Goal: Transaction & Acquisition: Purchase product/service

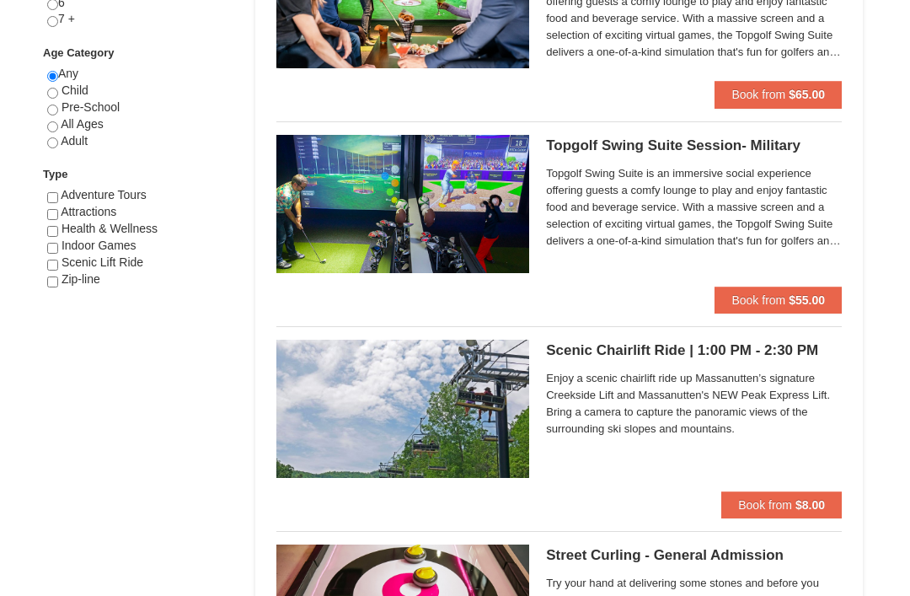
scroll to position [873, 0]
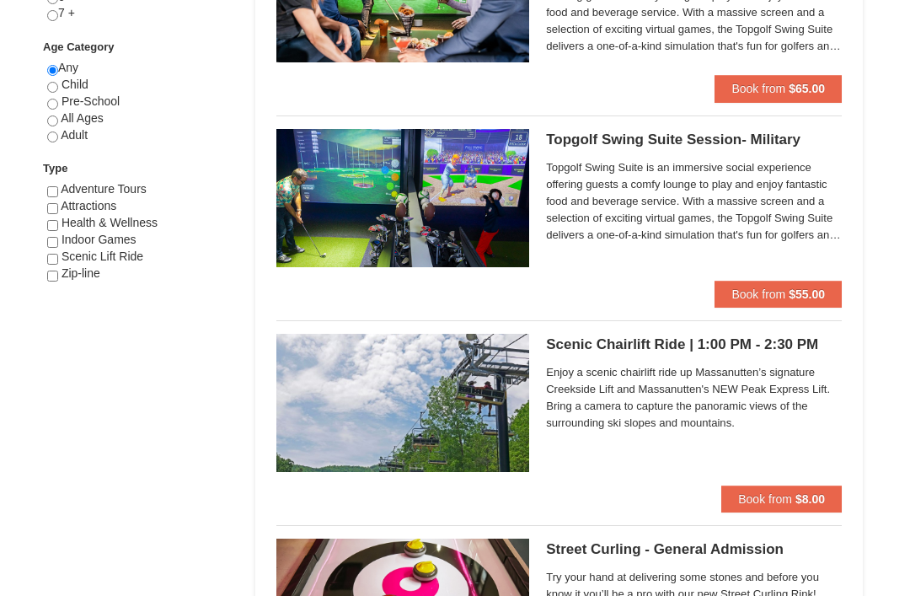
click at [460, 399] on img at bounding box center [402, 404] width 253 height 138
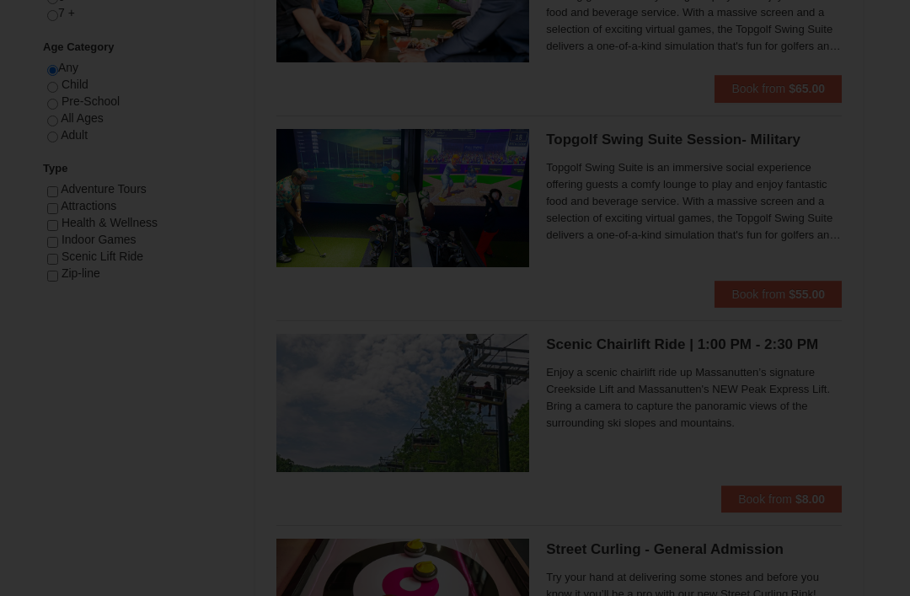
scroll to position [874, 0]
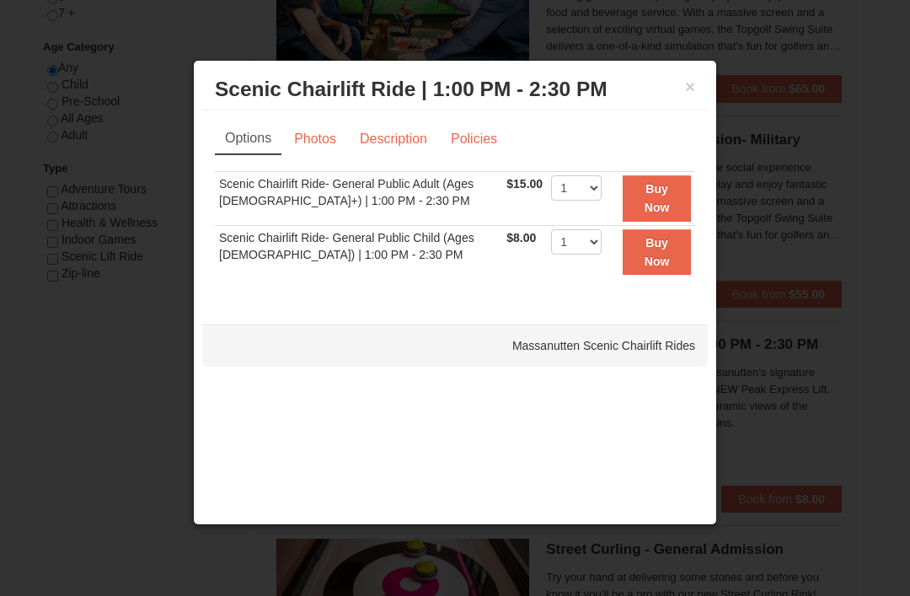
click at [691, 95] on button "×" at bounding box center [690, 86] width 10 height 17
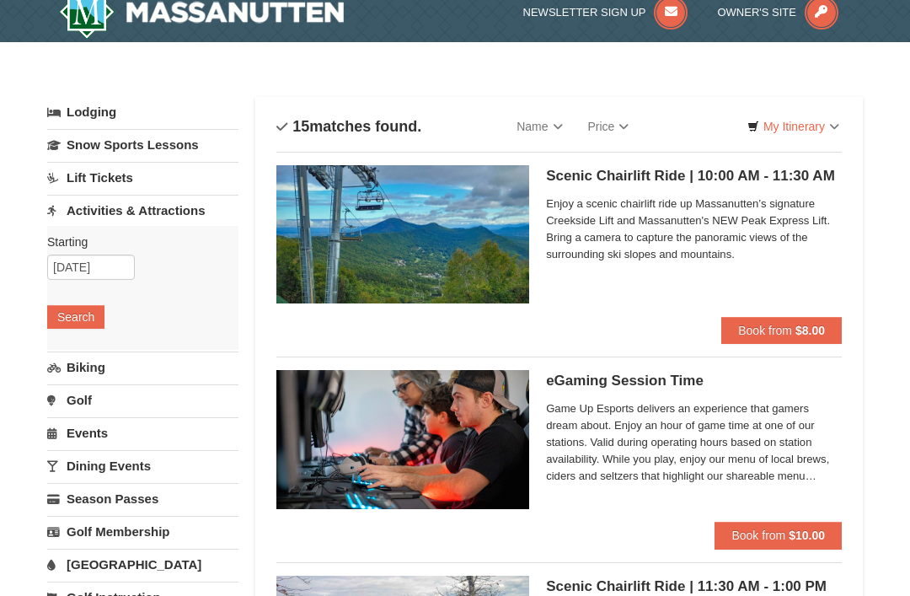
scroll to position [0, 0]
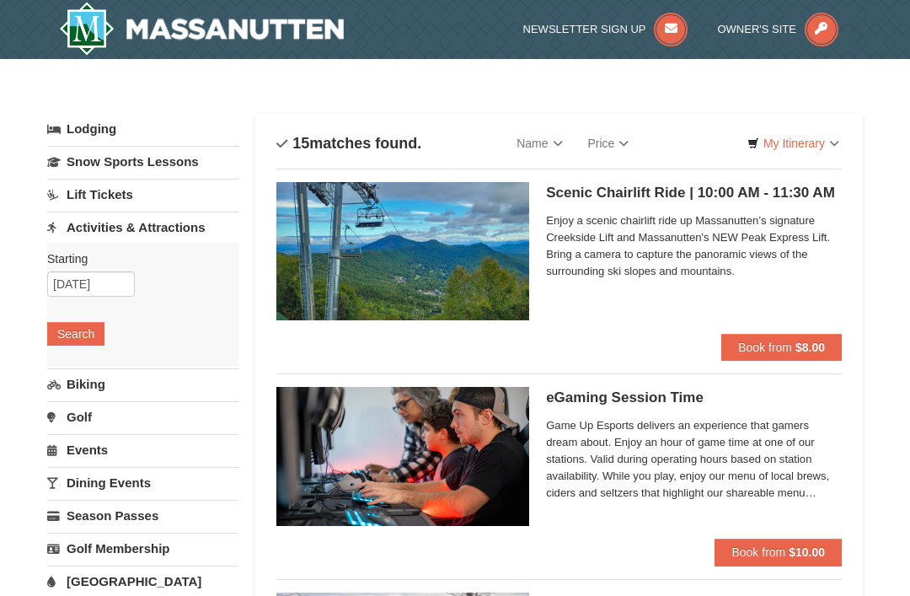
click at [232, 36] on img at bounding box center [201, 29] width 285 height 54
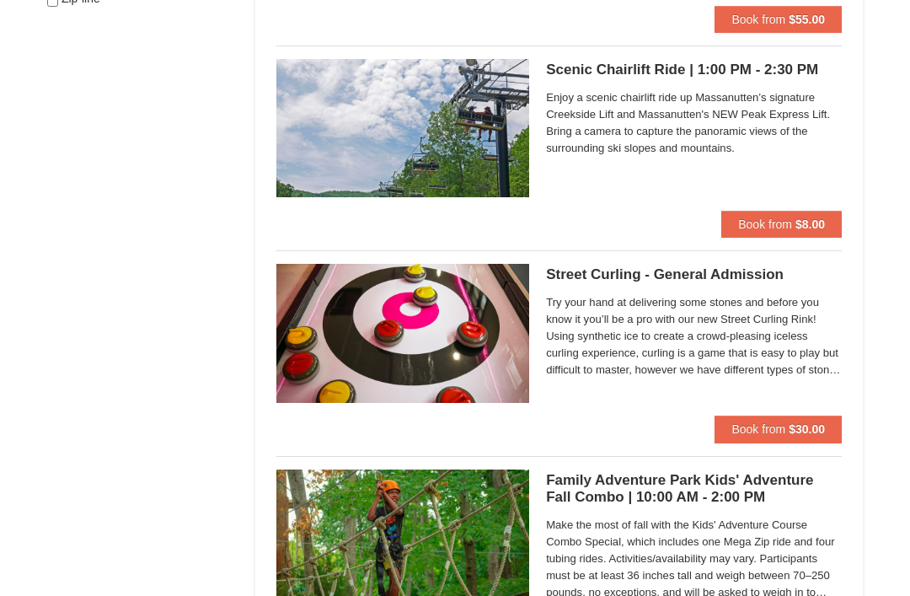
scroll to position [1137, 0]
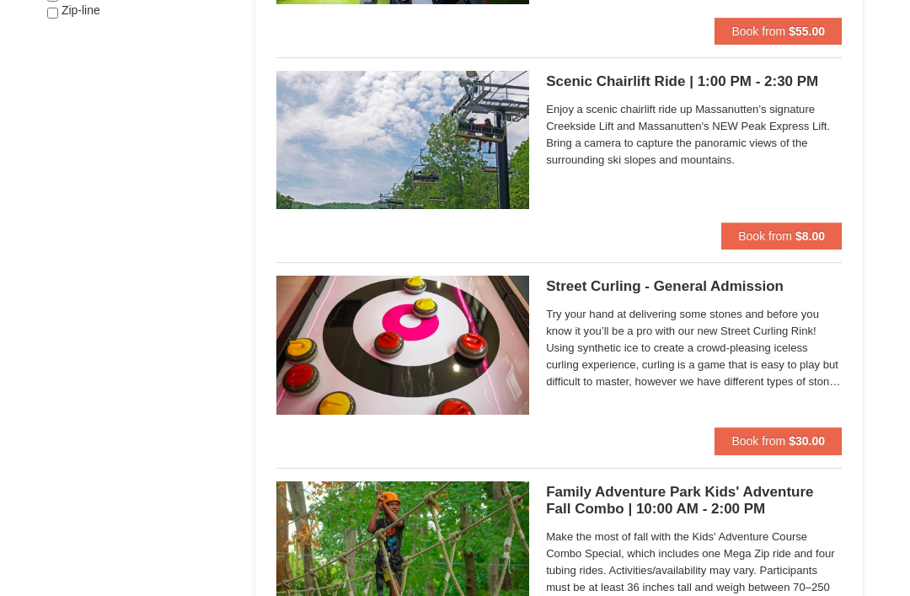
click at [432, 145] on img at bounding box center [402, 140] width 253 height 138
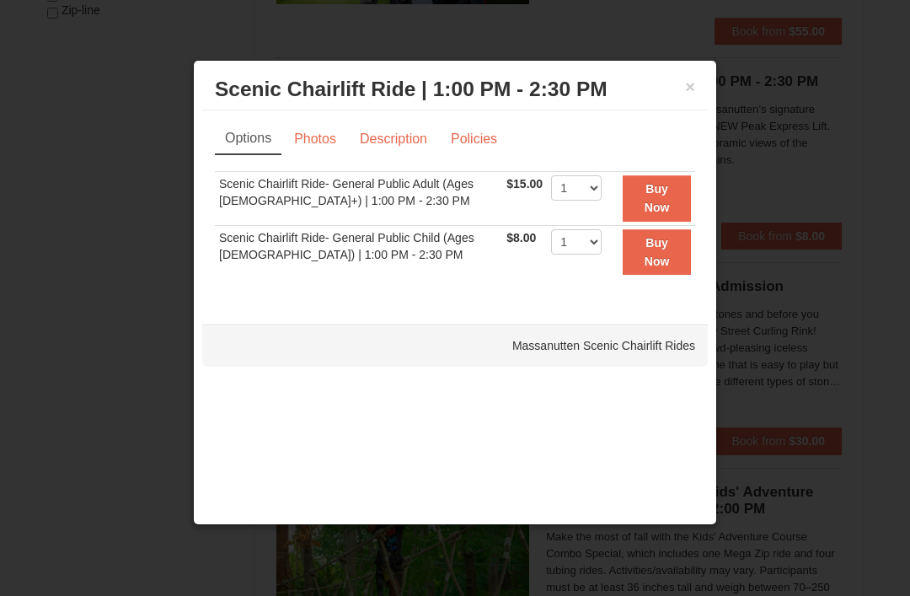
click at [613, 164] on div "Options Photos Description Policies Sorry, no matches found. Please remove some…" at bounding box center [455, 209] width 480 height 173
click at [597, 159] on div "Options Photos Description Policies Sorry, no matches found. Please remove some…" at bounding box center [455, 209] width 480 height 173
click at [563, 176] on select "1 2 3 4 5 6 7 8 9 10 11 12 13 14 15 16 17 18 19 20 21 22" at bounding box center [576, 187] width 51 height 25
select select "2"
click at [602, 248] on select "1 2 3 4 5 6 7 8 9 10 11 12 13 14 15 16 17 18 19 20 21 22" at bounding box center [576, 241] width 51 height 25
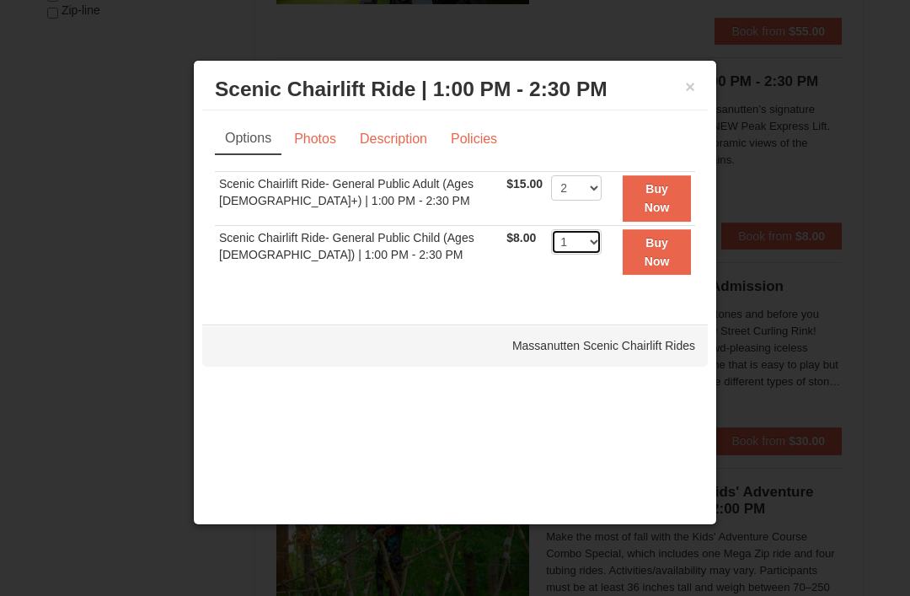
select select "3"
click at [326, 132] on link "Photos" at bounding box center [315, 139] width 64 height 32
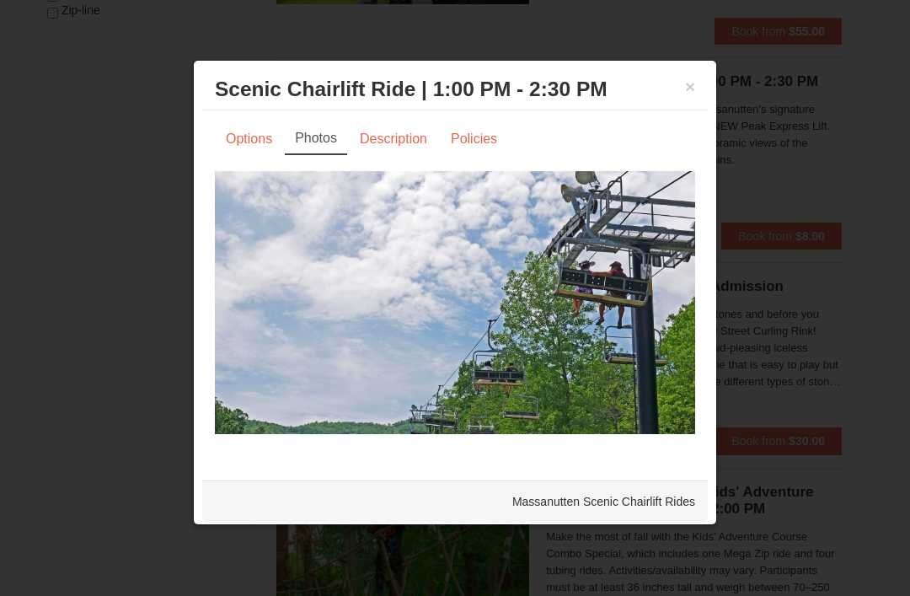
click at [379, 108] on div "× Scenic Chairlift Ride | 1:00 PM - 2:30 PM Massanutten Scenic Chairlift Rides" at bounding box center [455, 89] width 506 height 41
click at [385, 150] on link "Description" at bounding box center [393, 139] width 89 height 32
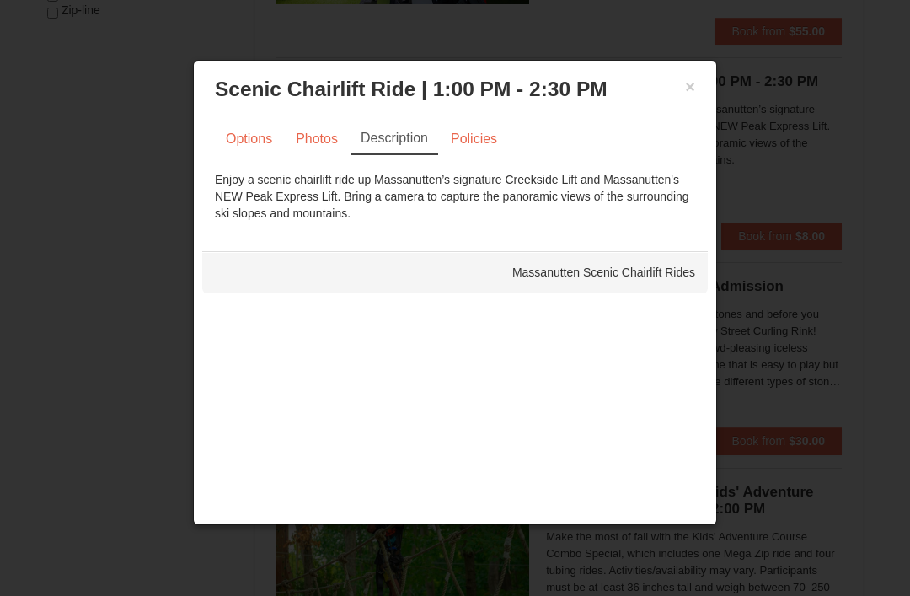
click at [248, 123] on link "Options" at bounding box center [249, 139] width 68 height 32
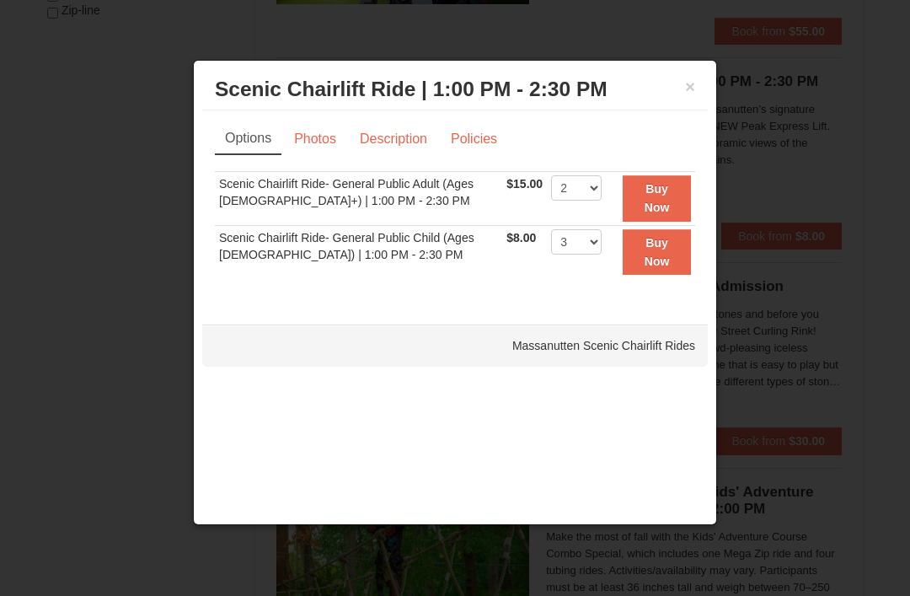
click at [657, 184] on strong "Buy Now" at bounding box center [657, 198] width 25 height 32
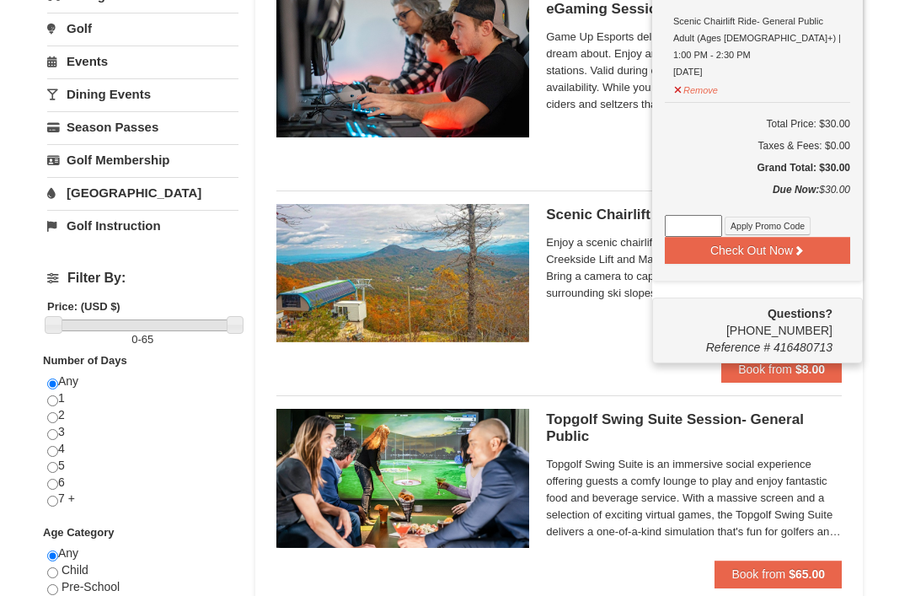
scroll to position [438, 0]
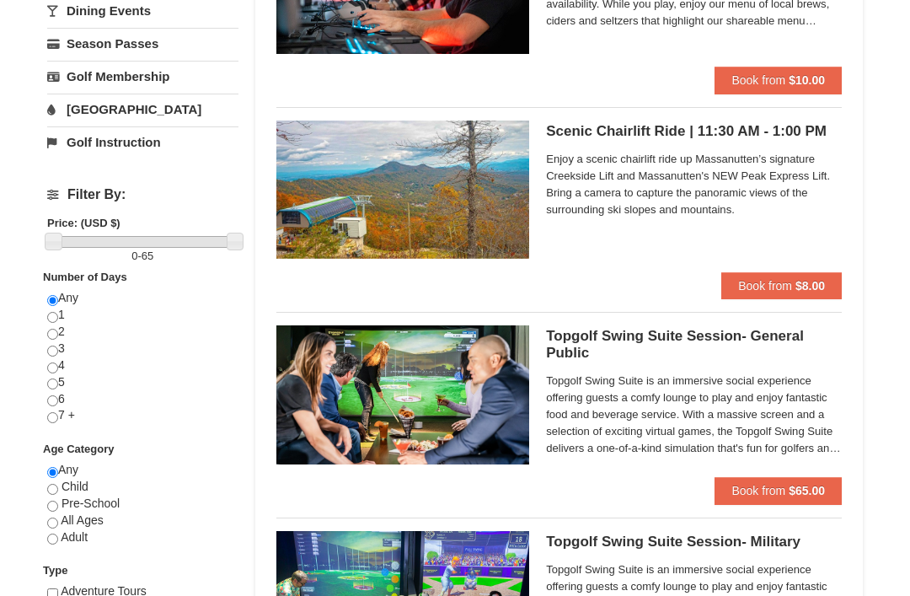
scroll to position [459, 0]
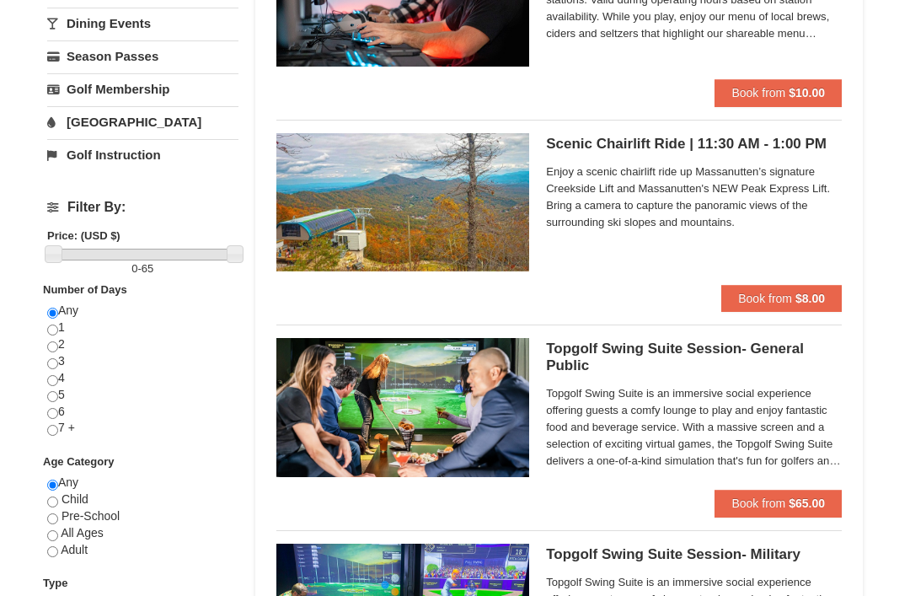
click at [507, 175] on img at bounding box center [402, 202] width 253 height 138
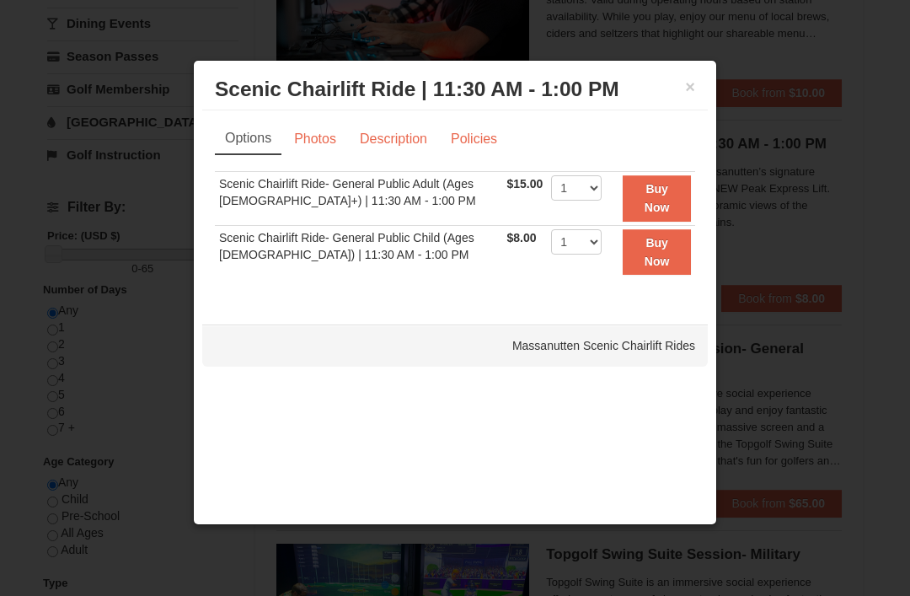
click at [693, 87] on button "×" at bounding box center [690, 86] width 10 height 17
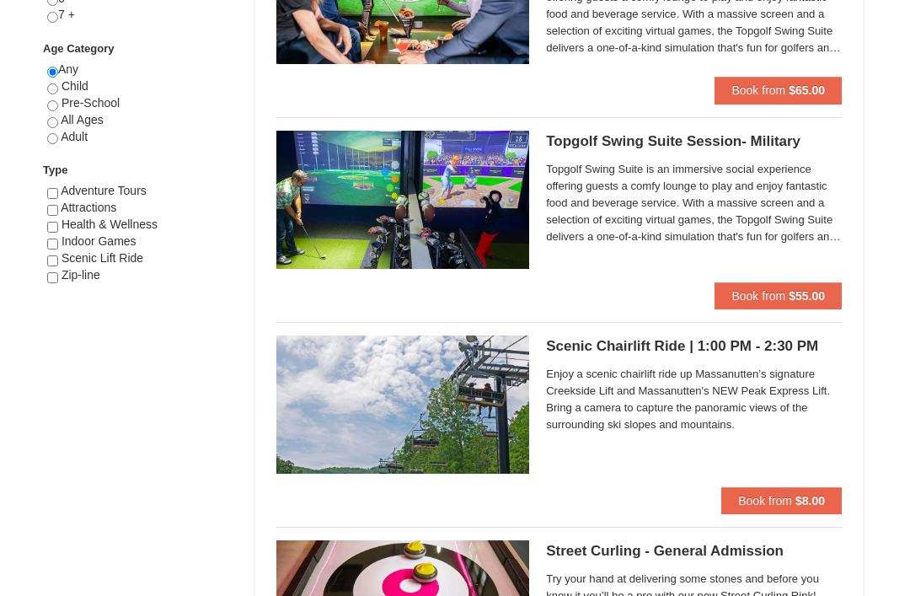
click at [794, 499] on button "Book from $8.00" at bounding box center [781, 501] width 120 height 27
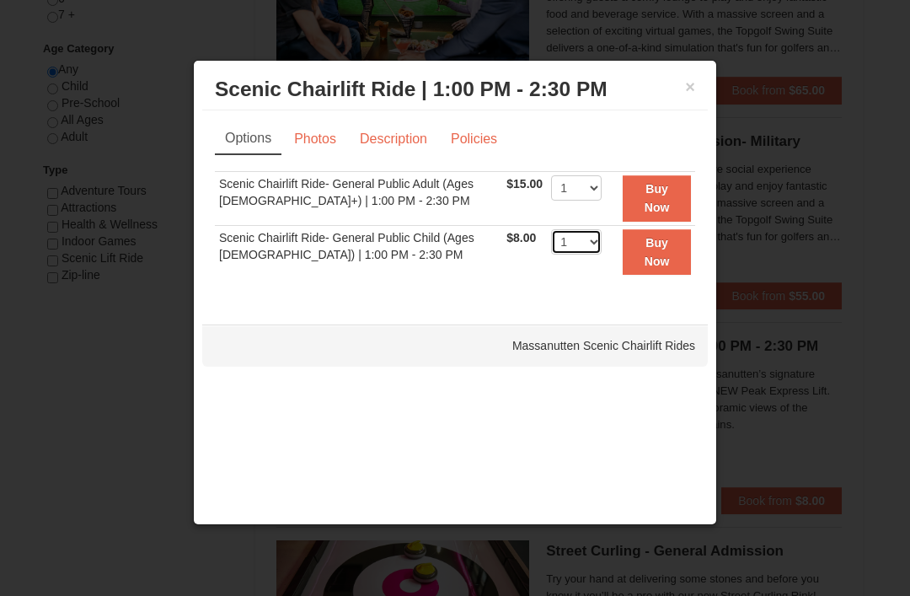
click at [602, 248] on select "1 2 3 4 5 6 7 8 9 10 11 12 13 14 15 16 17 18 19 20 21 22" at bounding box center [576, 241] width 51 height 25
select select "3"
click at [661, 268] on strong "Buy Now" at bounding box center [657, 252] width 25 height 32
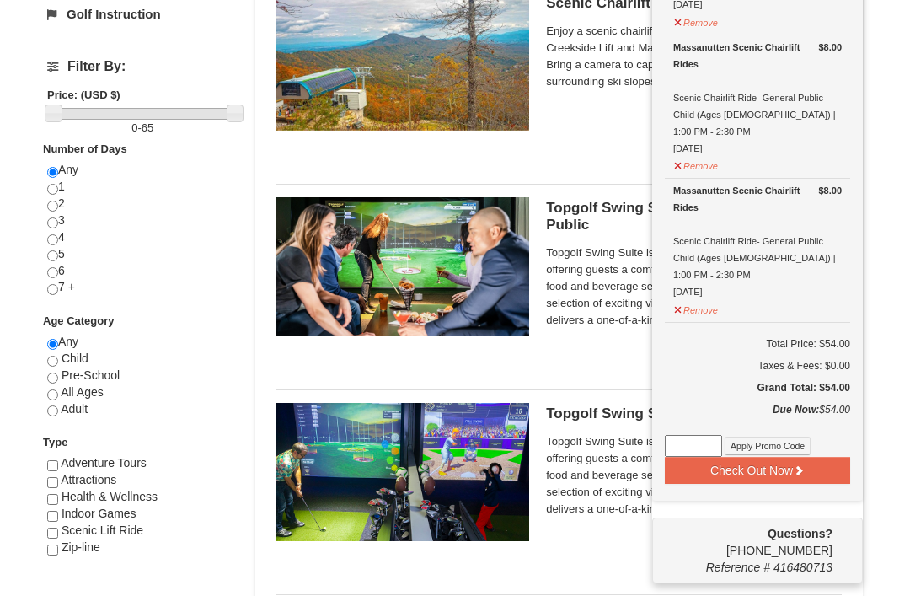
scroll to position [590, 0]
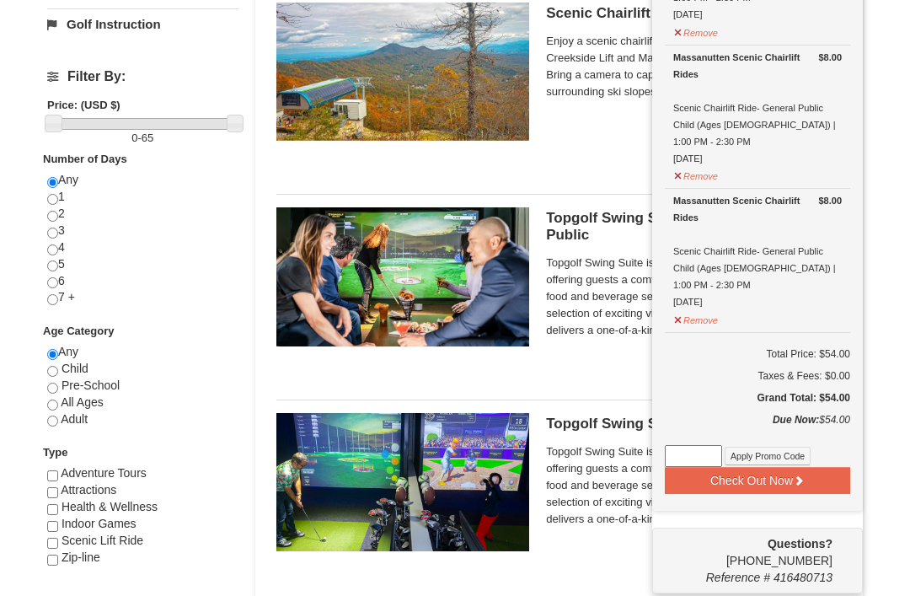
click at [820, 467] on button "Check Out Now" at bounding box center [757, 480] width 185 height 27
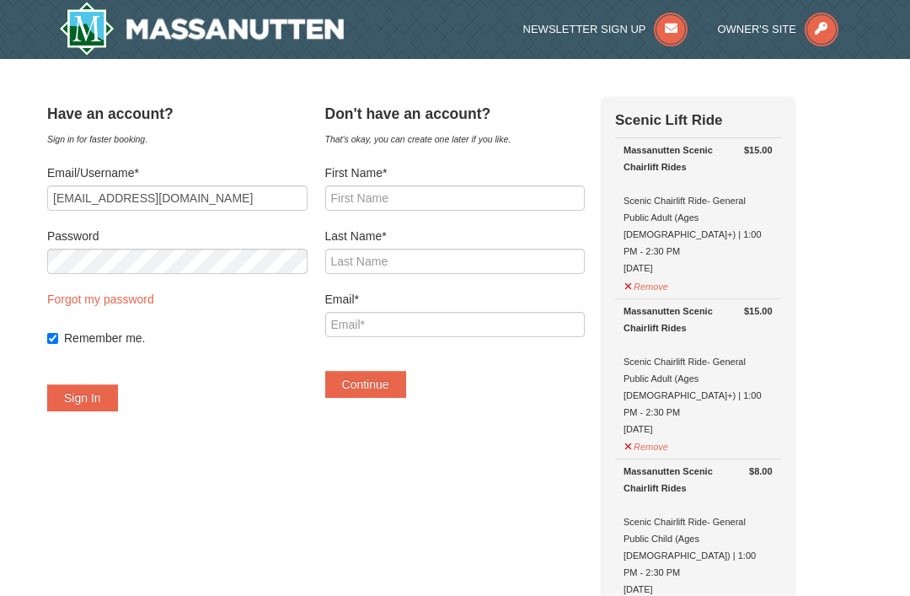
click at [473, 179] on label "First Name*" at bounding box center [455, 172] width 260 height 17
click at [473, 185] on input "First Name*" at bounding box center [455, 197] width 260 height 25
type input "E"
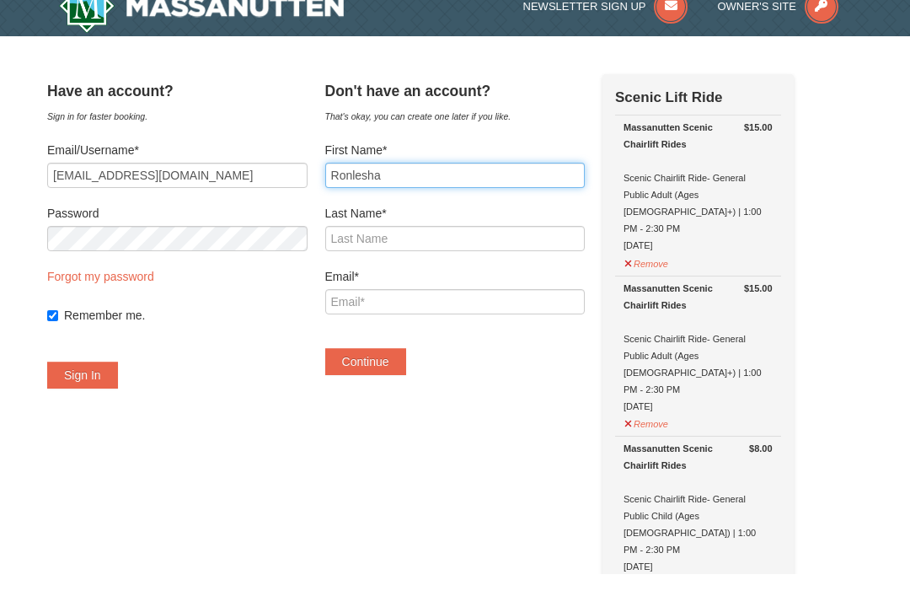
type input "Ronlesha"
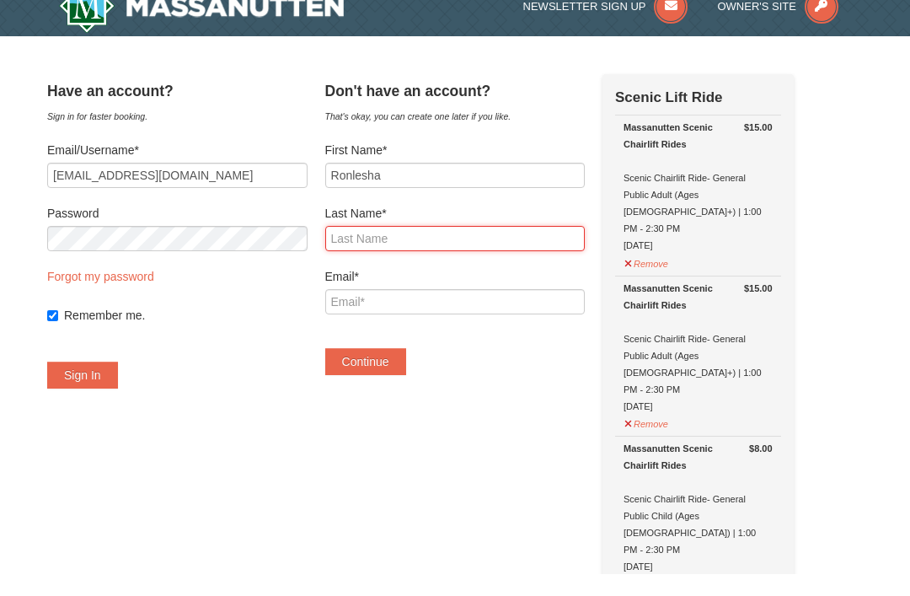
click at [522, 249] on input "Last Name*" at bounding box center [455, 261] width 260 height 25
type input "Jones"
click at [552, 263] on form "First Name* Ronlesha Last Name* Jones Email* Continue" at bounding box center [455, 280] width 260 height 233
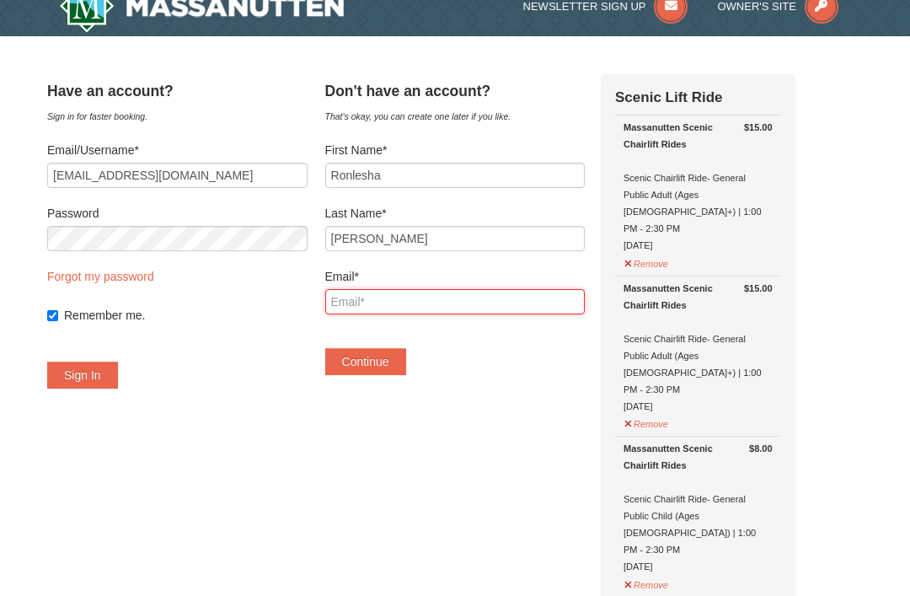
click at [538, 294] on input "Email*" at bounding box center [455, 301] width 260 height 25
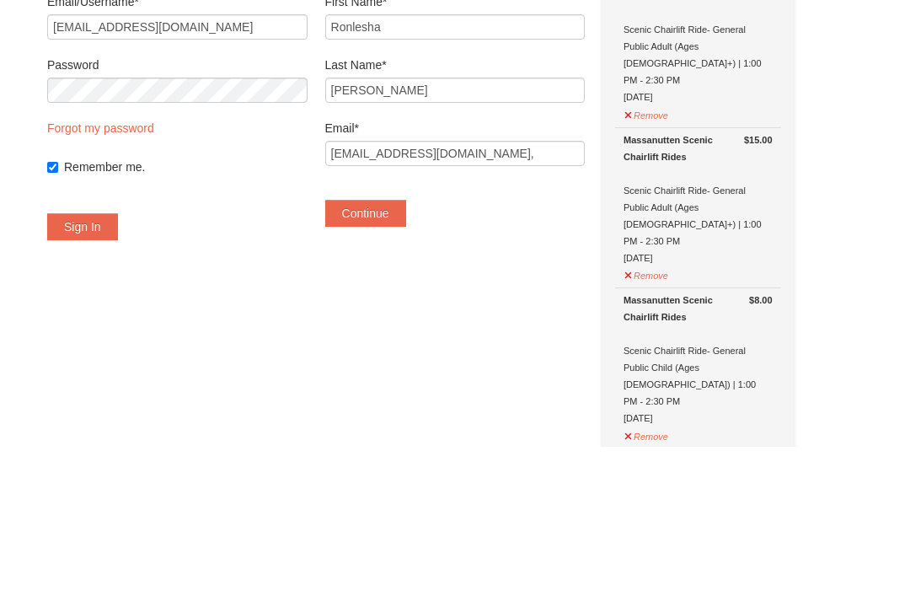
click at [406, 349] on button "Continue" at bounding box center [365, 362] width 81 height 27
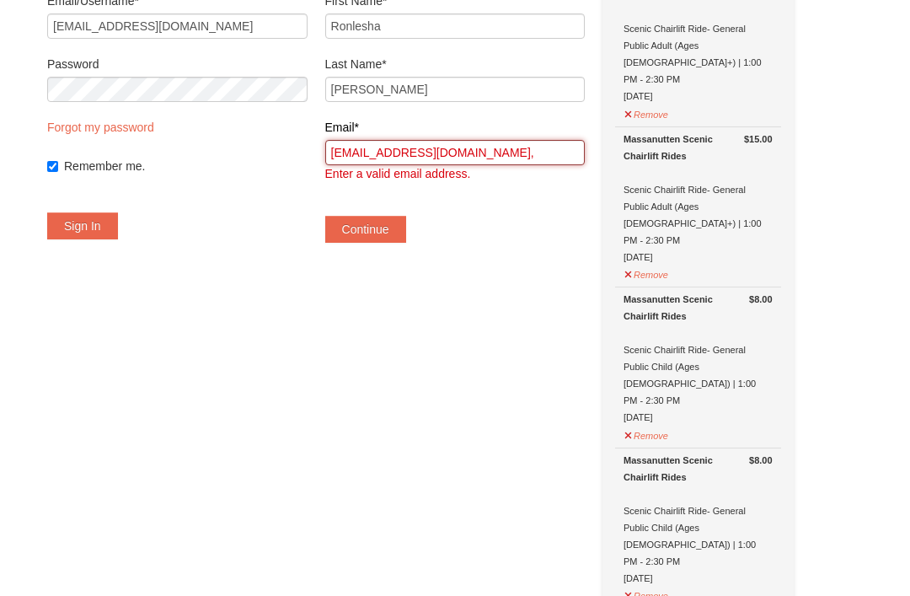
click at [499, 151] on input "kashai94@gmail.co," at bounding box center [455, 152] width 260 height 25
type input "[EMAIL_ADDRESS][DOMAIN_NAME]"
click at [401, 218] on button "Continue" at bounding box center [365, 230] width 81 height 27
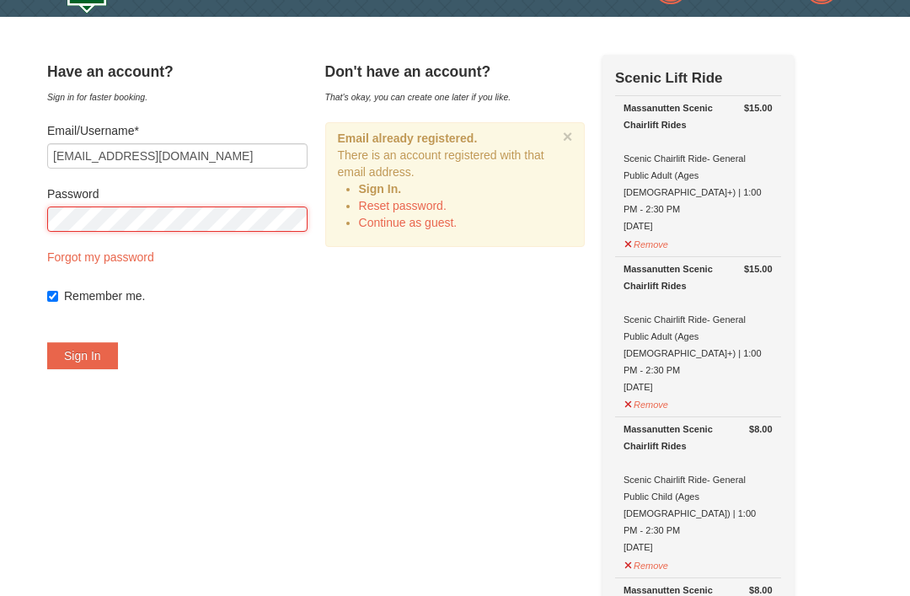
scroll to position [41, 0]
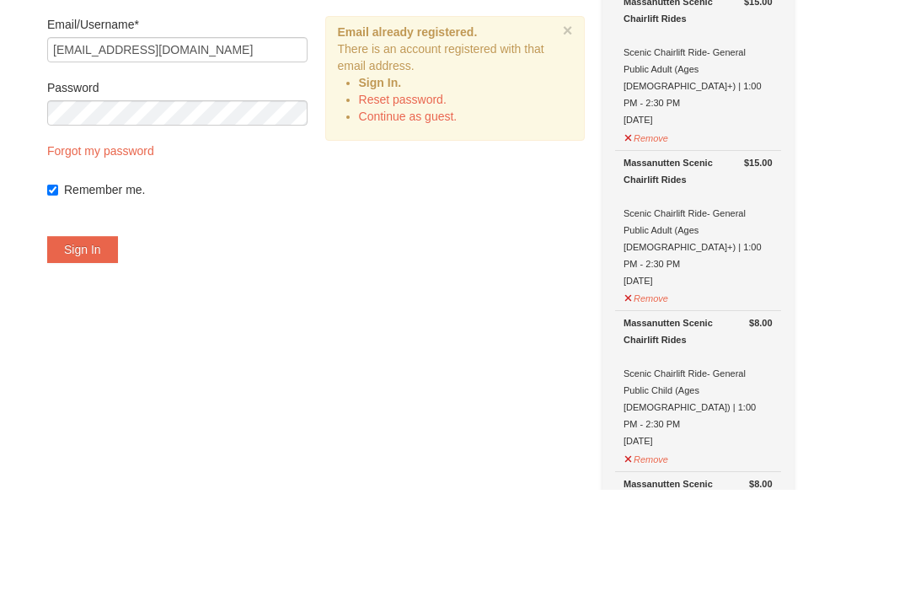
click at [118, 343] on button "Sign In" at bounding box center [82, 356] width 71 height 27
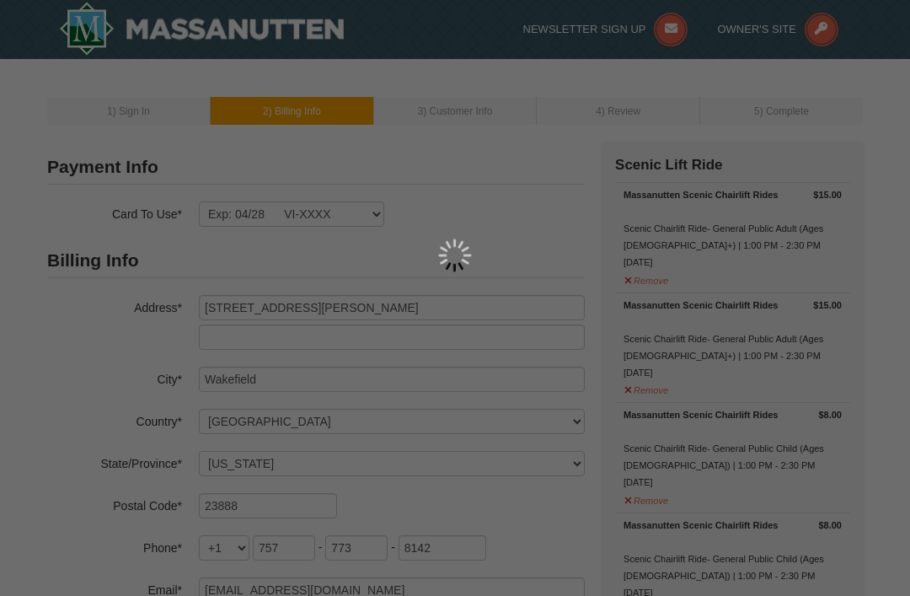
select select "VA"
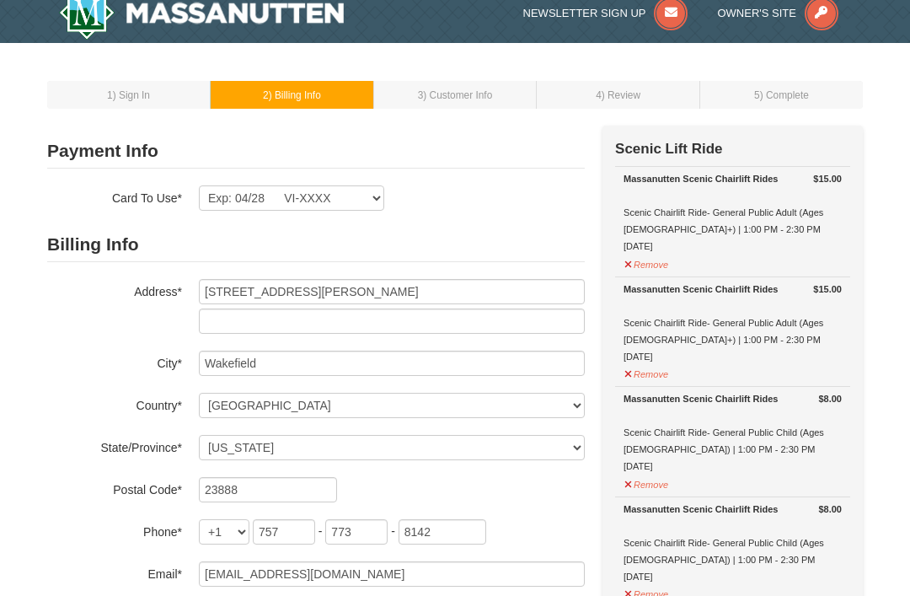
scroll to position [18, 0]
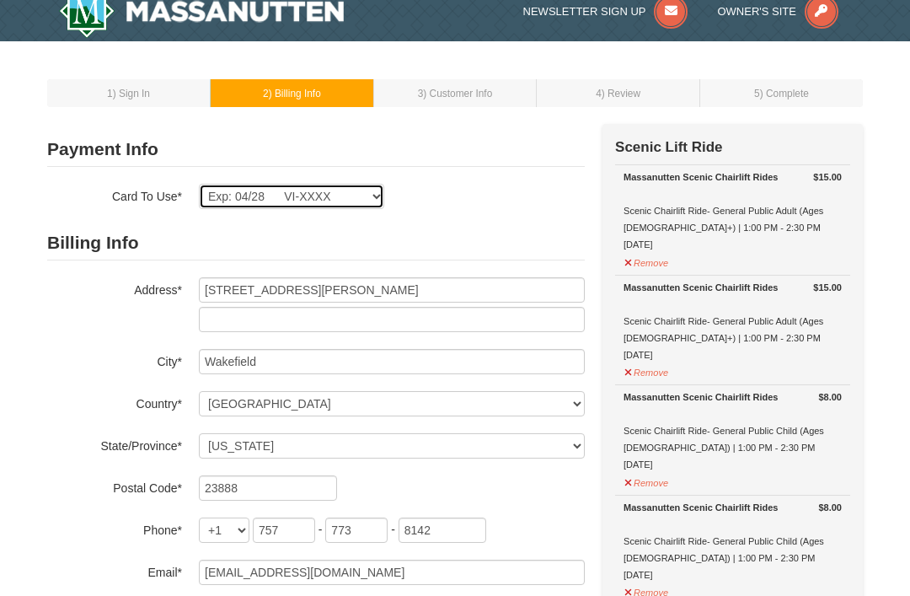
click at [341, 201] on select "Exp: 04/28 VI-XXXX New Card" at bounding box center [291, 196] width 185 height 25
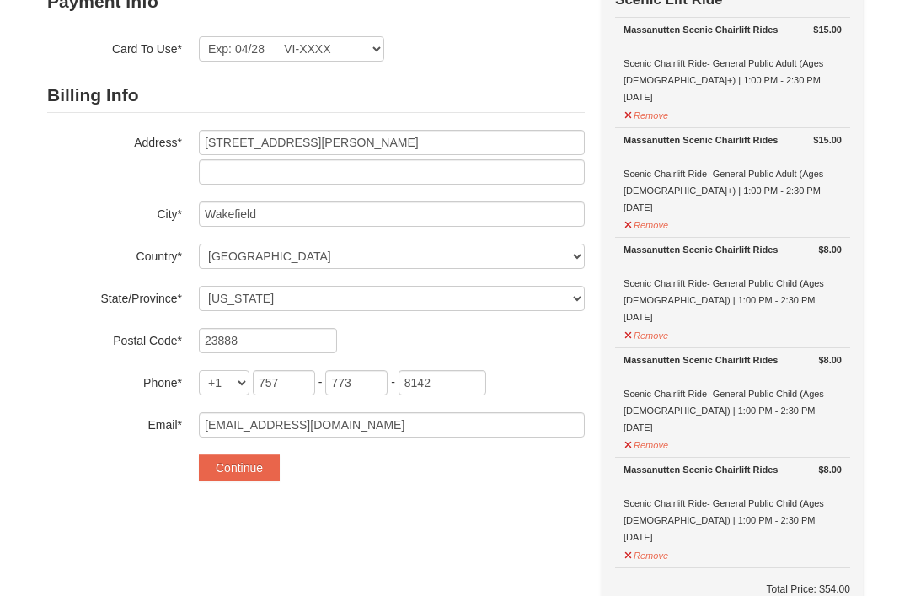
click at [267, 474] on button "Continue" at bounding box center [239, 468] width 81 height 27
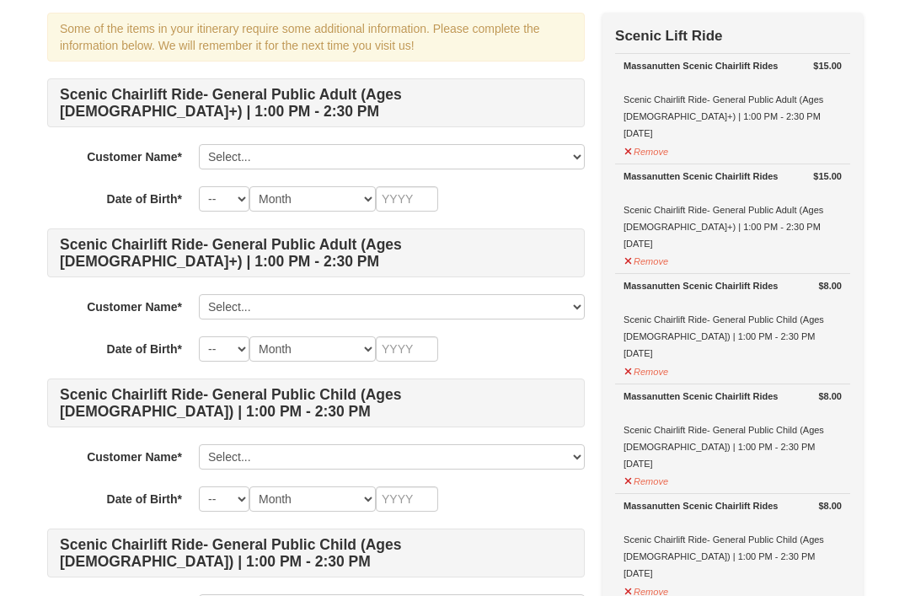
scroll to position [132, 0]
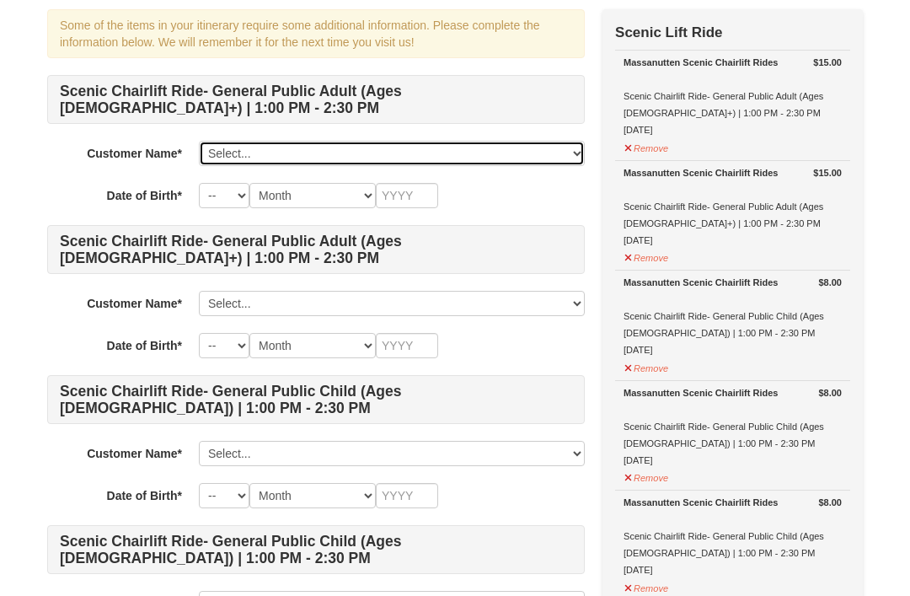
click at [393, 165] on select "Select... Ronlesha Jones Add New..." at bounding box center [392, 153] width 386 height 25
select select "28313987"
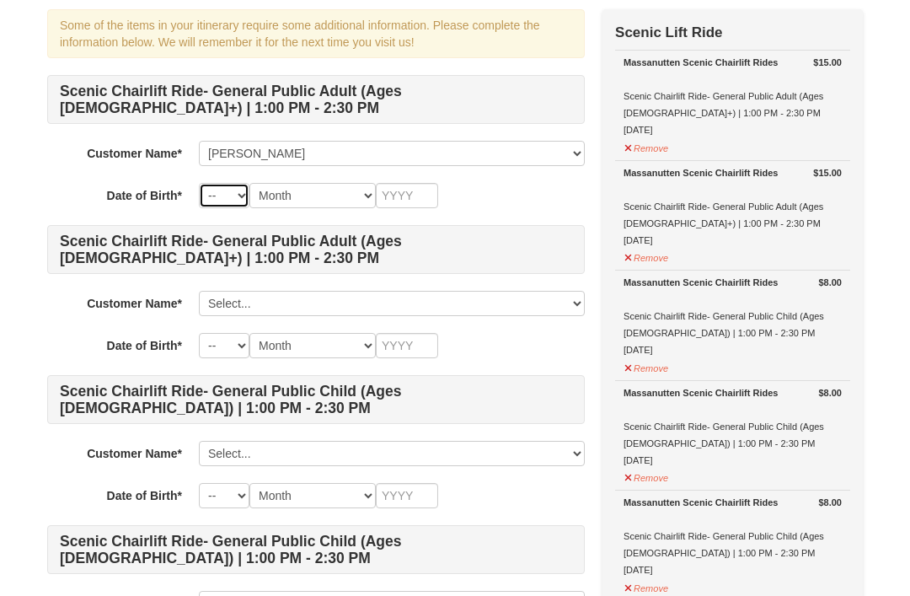
click at [228, 190] on select "-- 01 02 03 04 05 06 07 08 09 10 11 12 13 14 15 16 17 18 19 20 21 22 23 24 25 2…" at bounding box center [224, 195] width 51 height 25
click at [328, 201] on select "Month January February March April May June July August September October Novem…" at bounding box center [312, 195] width 126 height 25
click at [228, 200] on select "-- 01 02 03 04 05 06 07 08 09 10 11 12 13 14 15 16 17 18 19 20 21 22 23 24 25 2…" at bounding box center [224, 195] width 51 height 25
select select "07"
click at [329, 183] on select "Month January February March April May June July August September October Novem…" at bounding box center [312, 195] width 126 height 25
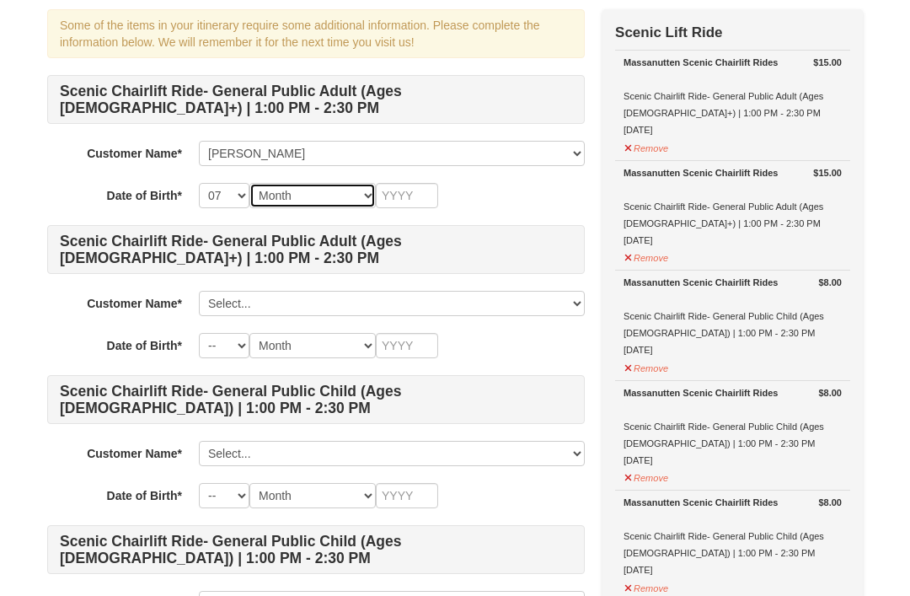
click at [336, 196] on select "Month January February March April May June July August September October Novem…" at bounding box center [312, 195] width 126 height 25
select select "11"
click at [421, 193] on input "text" at bounding box center [407, 195] width 62 height 25
type input "Q"
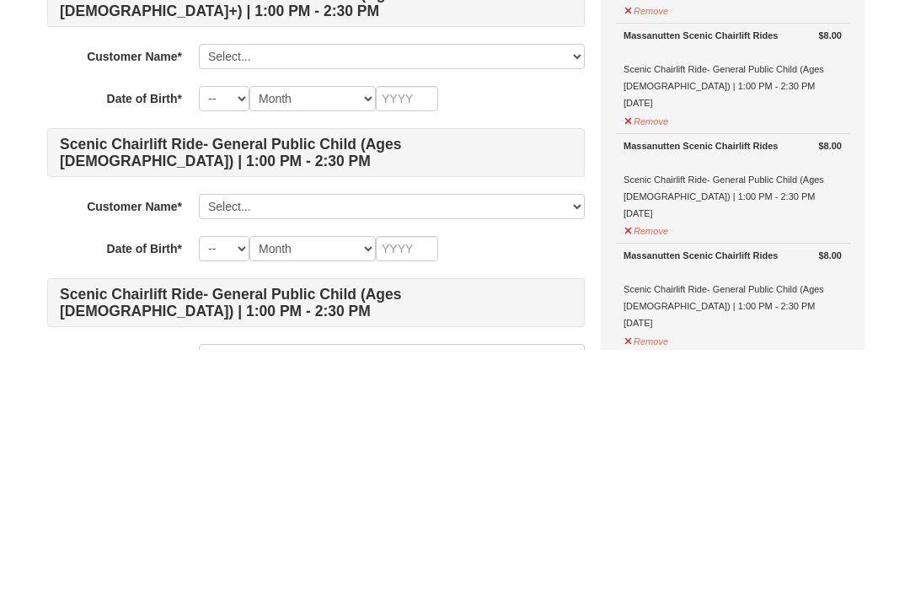
type input "1994"
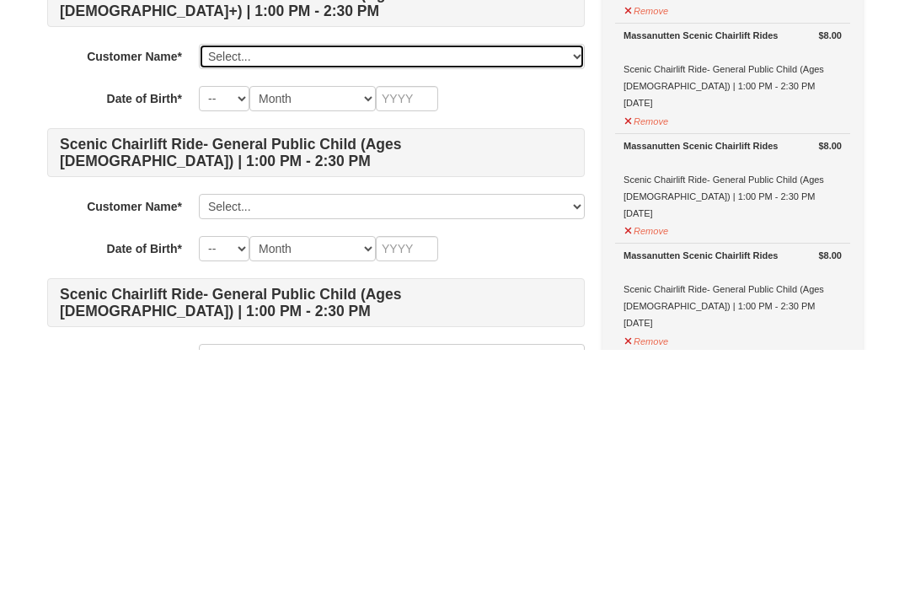
click at [435, 291] on select "Select... Ronlesha Jones Add New..." at bounding box center [392, 303] width 386 height 25
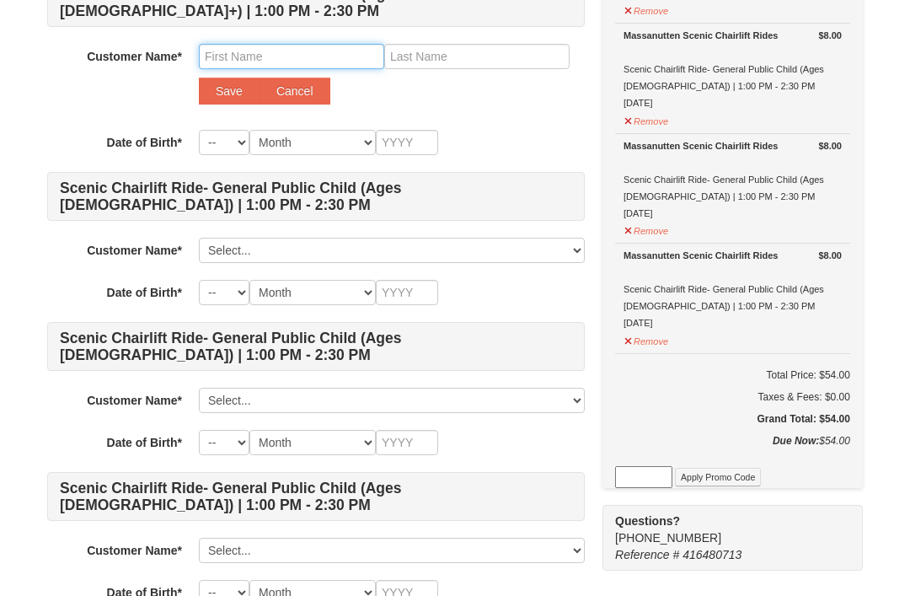
click at [330, 66] on input "text" at bounding box center [291, 56] width 185 height 25
type input "Ceashija"
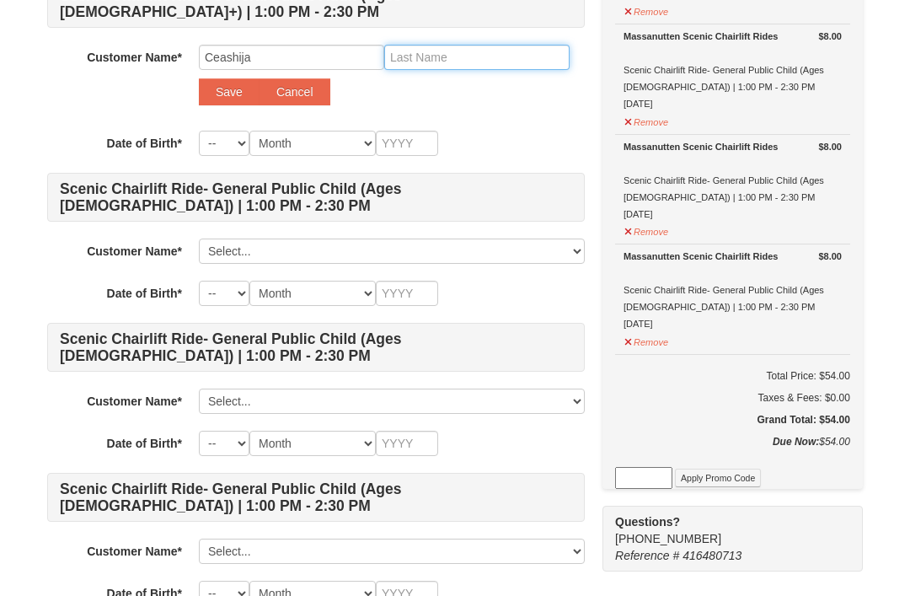
click at [491, 51] on input "text" at bounding box center [476, 57] width 185 height 25
type input "Rawlings"
click at [234, 152] on select "-- 01 02 03 04 05 06 07 08 09 10 11 12 13 14 15 16 17 18 19 20 21 22 23 24 25 2…" at bounding box center [224, 143] width 51 height 25
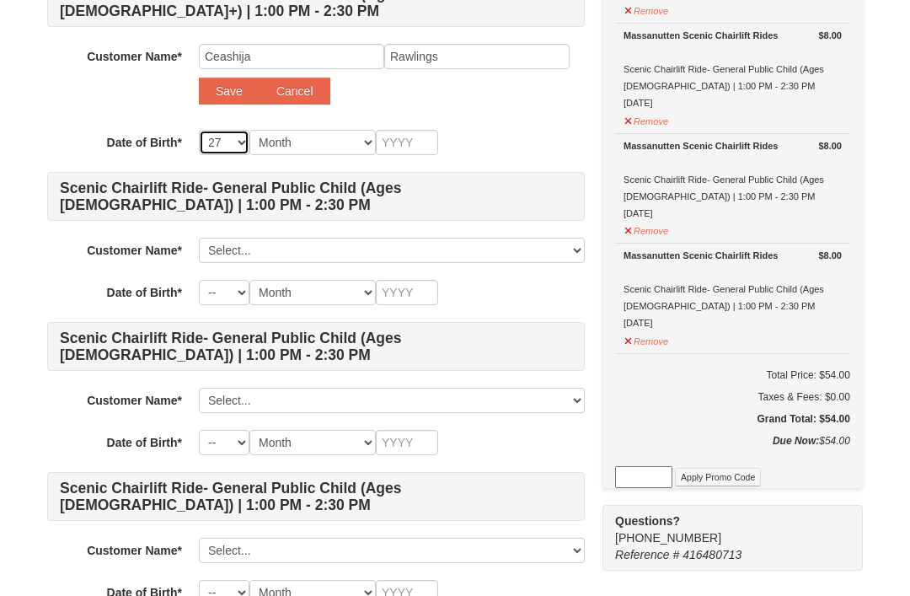
scroll to position [379, 0]
click at [211, 154] on select "-- 01 02 03 04 05 06 07 08 09 10 11 12 13 14 15 16 17 18 19 20 21 22 23 24 25 2…" at bounding box center [224, 142] width 51 height 25
select select "26"
click at [302, 147] on select "Month January February March April May June July August September October Novem…" at bounding box center [312, 142] width 126 height 25
select select "09"
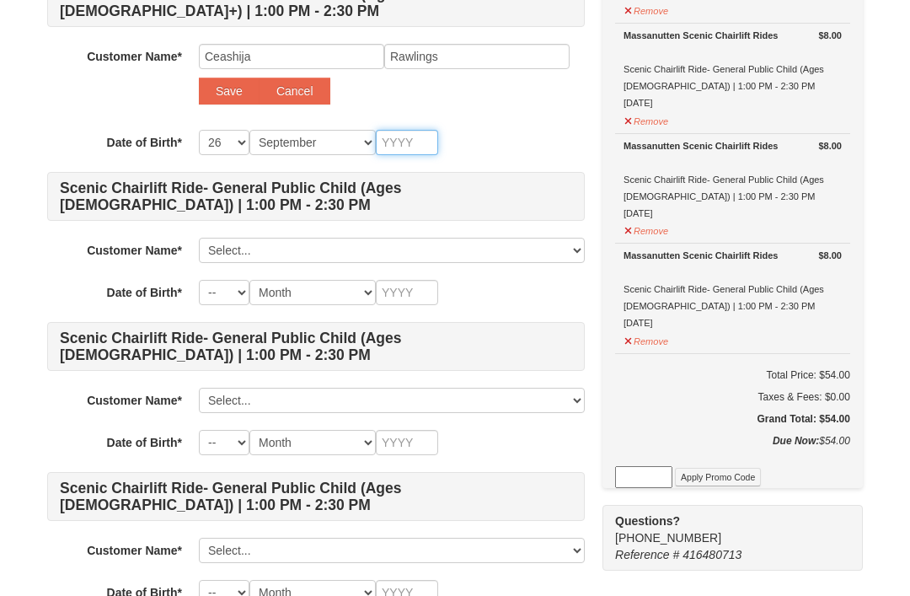
click at [408, 145] on input "text" at bounding box center [407, 142] width 62 height 25
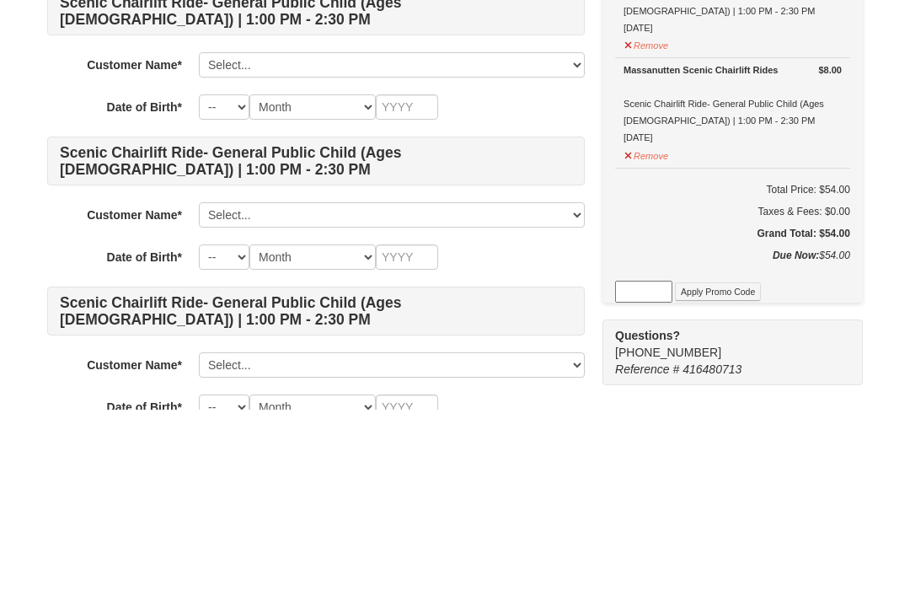
type input "2002"
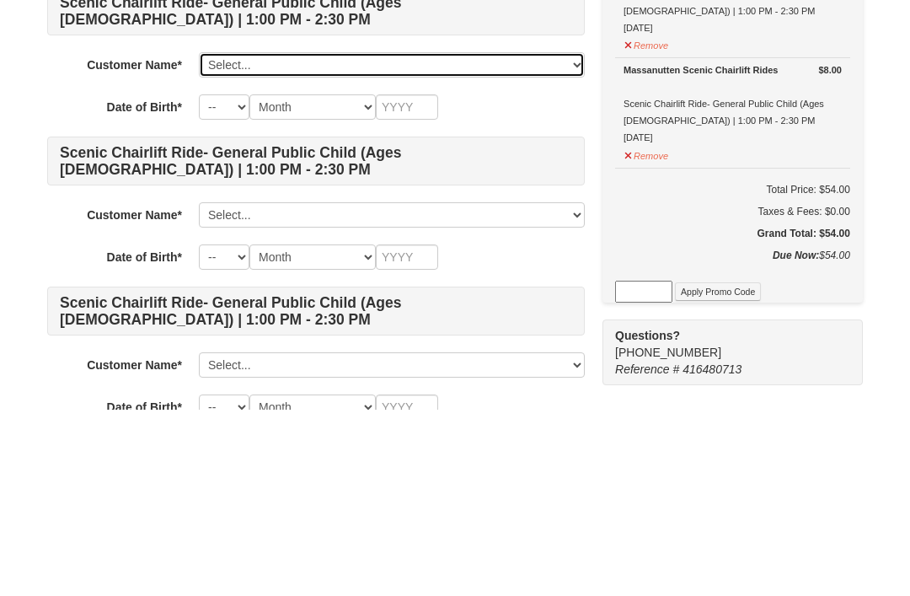
click at [438, 238] on select "Select... Ronlesha Jones Add New..." at bounding box center [392, 250] width 386 height 25
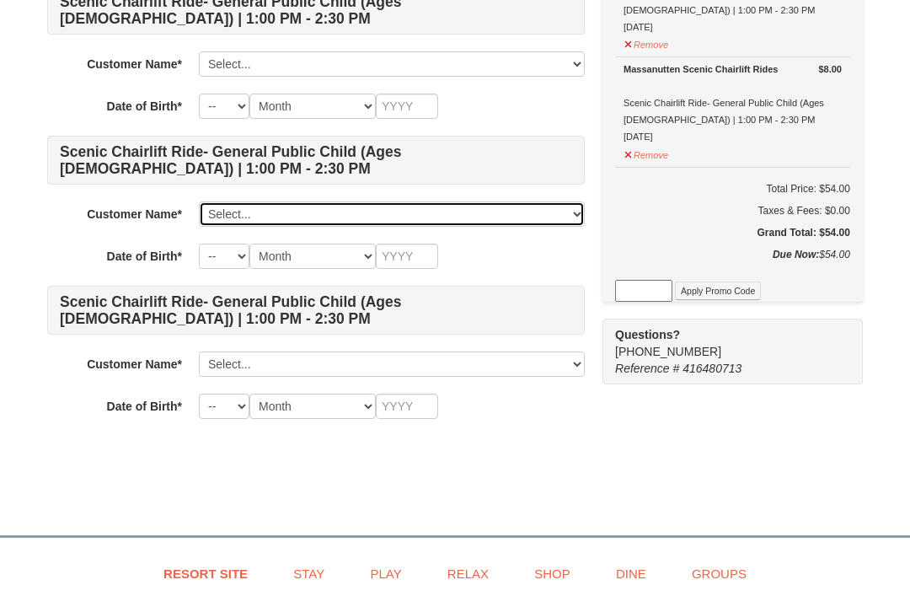
click at [405, 211] on select "Select... Ronlesha Jones Add New..." at bounding box center [392, 213] width 386 height 25
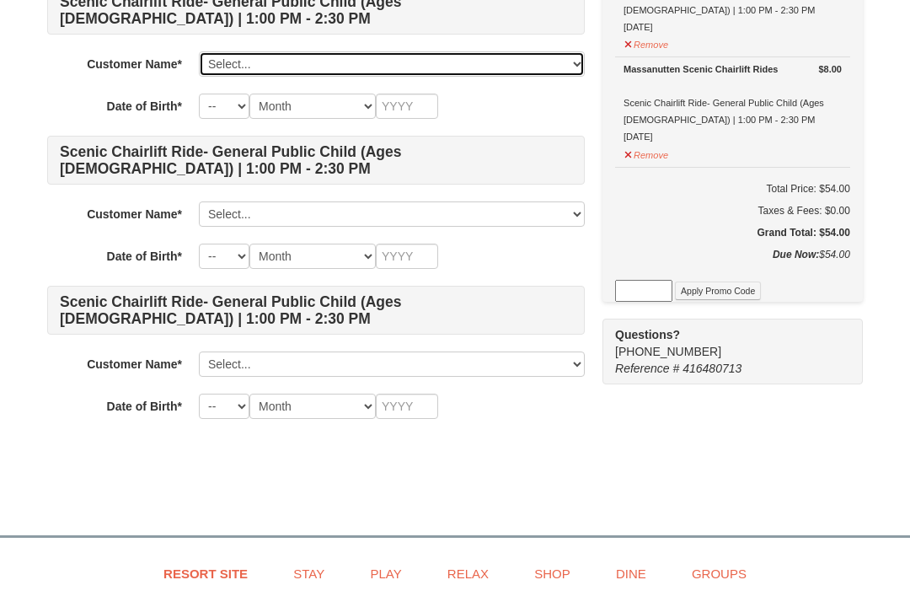
click at [411, 63] on select "Select... Ronlesha Jones Add New..." at bounding box center [392, 63] width 386 height 25
select select
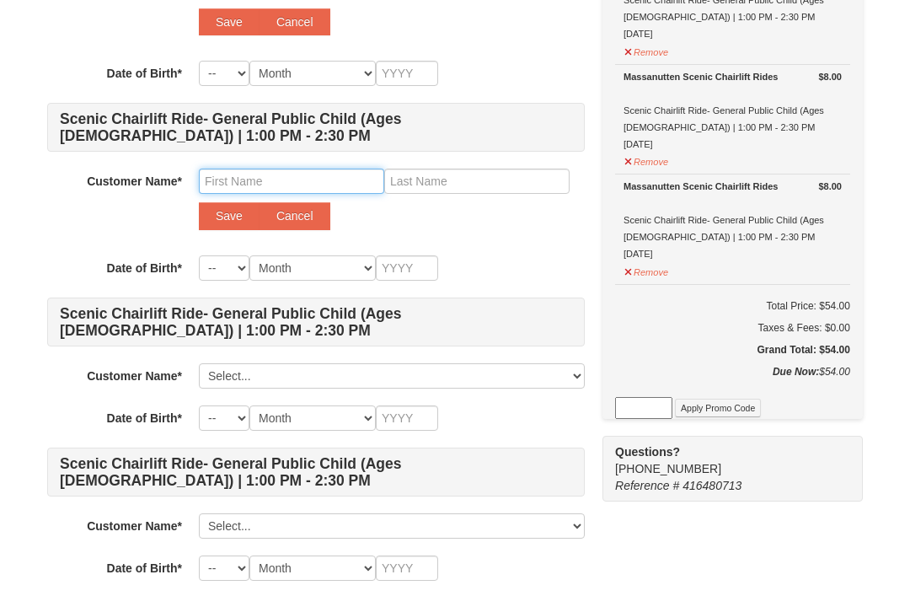
click at [328, 170] on input "text" at bounding box center [291, 181] width 185 height 25
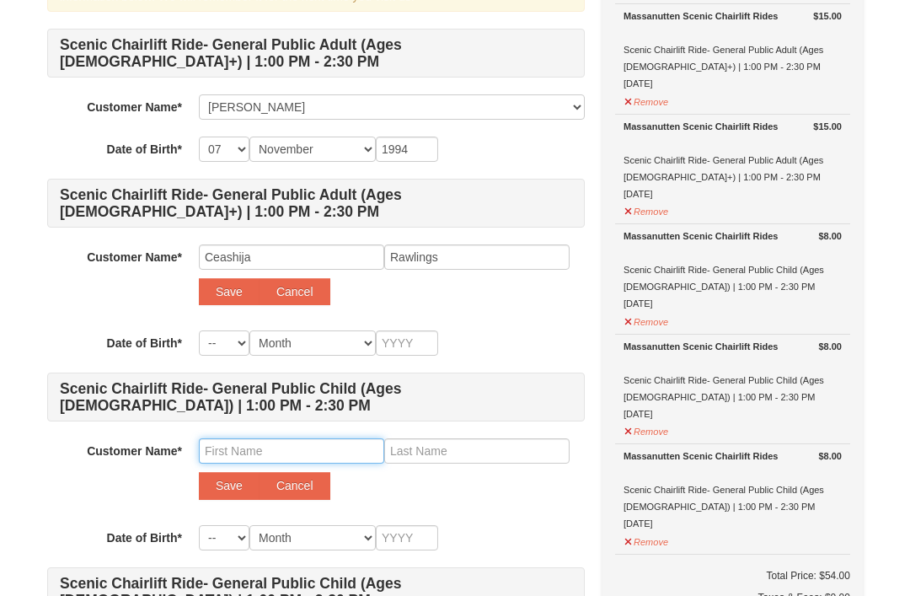
scroll to position [168, 0]
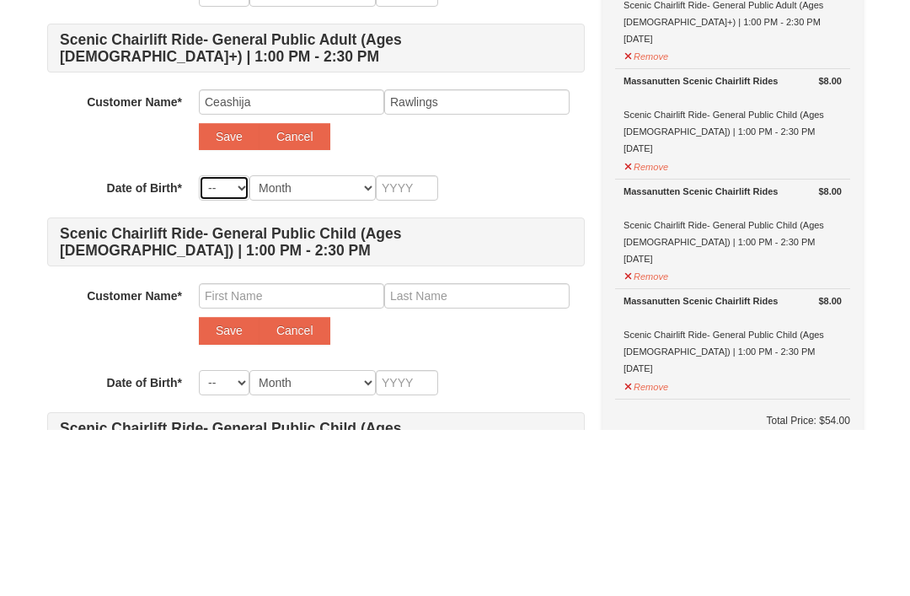
click at [224, 341] on select "-- 01 02 03 04 05 06 07 08 09 10 11 12 13 14 15 16 17 18 19 20 21 22 23 24 25 2…" at bounding box center [224, 353] width 51 height 25
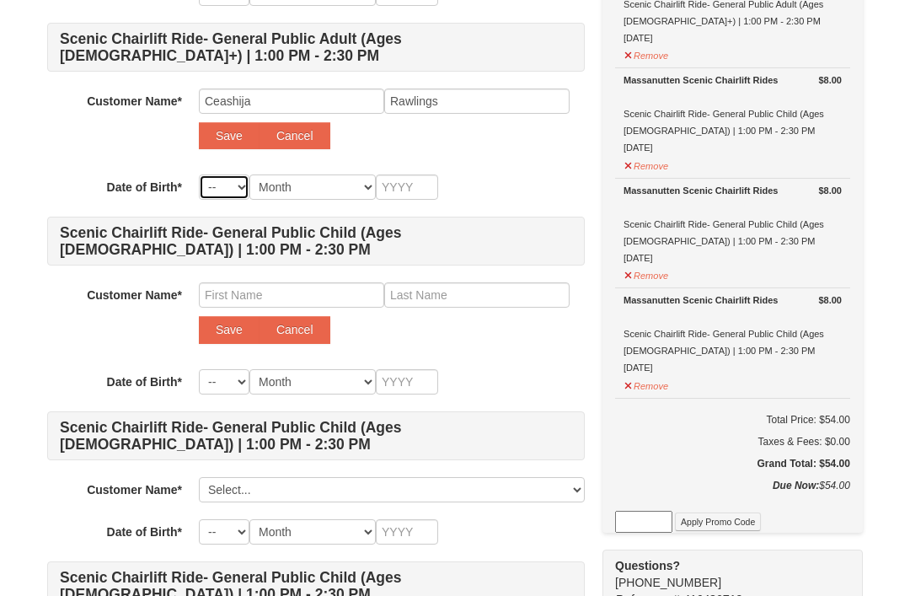
select select "26"
click at [346, 185] on select "Month January February March April May June July August September October Novem…" at bounding box center [312, 186] width 126 height 25
select select "09"
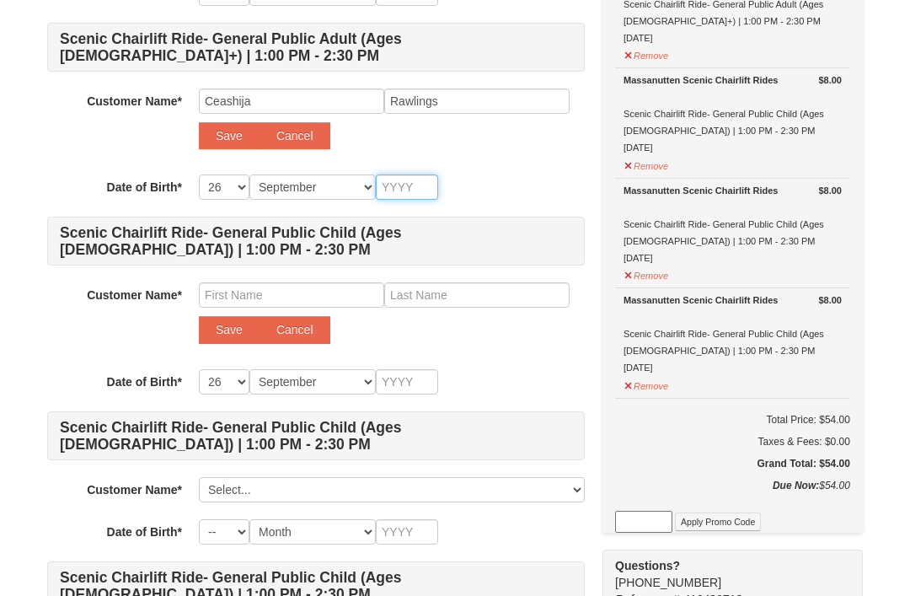
click at [426, 179] on input "text" at bounding box center [407, 186] width 62 height 25
type input "2"
type input "20"
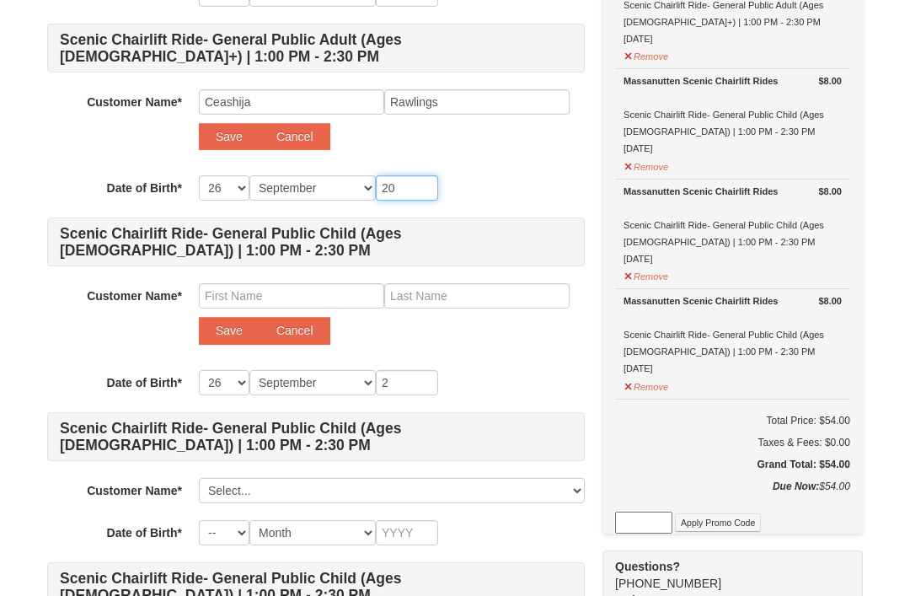
type input "20"
type input "200"
type input "2002"
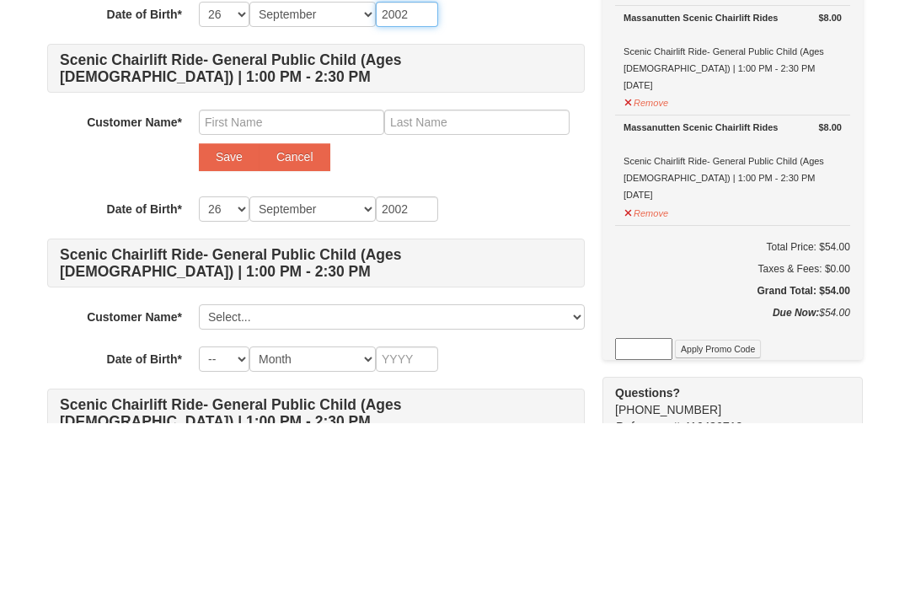
type input "2002"
click at [325, 283] on input "text" at bounding box center [291, 295] width 185 height 25
type input "Riley"
click at [503, 283] on input "text" at bounding box center [476, 295] width 185 height 25
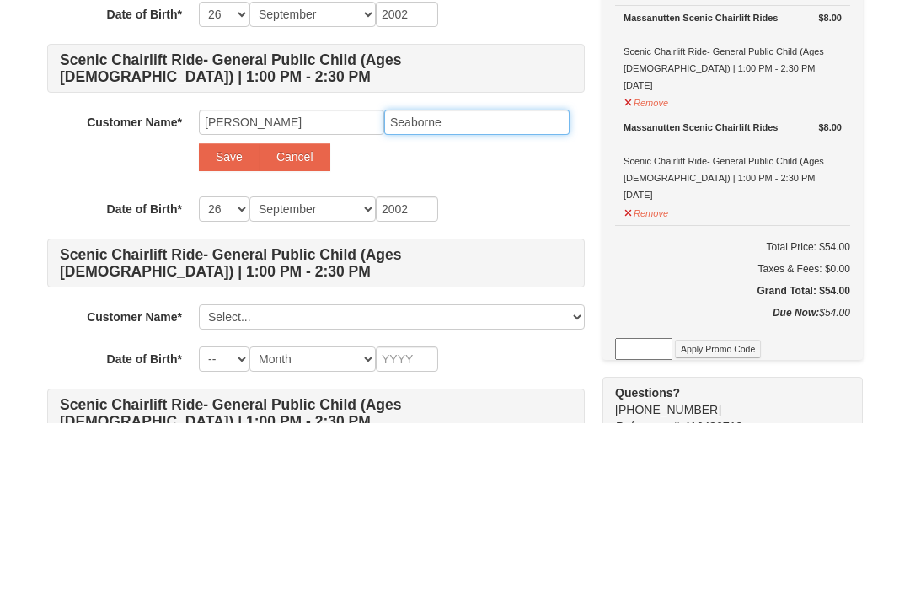
type input "Seaborne"
click at [232, 370] on select "-- 01 02 03 04 05 06 07 08 09 10 11 12 13 14 15 16 17 18 19 20 21 22 23 24 25 2…" at bounding box center [224, 382] width 51 height 25
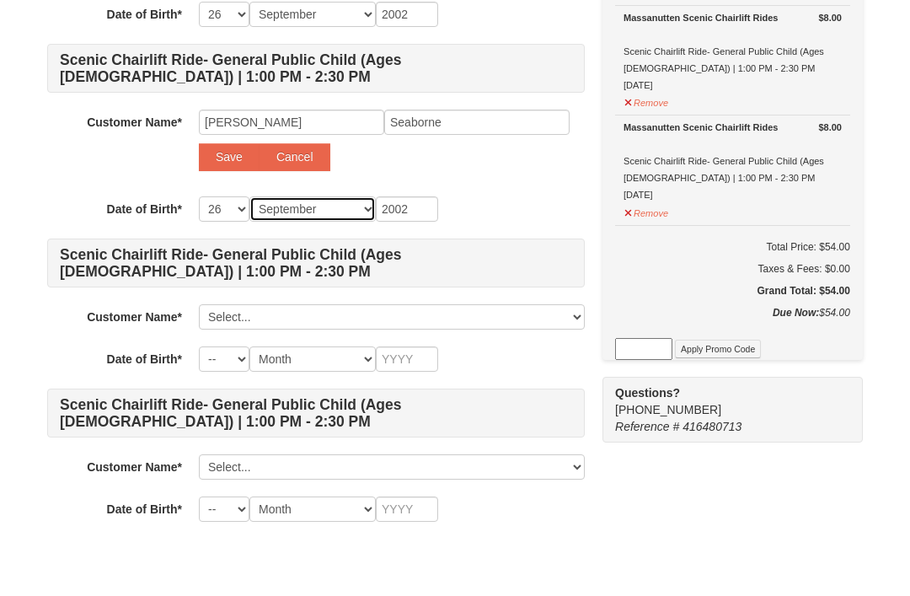
click at [349, 219] on select "Month January February March April May June July August September October Novem…" at bounding box center [312, 208] width 126 height 25
click at [333, 219] on select "Month January February March April May June July August September October Novem…" at bounding box center [312, 208] width 126 height 25
select select "01"
click at [415, 216] on input "2002" at bounding box center [407, 208] width 62 height 25
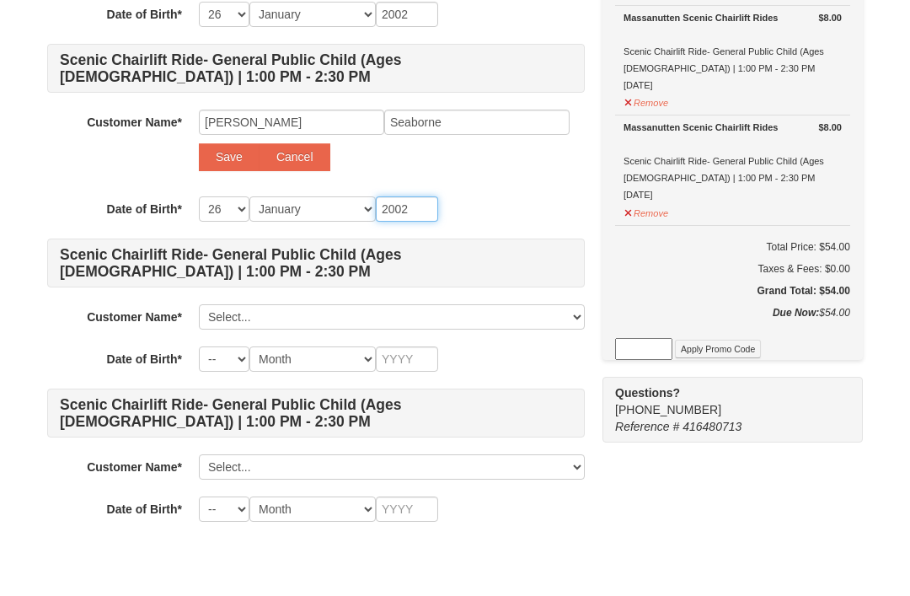
type input "200"
type input "20"
type input "201"
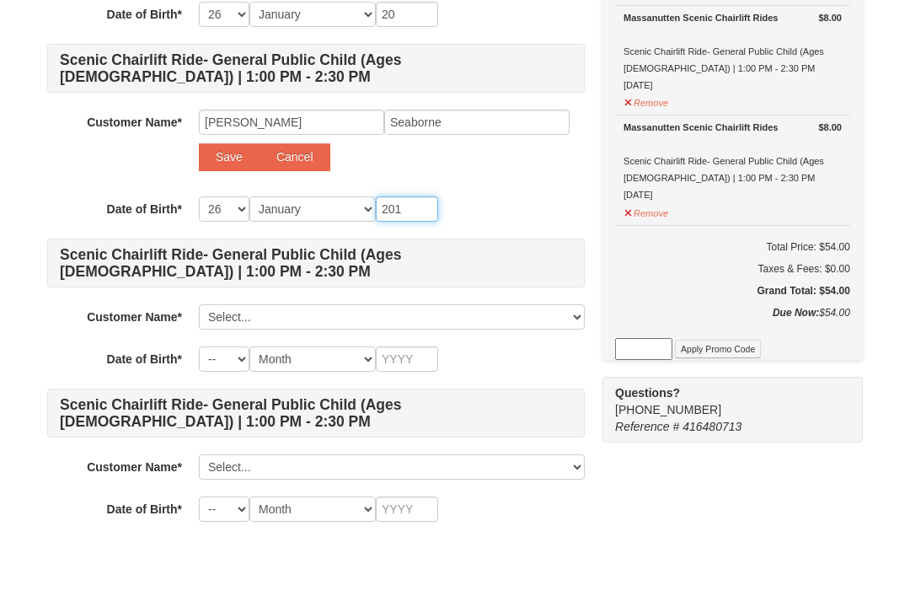
type input "201"
type input "2016"
type input "20165"
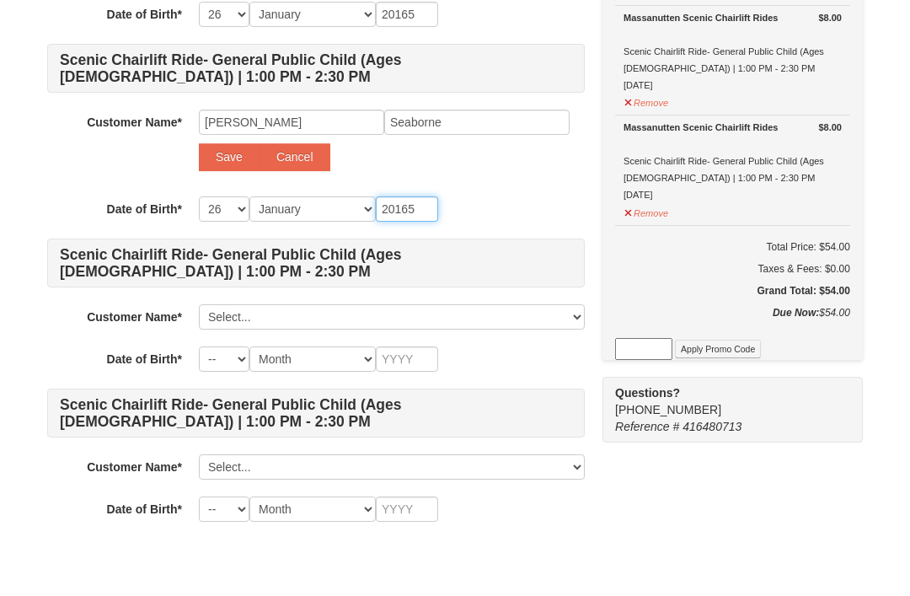
type input "2016"
type input "201"
type input "2015"
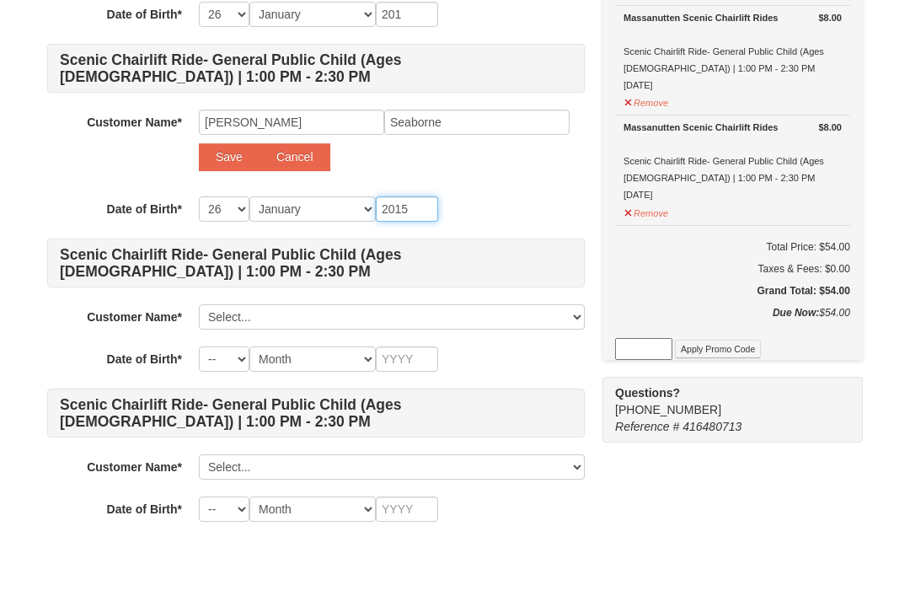
type input "2015"
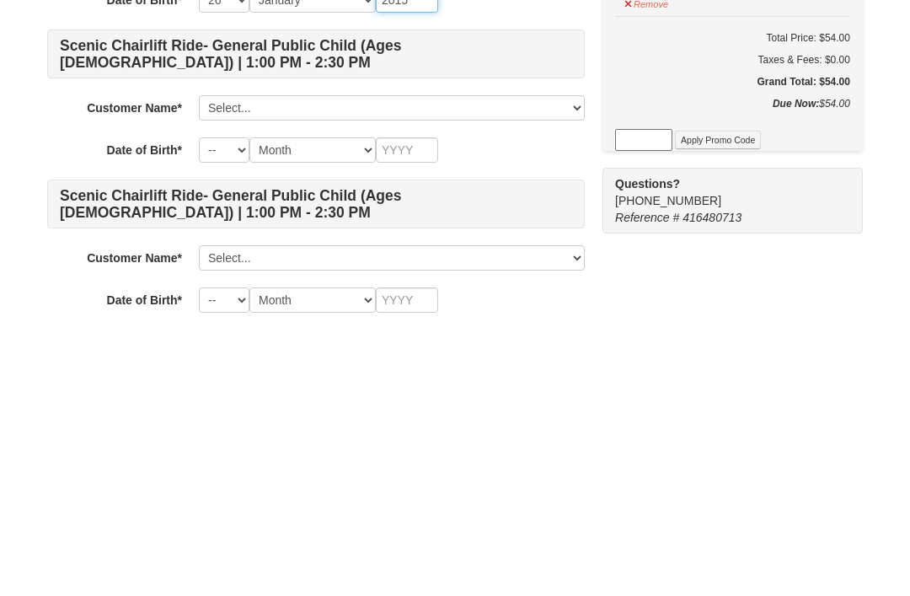
type input "2015"
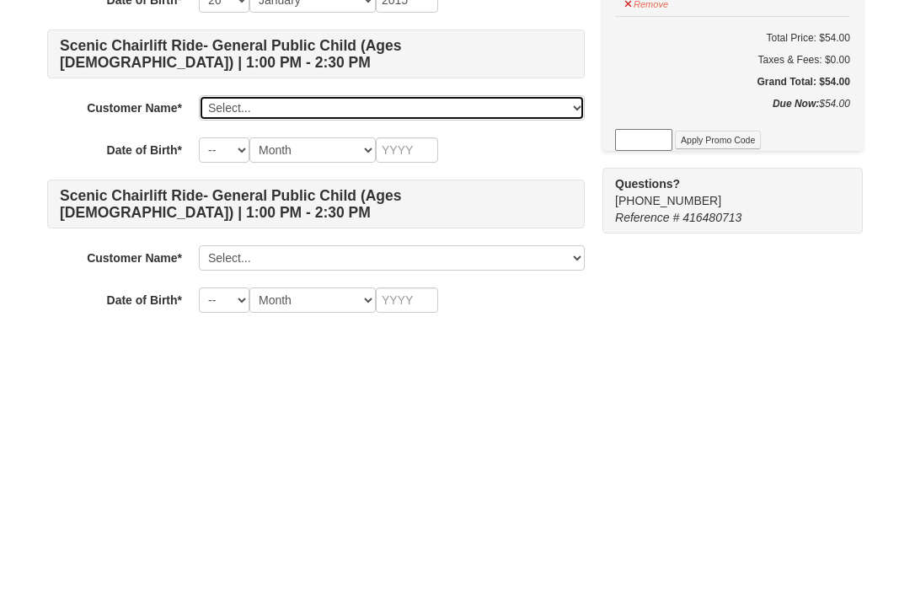
click at [529, 304] on select "Select... Ronlesha Jones Add New..." at bounding box center [392, 316] width 386 height 25
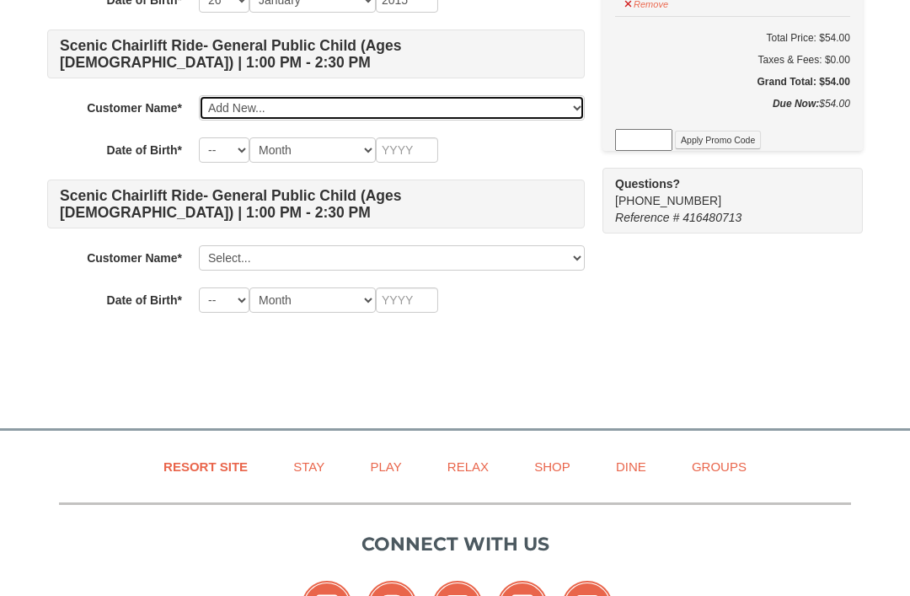
select select
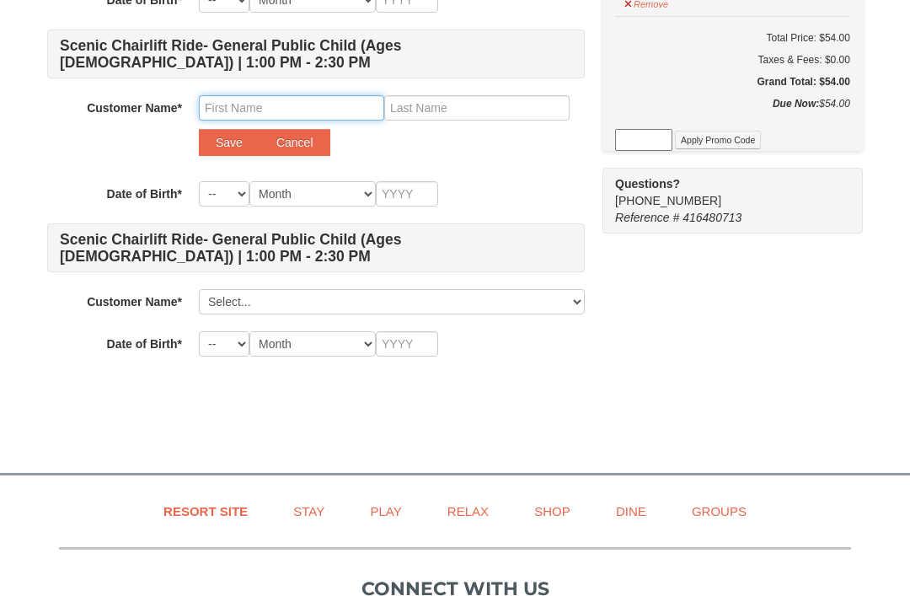
click at [332, 106] on input "text" at bounding box center [291, 107] width 185 height 25
type input "Karter"
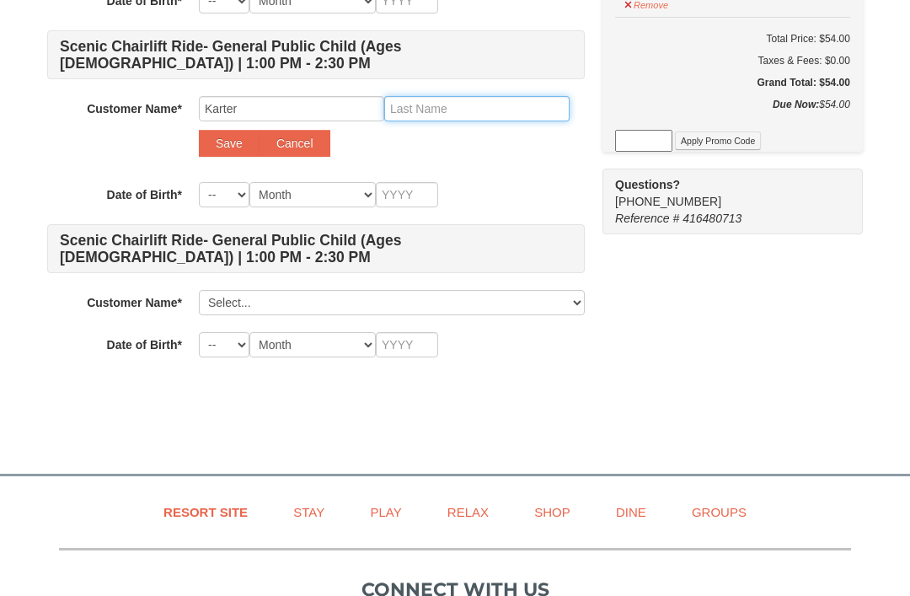
click at [479, 108] on input "text" at bounding box center [476, 108] width 185 height 25
type input "Mason"
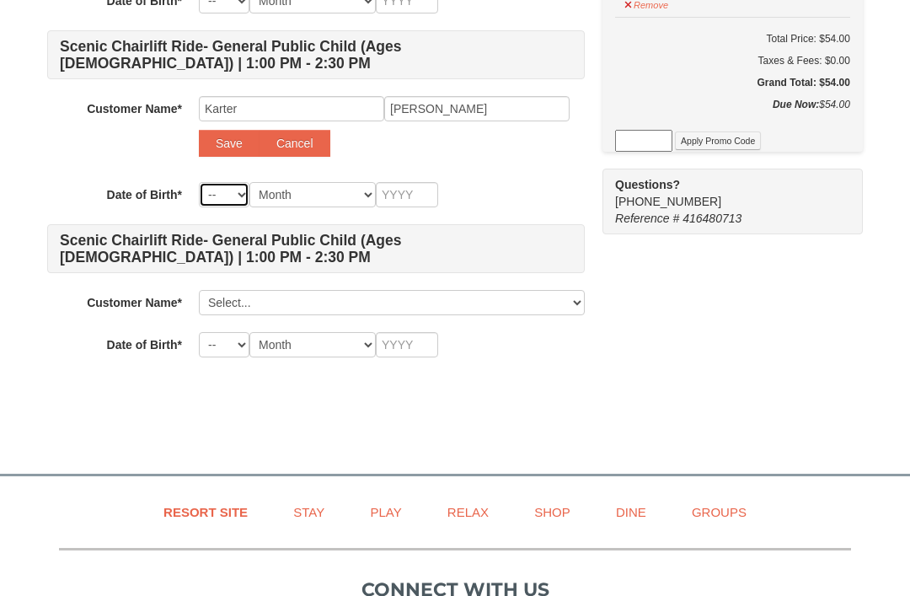
click at [231, 194] on select "-- 01 02 03 04 05 06 07 08 09 10 11 12 13 14 15 16 17 18 19 20 21 22 23 24 25 2…" at bounding box center [224, 194] width 51 height 25
select select "09"
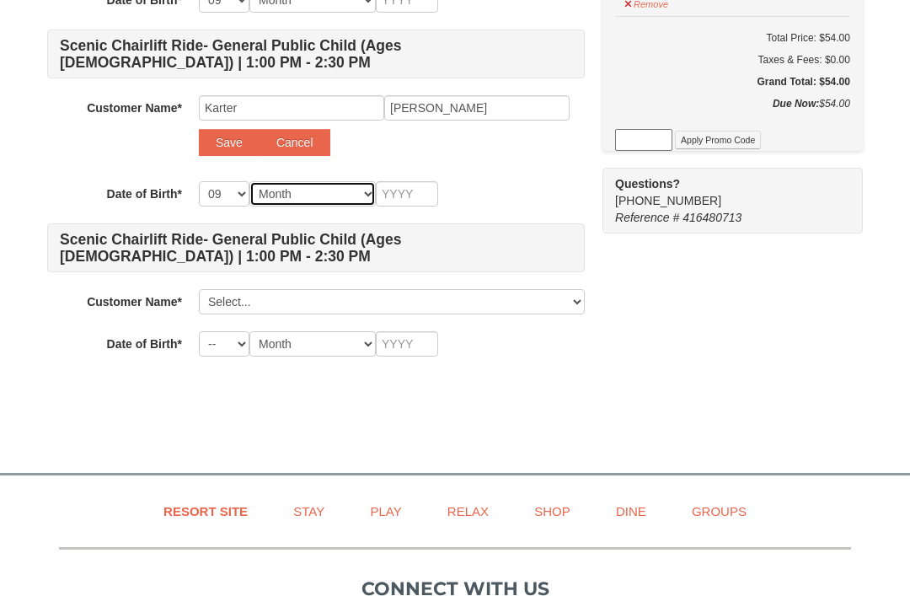
click at [340, 203] on select "Month January February March April May June July August September October Novem…" at bounding box center [312, 193] width 126 height 25
click at [355, 196] on select "Month January February March April May June July August September October Novem…" at bounding box center [312, 193] width 126 height 25
select select "09"
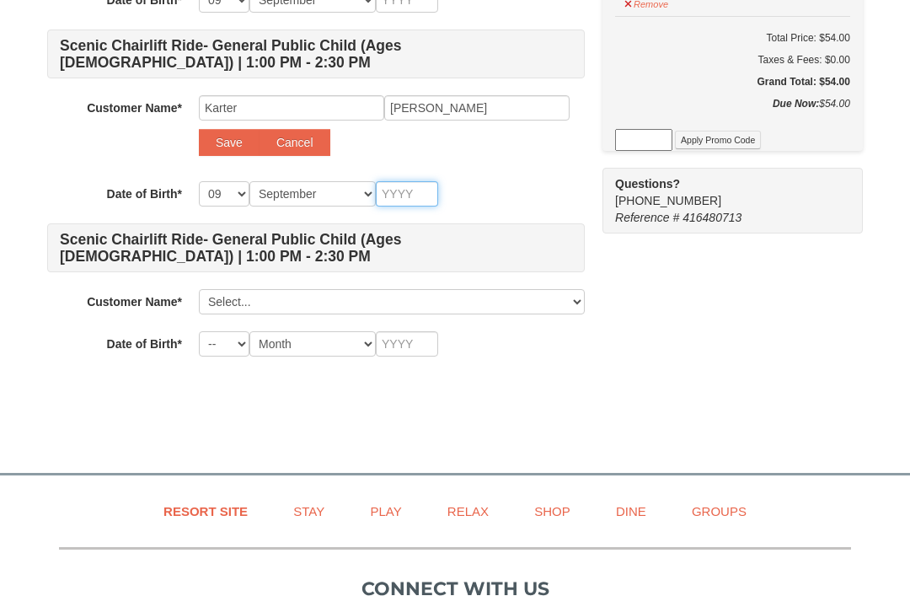
click at [404, 196] on input "text" at bounding box center [407, 193] width 62 height 25
type input "2"
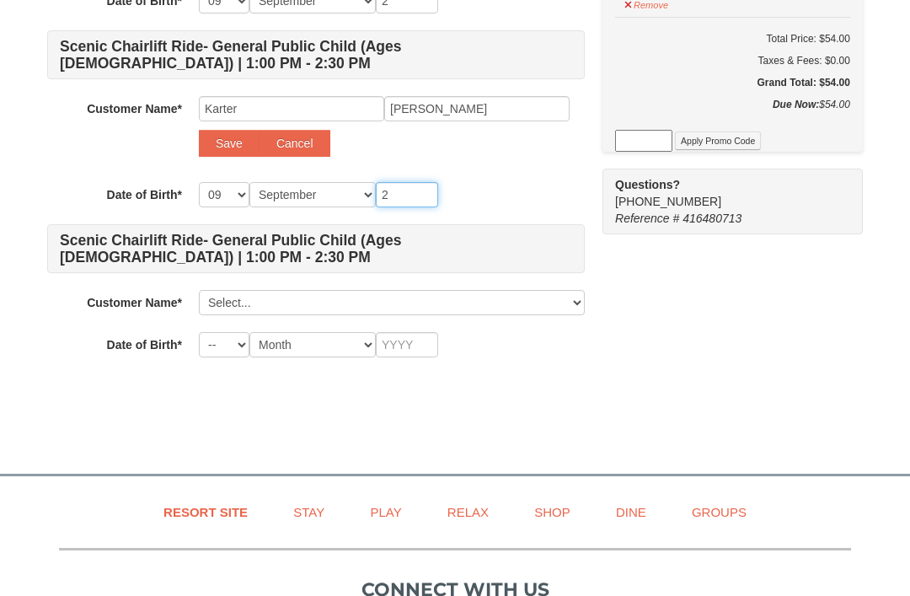
type input "20"
type input "201"
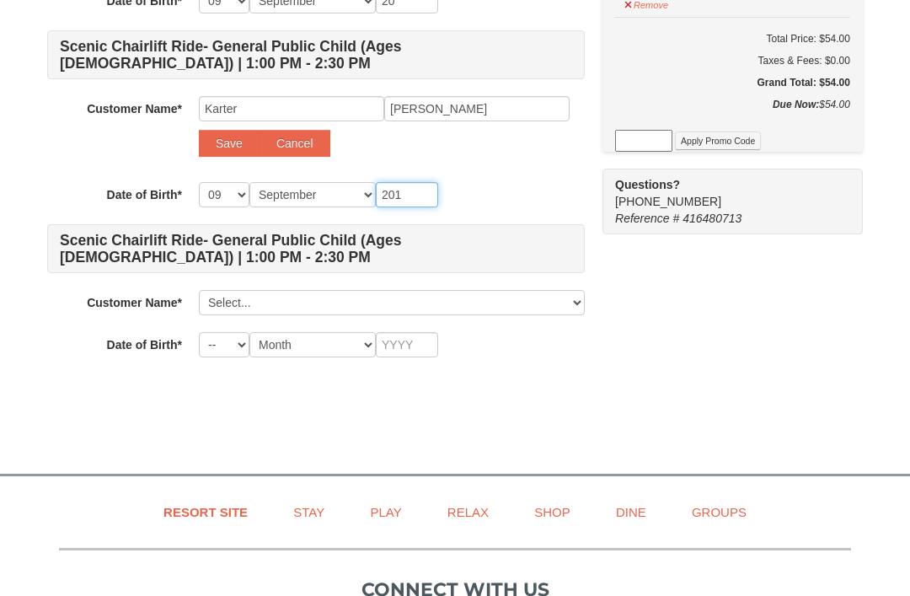
type input "201"
type input "2016"
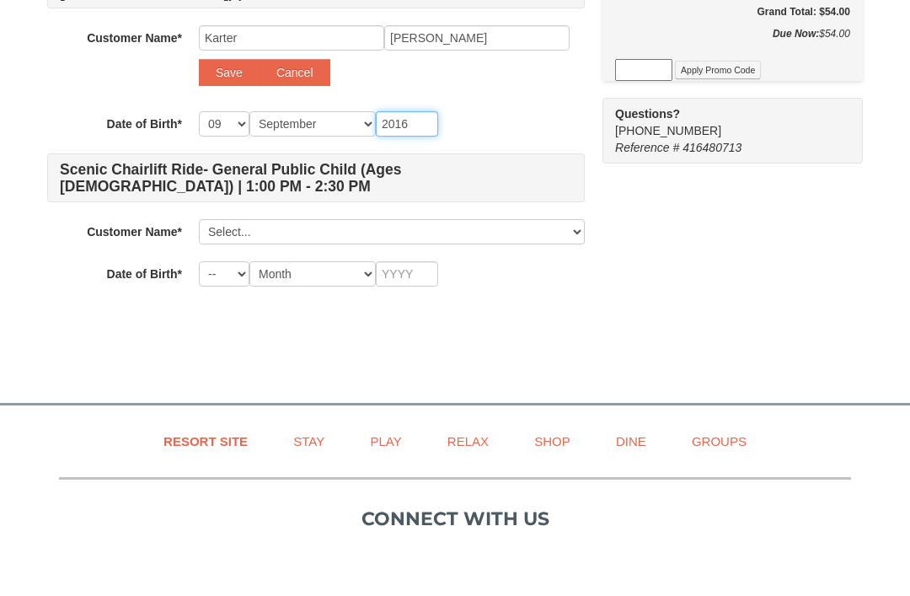
type input "2016"
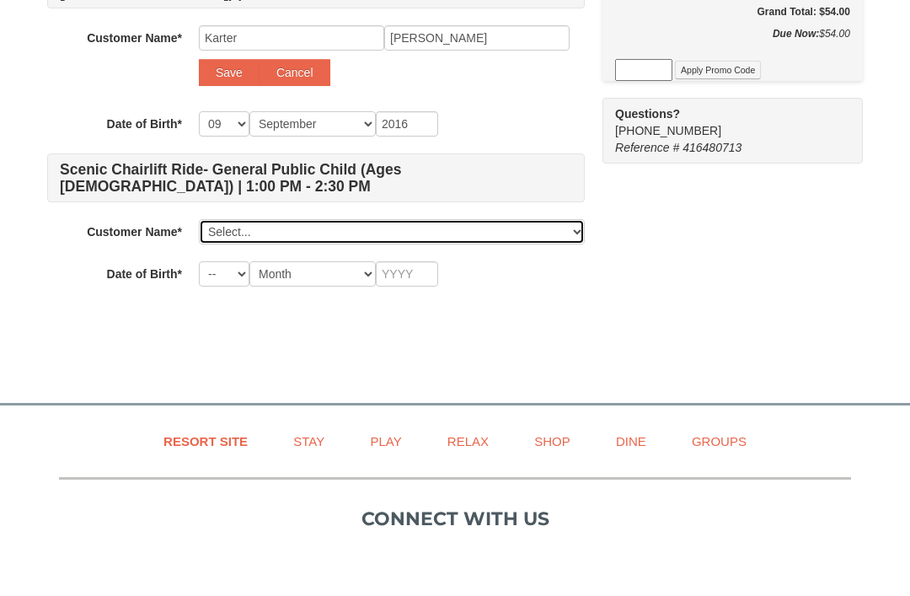
click at [396, 290] on select "Select... Ronlesha Jones Add New..." at bounding box center [392, 302] width 386 height 25
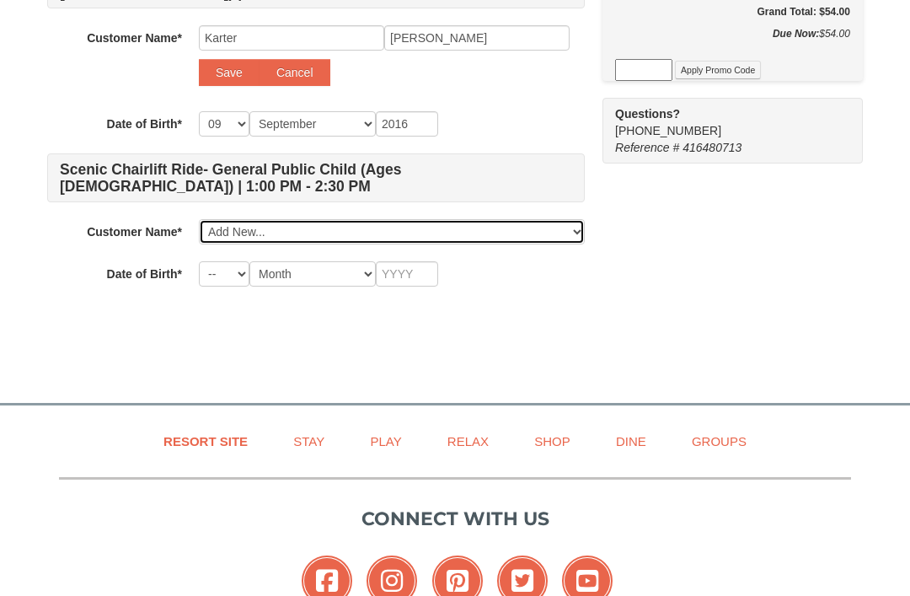
select select
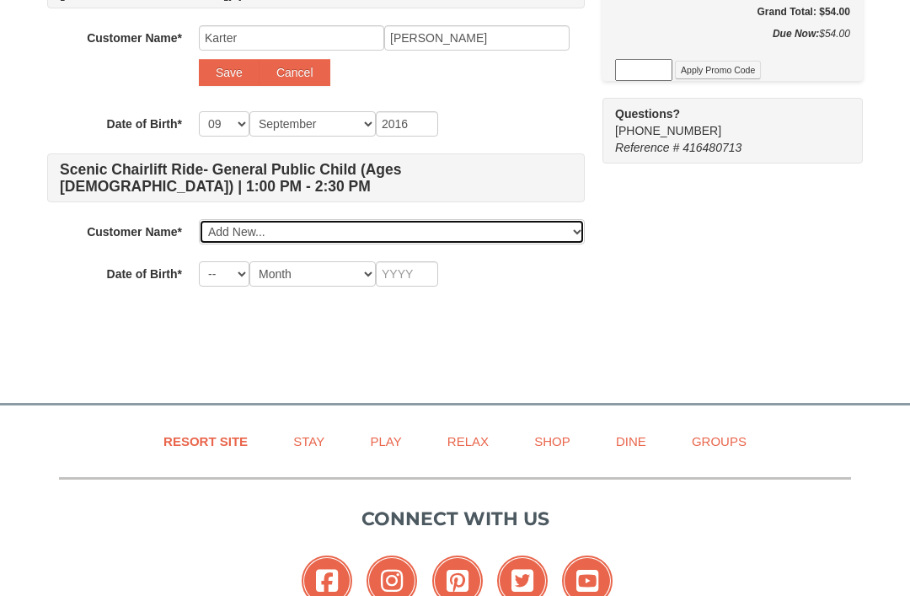
select select
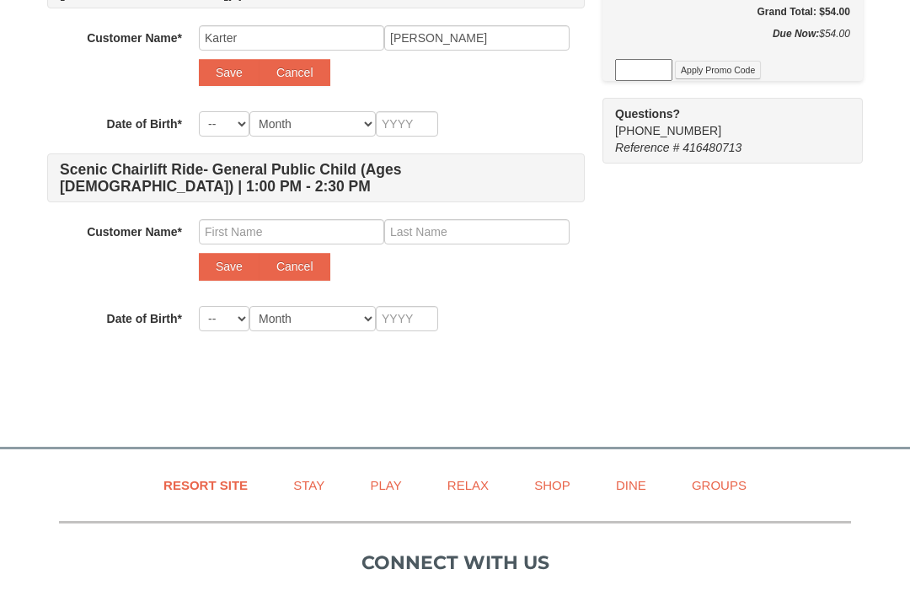
click at [416, 285] on div "Customer Name* Select... Ronlesha Jones Add New... Save Cancel" at bounding box center [316, 253] width 538 height 69
click at [333, 235] on input "text" at bounding box center [291, 231] width 185 height 25
type input "Rylan"
click at [483, 224] on input "text" at bounding box center [476, 231] width 185 height 25
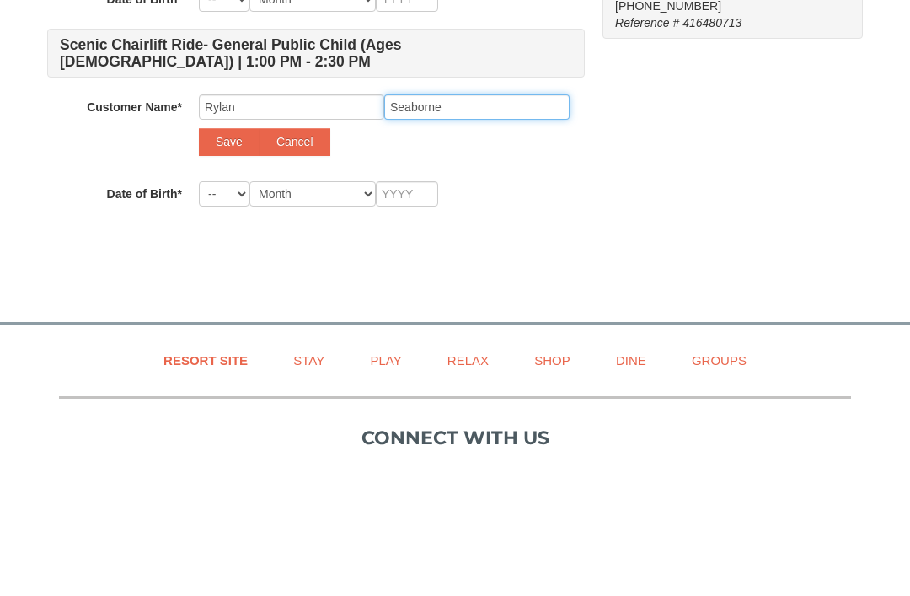
type input "Seaborne"
click at [228, 306] on select "-- 01 02 03 04 05 06 07 08 09 10 11 12 13 14 15 16 17 18 19 20 21 22 23 24 25 2…" at bounding box center [224, 318] width 51 height 25
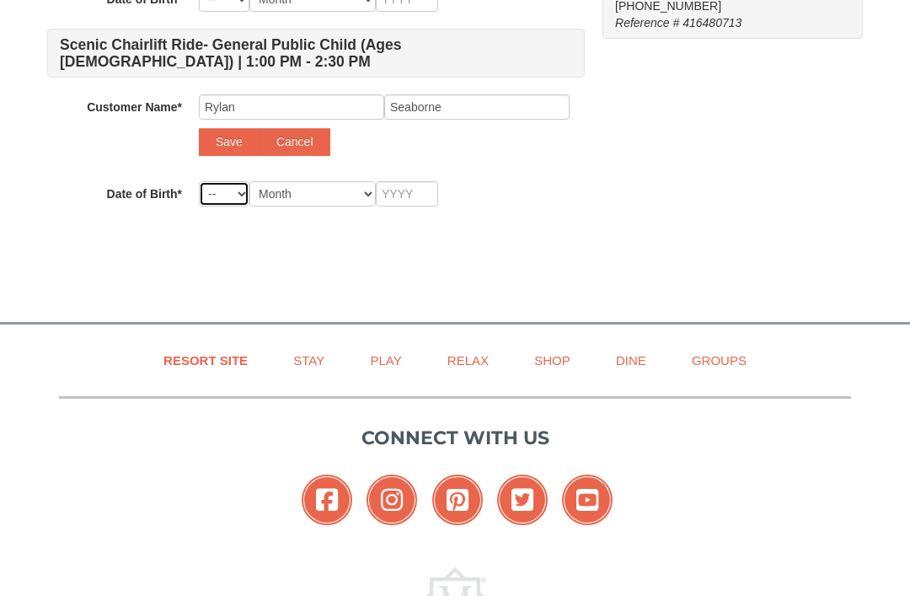
select select "29"
click at [324, 199] on select "Month January February March April May June July August September October Novem…" at bounding box center [312, 193] width 126 height 25
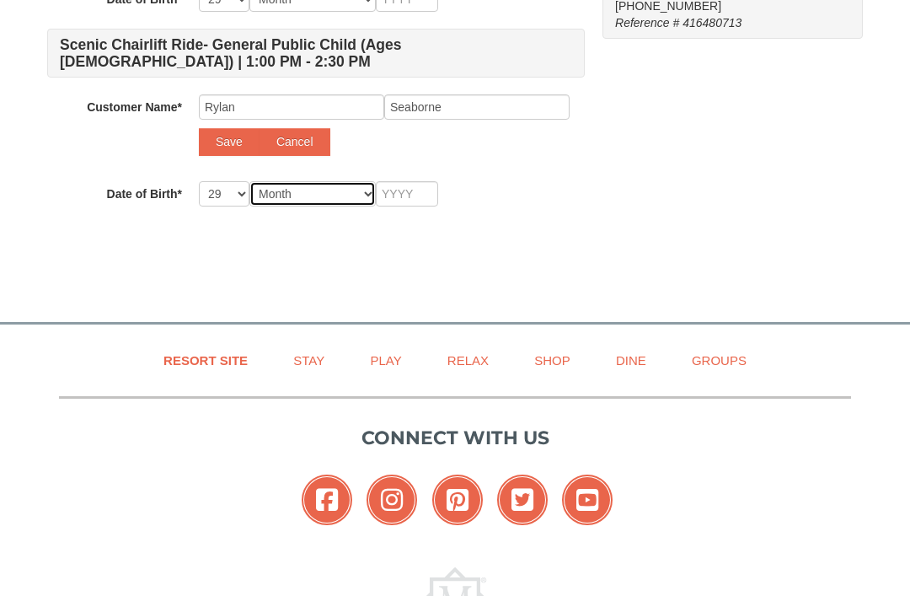
click at [330, 202] on select "Month January February March April May June July August September October Novem…" at bounding box center [312, 193] width 126 height 25
select select "09"
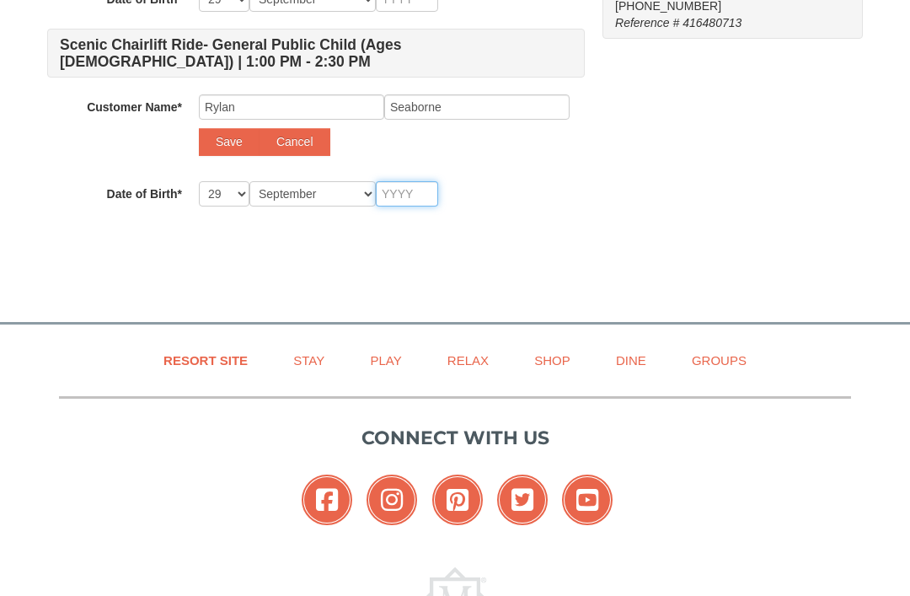
click at [405, 186] on input "text" at bounding box center [407, 193] width 62 height 25
type input "2"
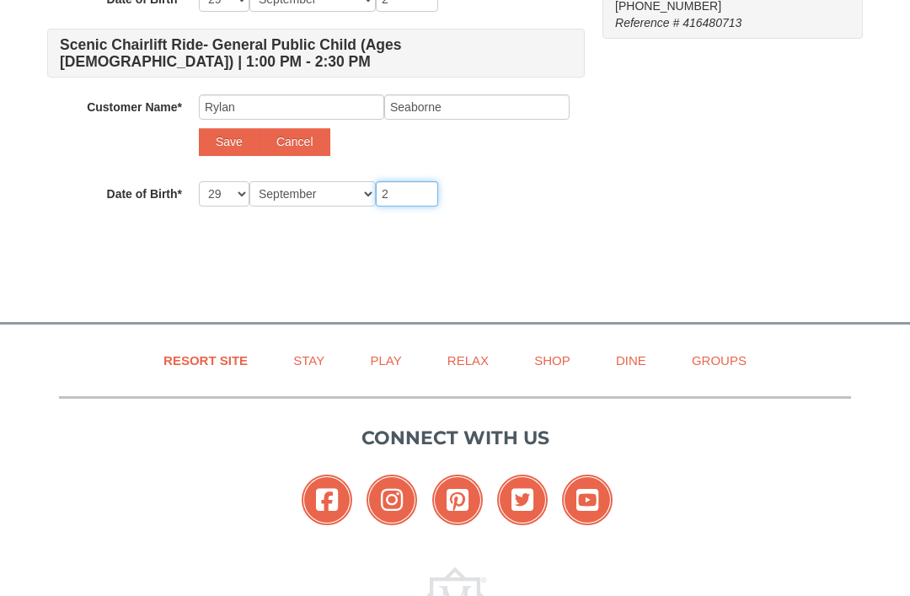
type input "20"
type input "201"
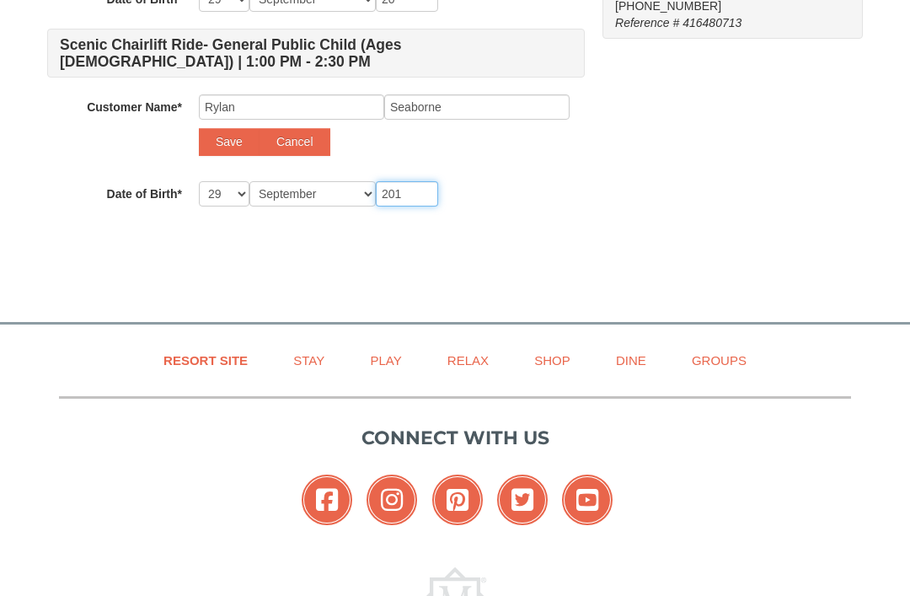
type input "201"
type input "2019"
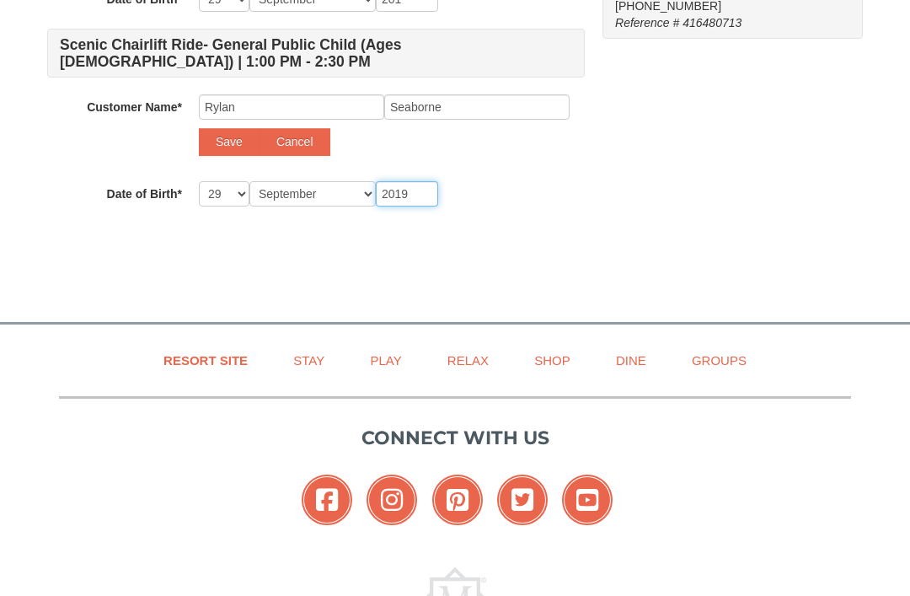
type input "2019"
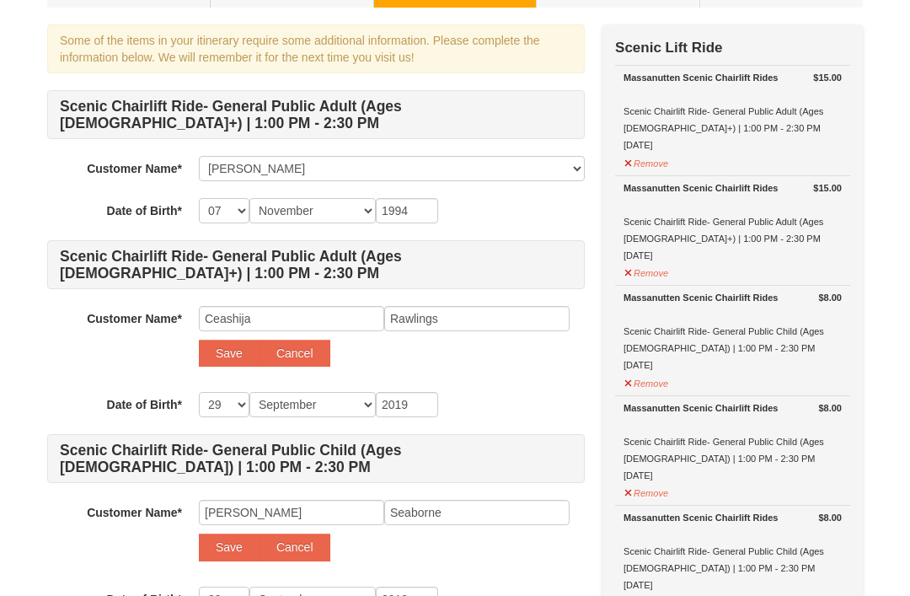
scroll to position [0, 0]
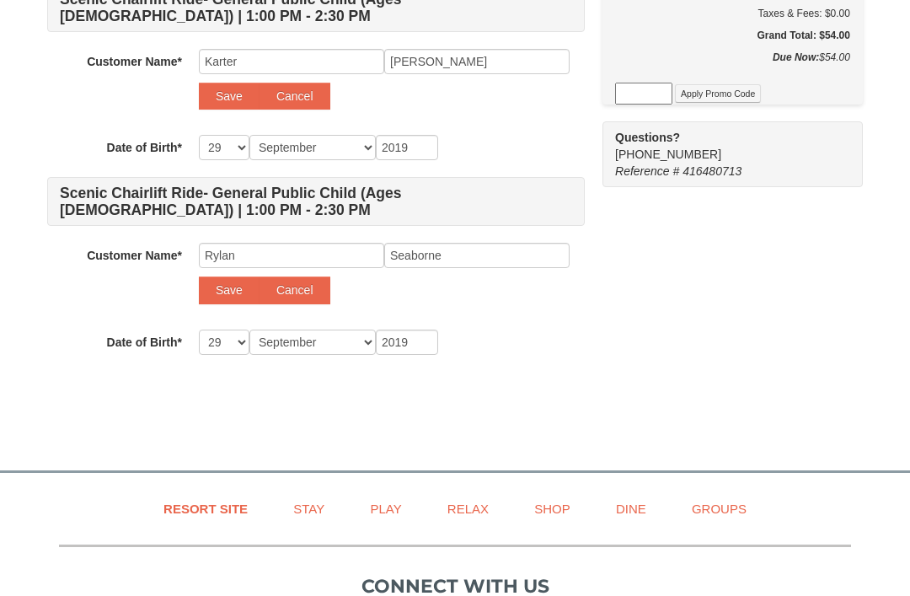
click at [222, 292] on button "Save" at bounding box center [229, 290] width 61 height 27
select select
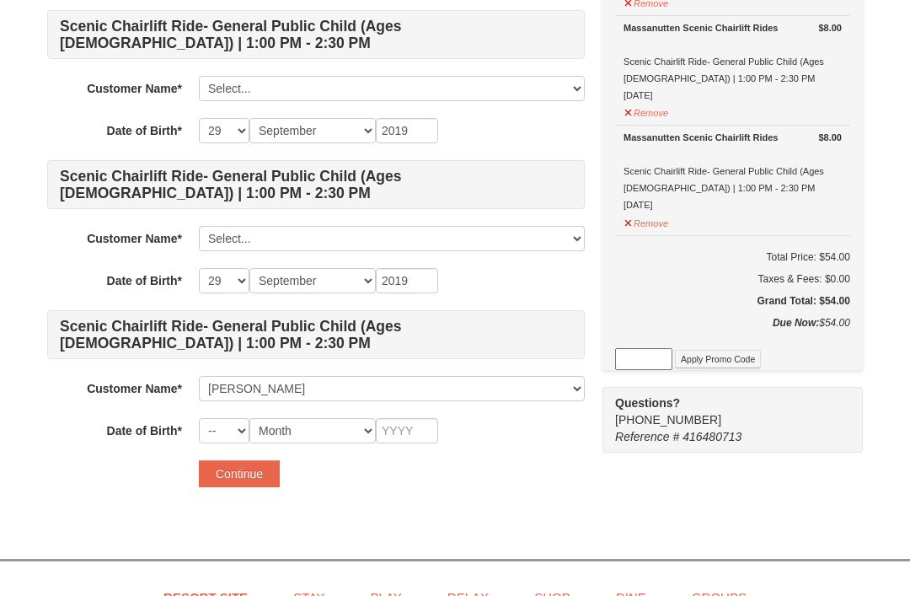
scroll to position [495, 0]
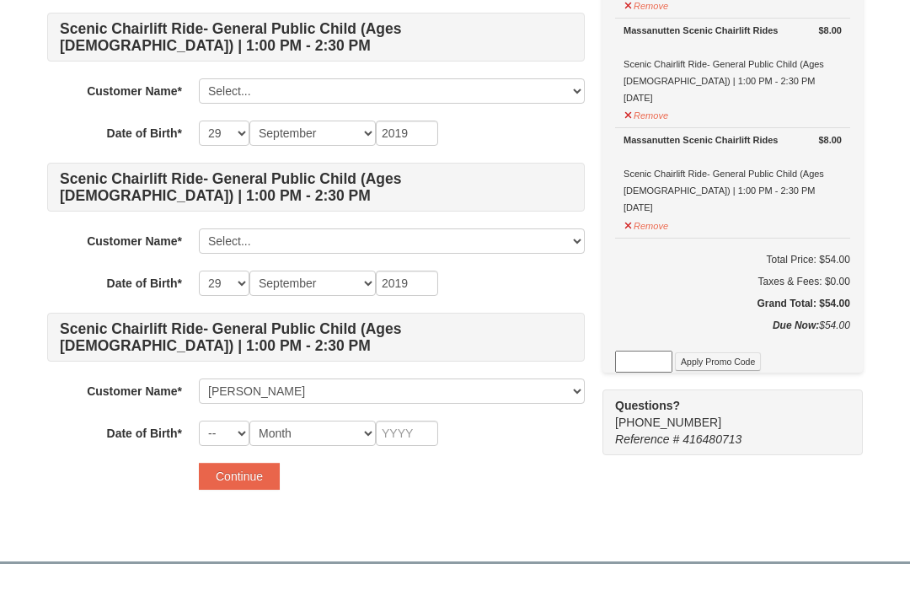
click at [279, 468] on button "Continue" at bounding box center [239, 476] width 81 height 27
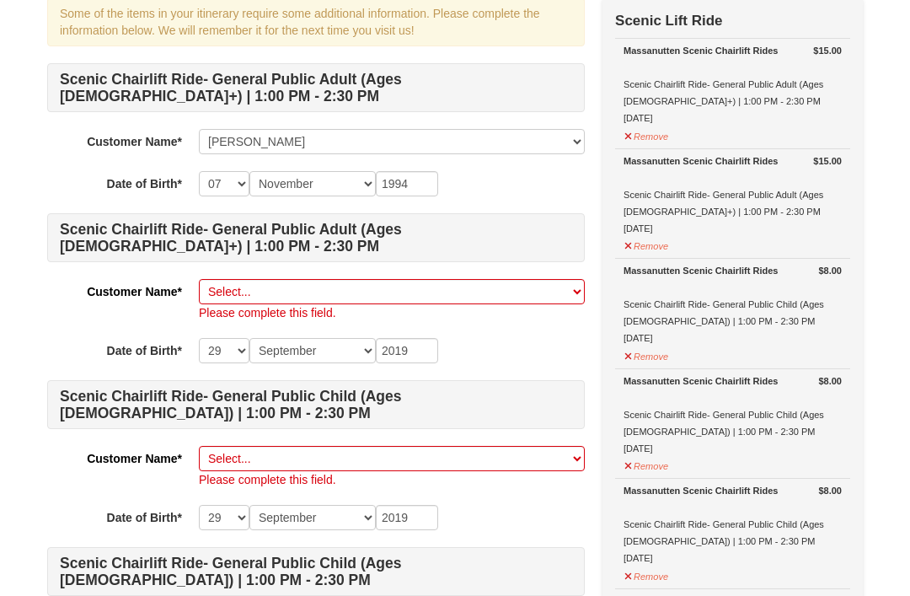
scroll to position [142, 0]
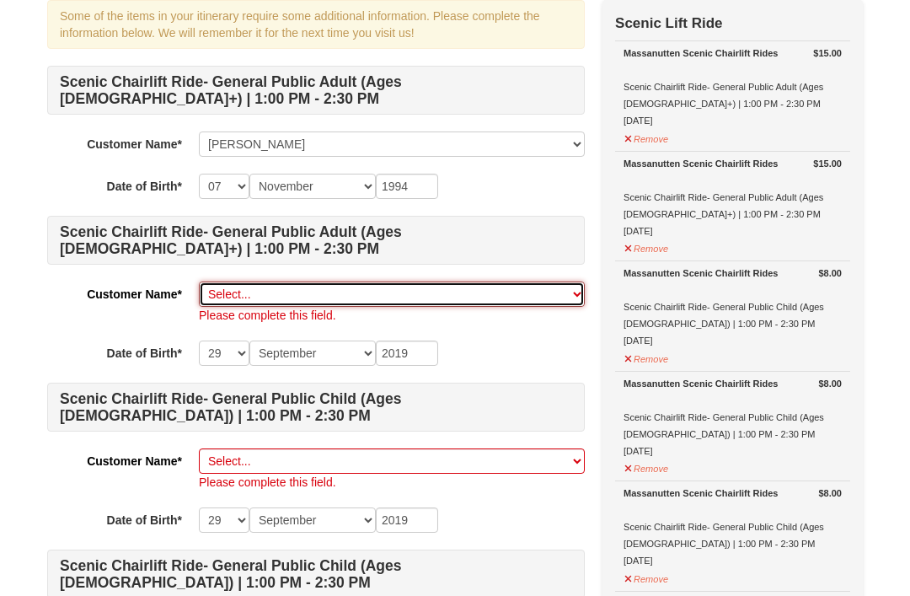
click at [474, 290] on select "Select... Ronlesha Jones Rylan Seaborne Add New..." at bounding box center [392, 293] width 386 height 25
select select
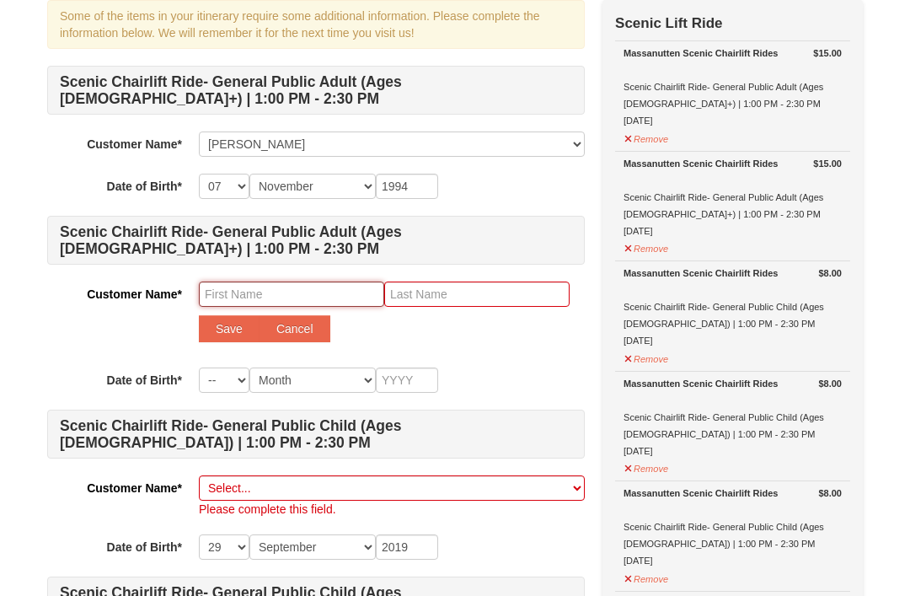
click at [290, 298] on input "text" at bounding box center [291, 293] width 185 height 25
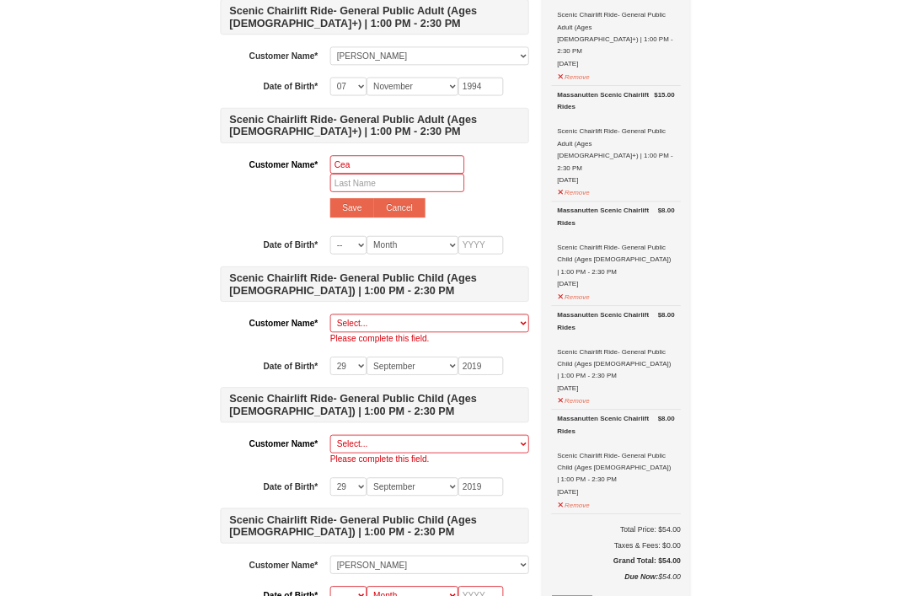
scroll to position [310, 0]
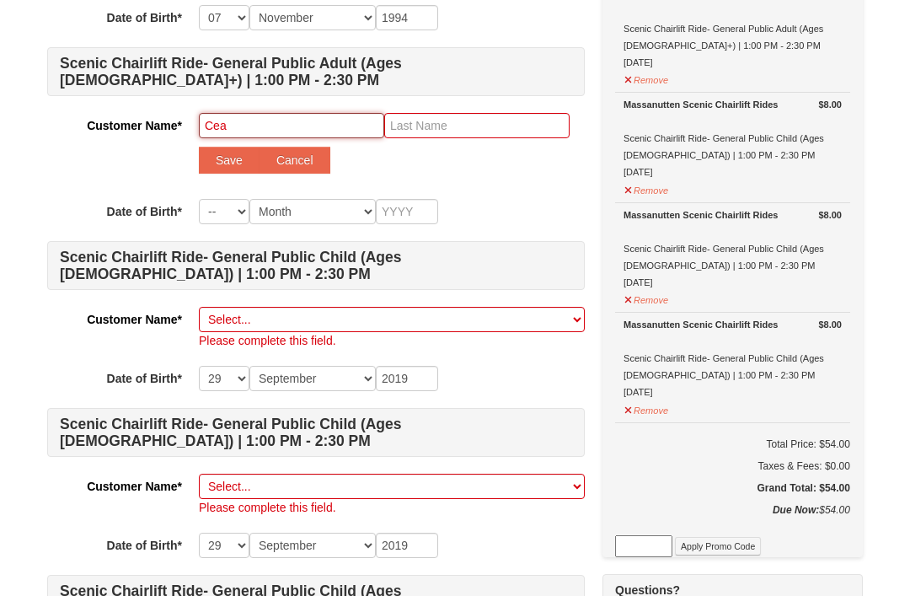
click at [254, 137] on input "Cea" at bounding box center [291, 125] width 185 height 25
type input "Ceashija"
click at [468, 115] on input "text" at bounding box center [476, 125] width 185 height 25
type input "Rawlings"
click at [222, 216] on select "-- 01 02 03 04 05 06 07 08 09 10 11 12 13 14 15 16 17 18 19 20 21 22 23 24 25 2…" at bounding box center [224, 211] width 51 height 25
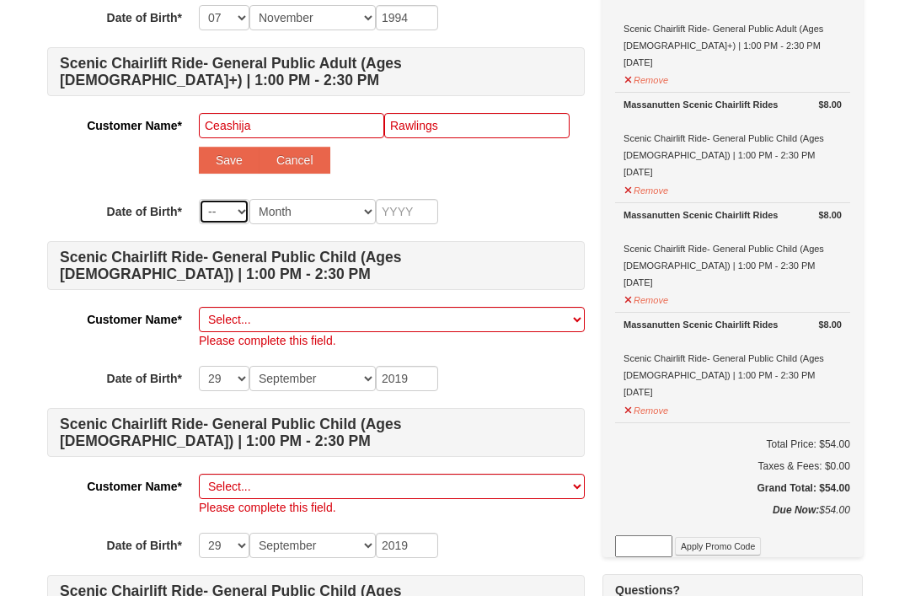
scroll to position [396, 0]
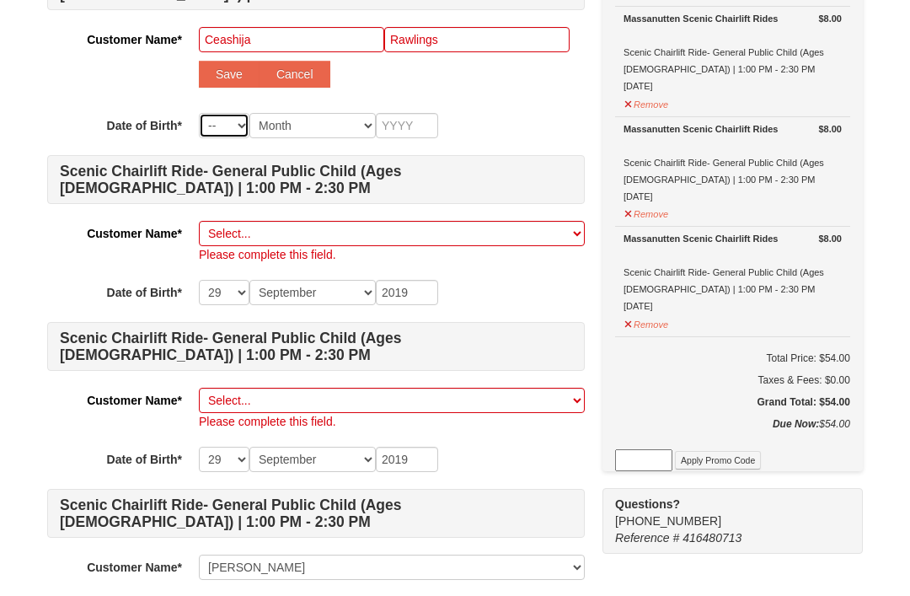
select select "26"
click at [356, 129] on select "Month January February March April May June July August September October Novem…" at bounding box center [312, 125] width 126 height 25
select select "09"
click at [426, 126] on input "text" at bounding box center [407, 125] width 62 height 25
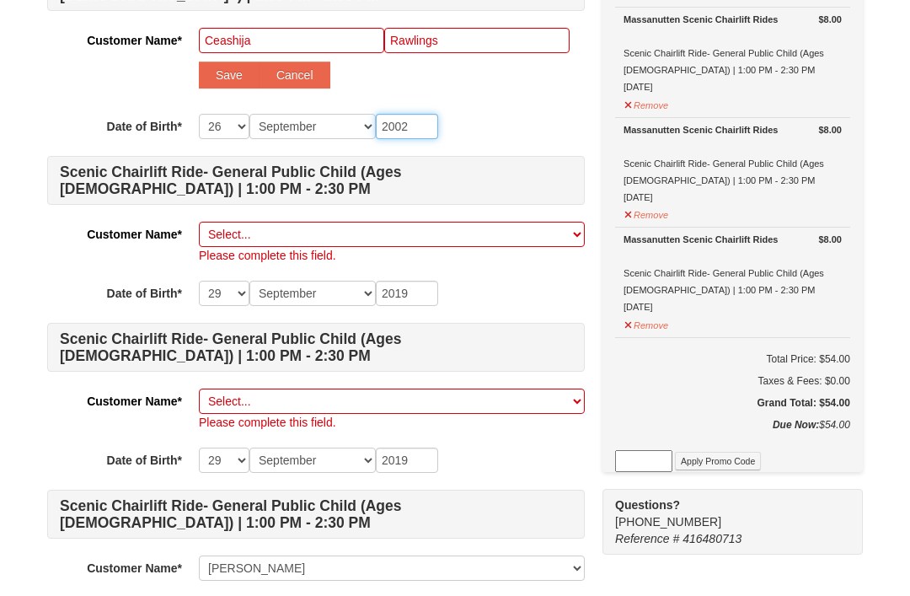
type input "2002"
click at [218, 85] on button "Save" at bounding box center [229, 75] width 61 height 27
select select
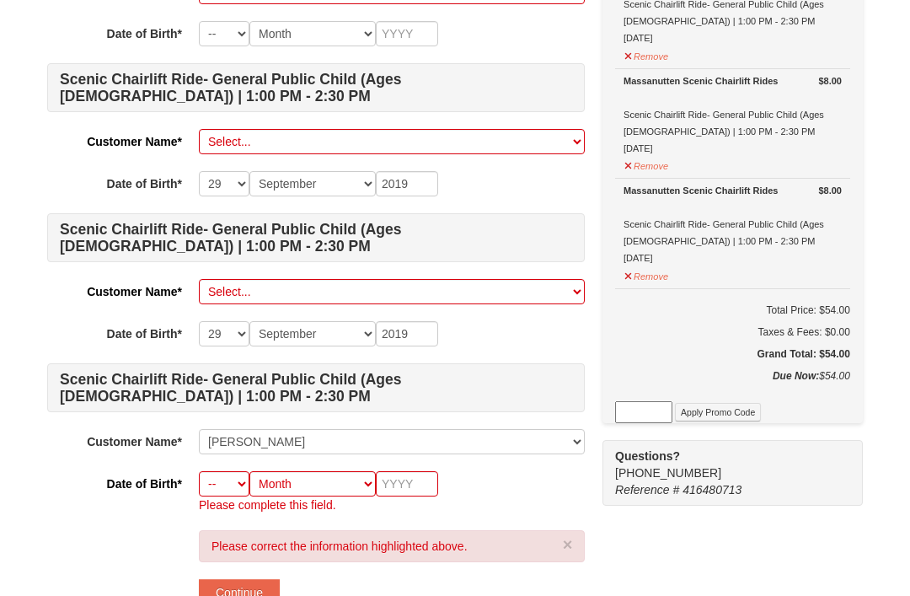
scroll to position [438, 0]
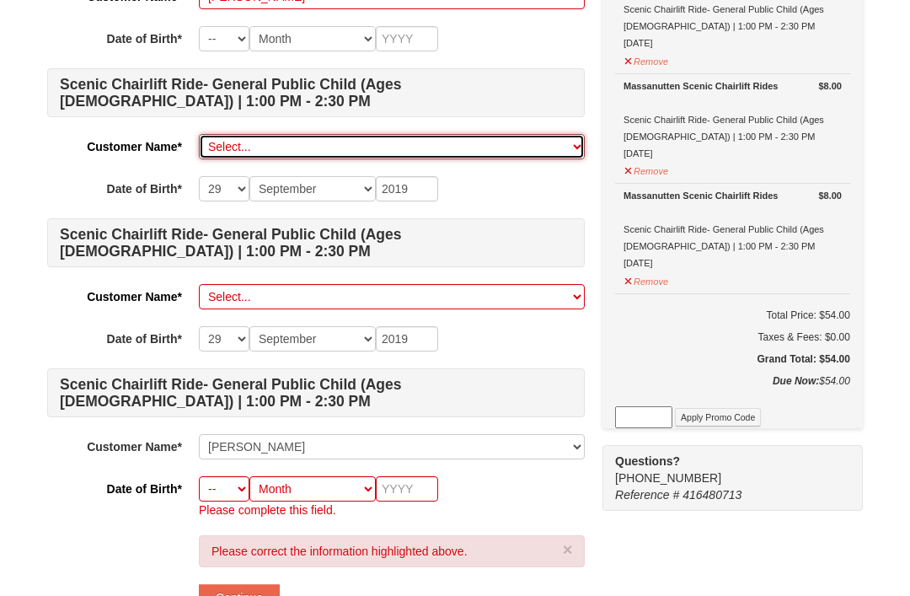
click at [535, 144] on select "Select... Ronlesha Jones Rylan Seaborne Ceashija Rawlings Add New..." at bounding box center [392, 147] width 386 height 25
select select
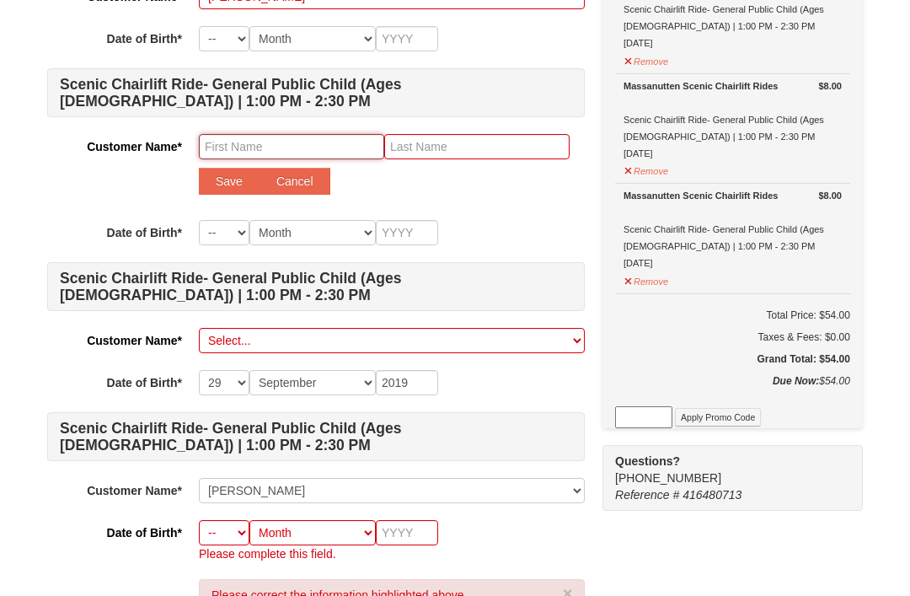
click at [325, 140] on input "text" at bounding box center [291, 146] width 185 height 25
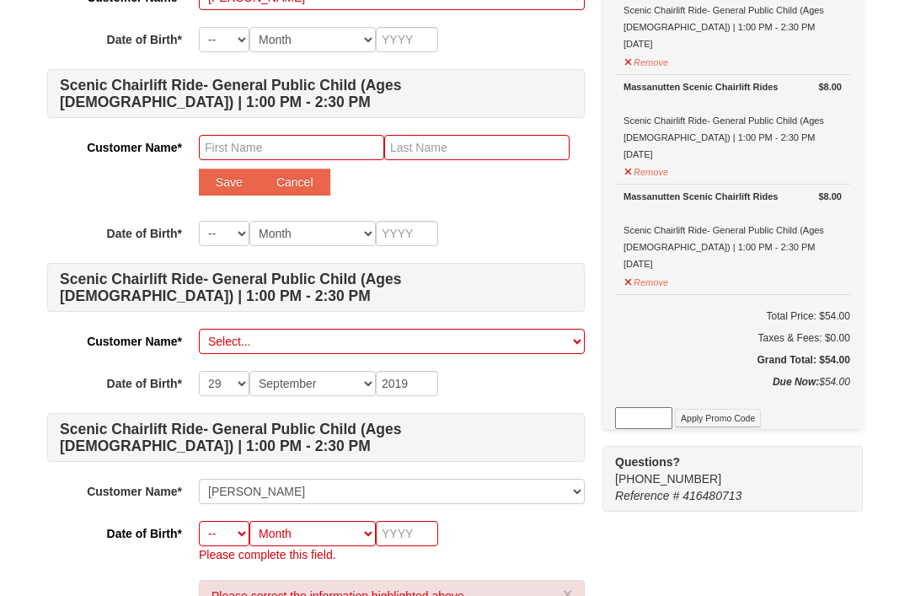
click at [480, 196] on div "Customer Name* Select... Ronlesha Jones Rylan Seaborne Ceashija Rawlings Add Ne…" at bounding box center [316, 169] width 538 height 69
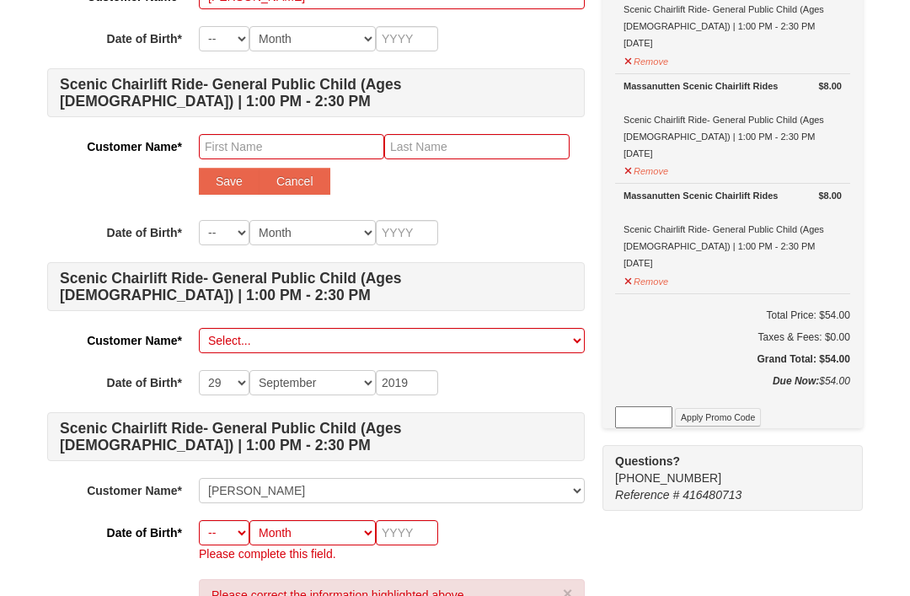
click at [515, 189] on div "Save Cancel" at bounding box center [392, 182] width 386 height 27
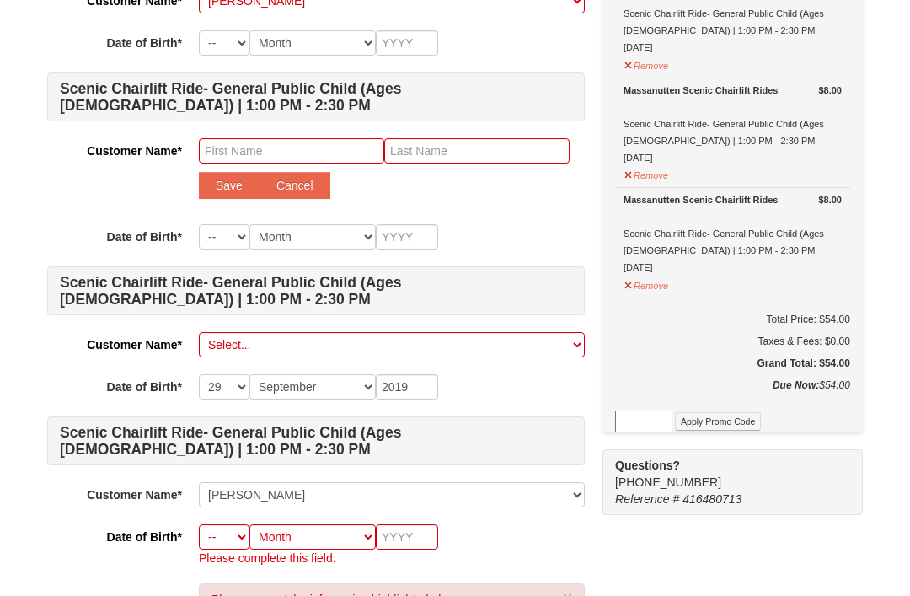
scroll to position [430, 0]
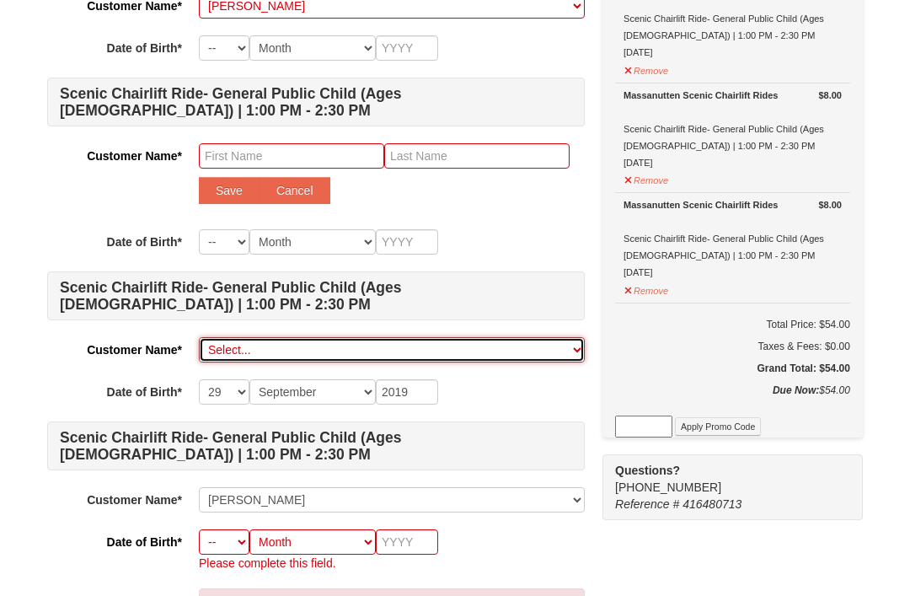
click at [475, 361] on select "Select... Ronlesha Jones Rylan Seaborne Ceashija Rawlings Add New..." at bounding box center [392, 349] width 386 height 25
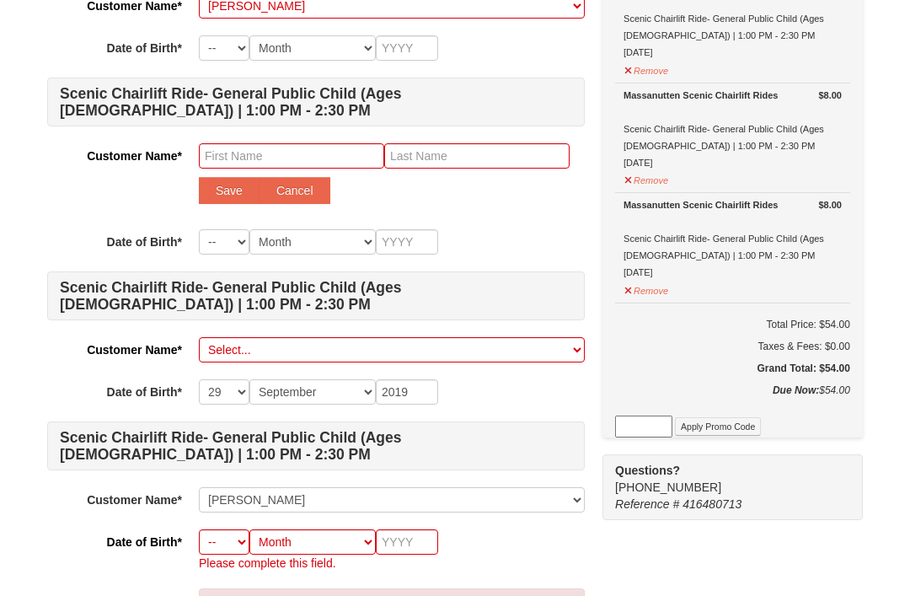
click at [280, 138] on div "Scenic Chairlift Ride- General Public Adult (Ages 13+) | 1:00 PM - 2:30 PM Cust…" at bounding box center [316, 175] width 538 height 794
click at [329, 168] on input "text" at bounding box center [291, 155] width 185 height 25
type input "Riley"
click at [477, 168] on input "text" at bounding box center [476, 155] width 185 height 25
type input "Seaborne"
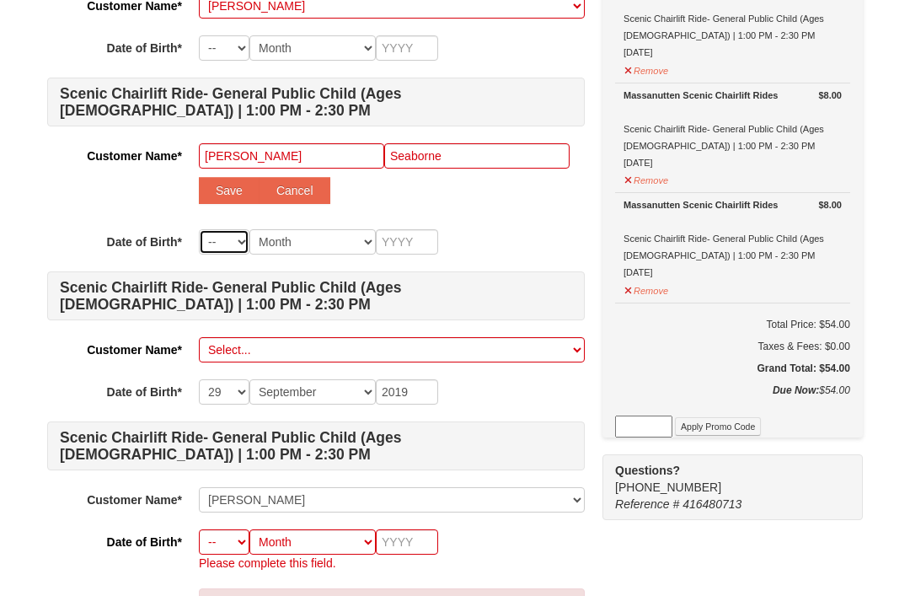
click at [233, 250] on select "-- 01 02 03 04 05 06 07 08 09 10 11 12 13 14 15 16 17 18 19 20 21 22 23 24 25 2…" at bounding box center [224, 241] width 51 height 25
select select "27"
click at [274, 179] on button "Cancel" at bounding box center [295, 190] width 71 height 27
select select
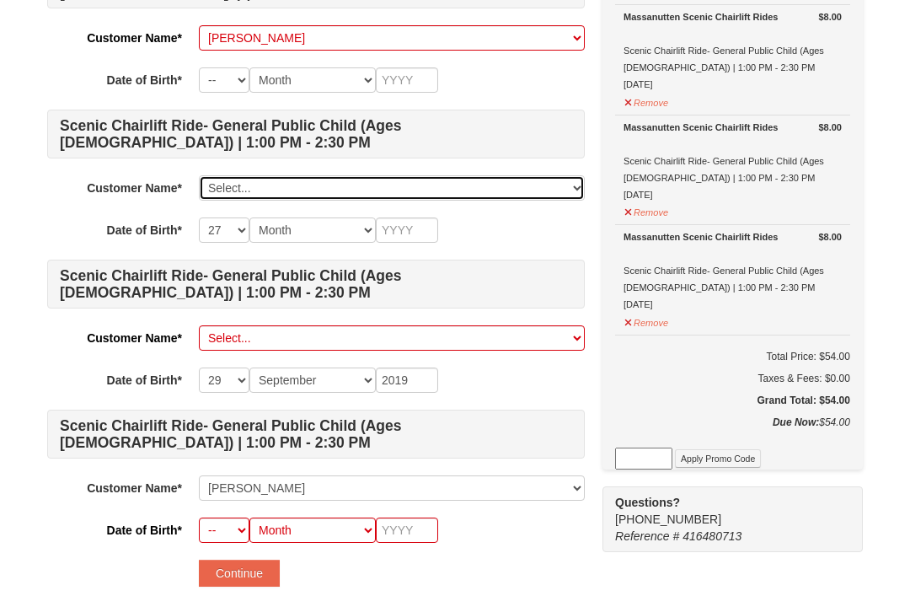
click at [501, 182] on select "Select... Ronlesha Jones Rylan Seaborne Ceashija Rawlings Add New..." at bounding box center [392, 188] width 386 height 25
select select
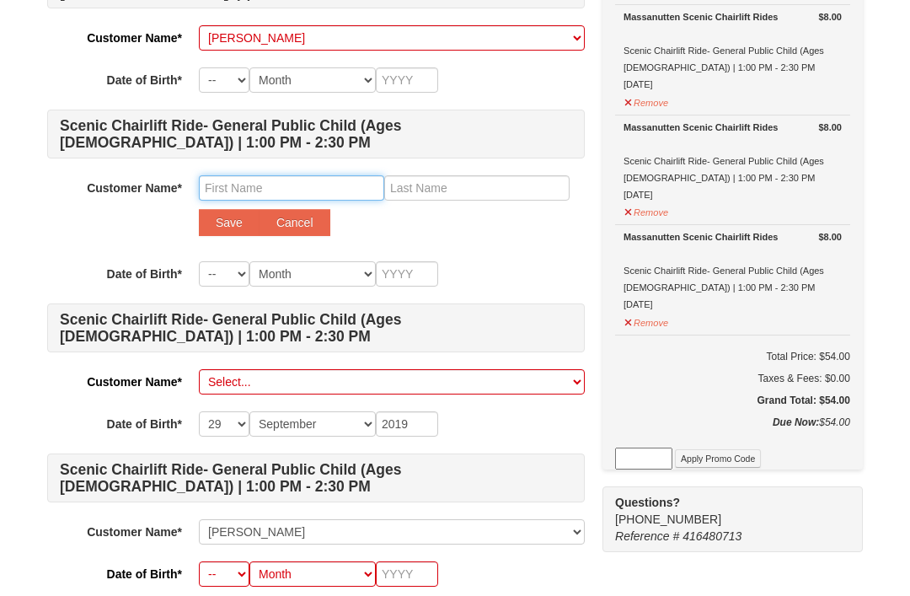
click at [278, 177] on input "text" at bounding box center [291, 187] width 185 height 25
type input "Riley"
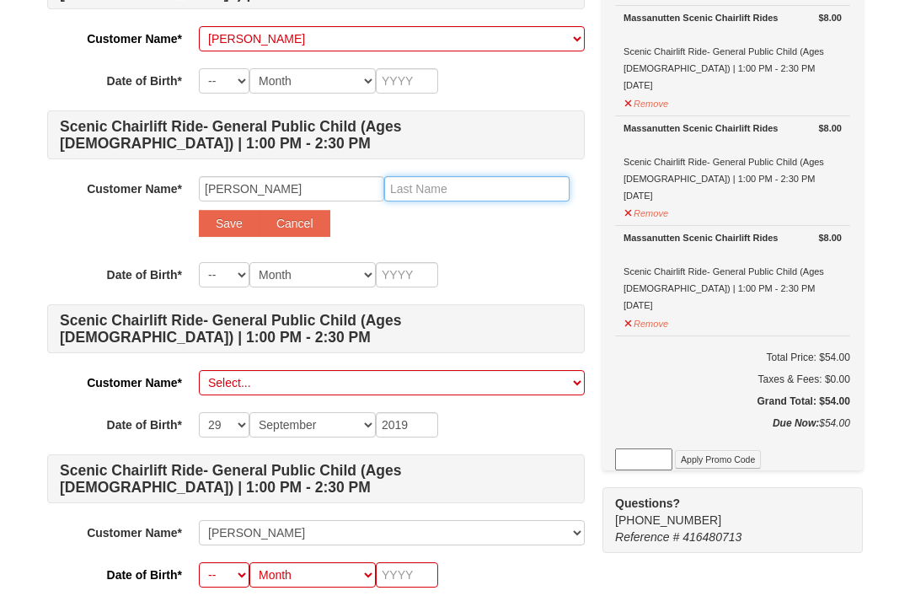
click at [501, 185] on input "text" at bounding box center [476, 188] width 185 height 25
type input "Seaborne"
click at [234, 273] on select "-- 01 02 03 04 05 06 07 08 09 10 11 12 13 14 15 16 17 18 19 20 21 22 23 24 25 2…" at bounding box center [224, 274] width 51 height 25
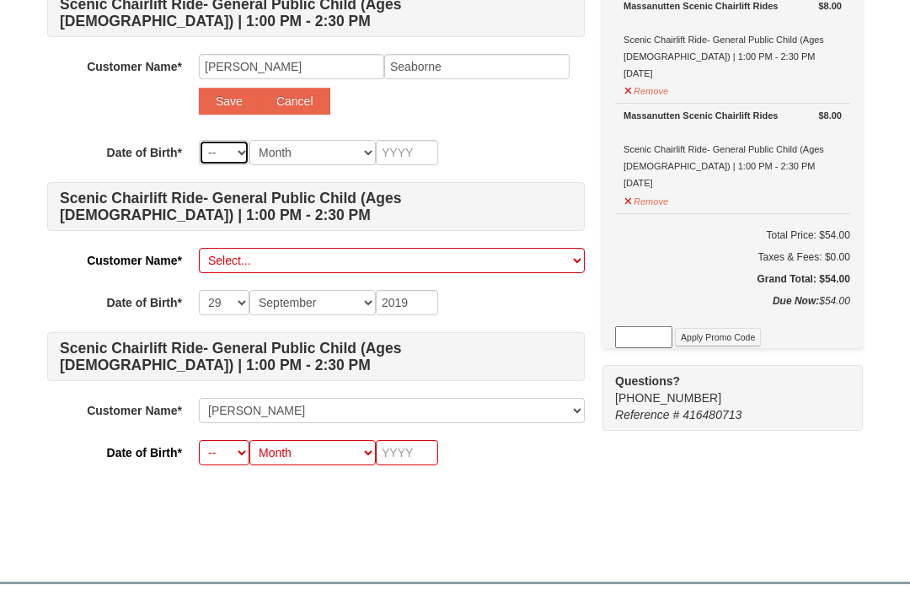
select select "26"
click at [324, 160] on select "Month January February March April May June July August September October Novem…" at bounding box center [312, 152] width 126 height 25
click at [346, 162] on select "Month January February March April May June July August September October Novem…" at bounding box center [312, 152] width 126 height 25
select select "01"
click at [421, 163] on input "text" at bounding box center [407, 152] width 62 height 25
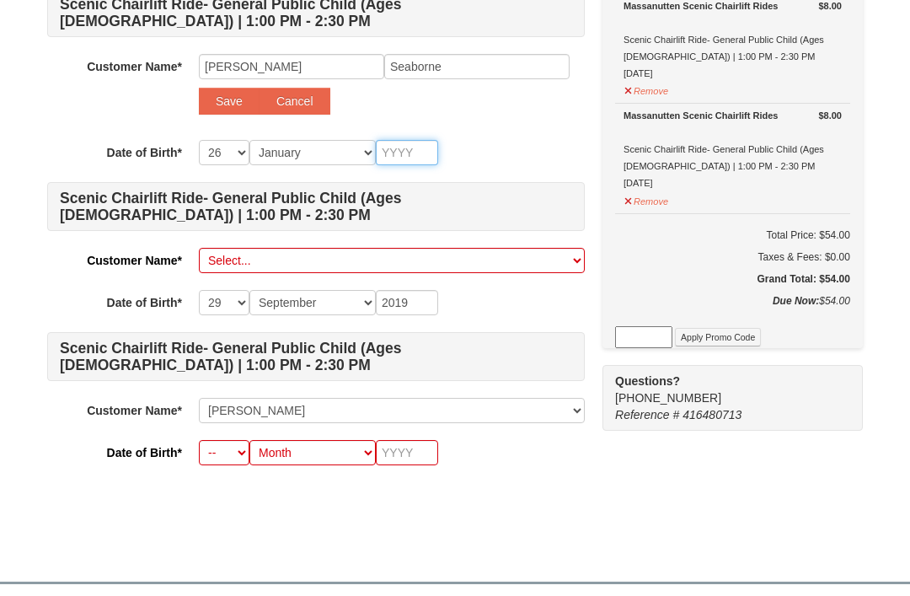
scroll to position [518, 0]
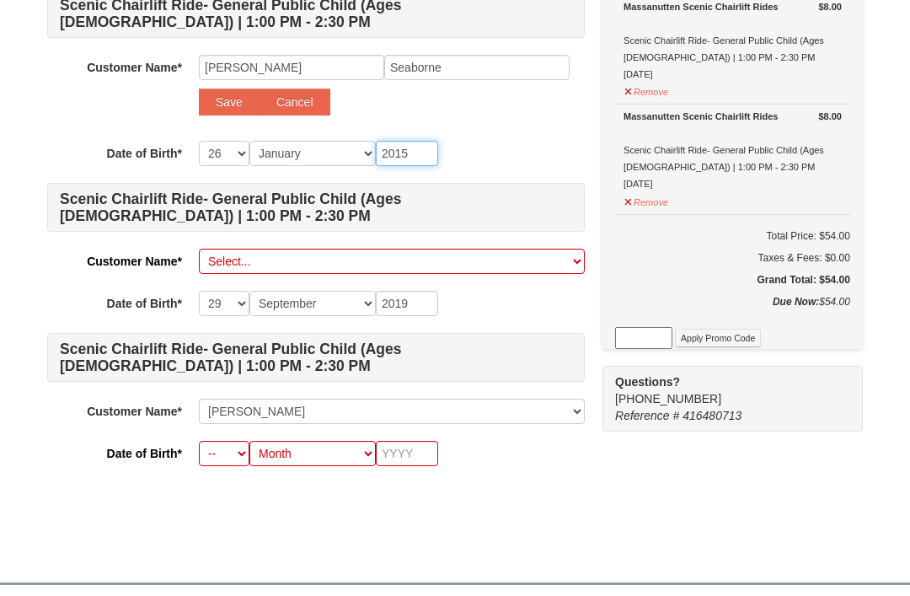
type input "2015"
click at [236, 112] on button "Save" at bounding box center [229, 101] width 61 height 27
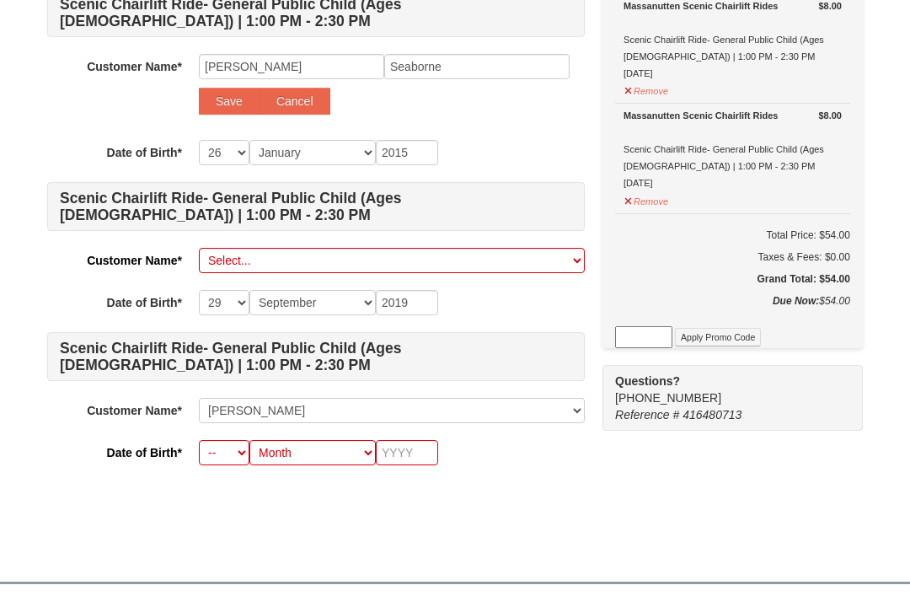
select select
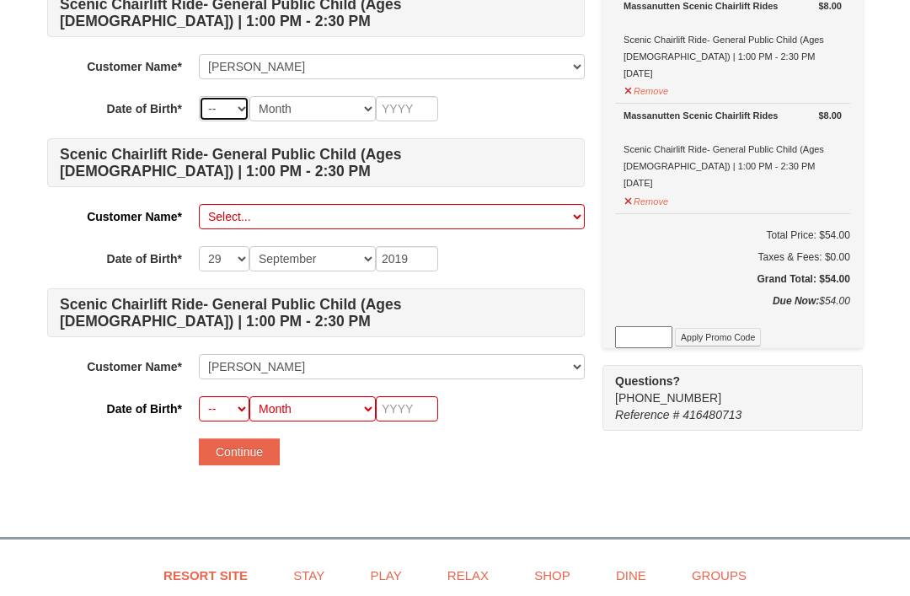
click at [229, 104] on select "-- 01 02 03 04 05 06 07 08 09 10 11 12 13 14 15 16 17 18 19 20 21 22 23 24 25 2…" at bounding box center [224, 108] width 51 height 25
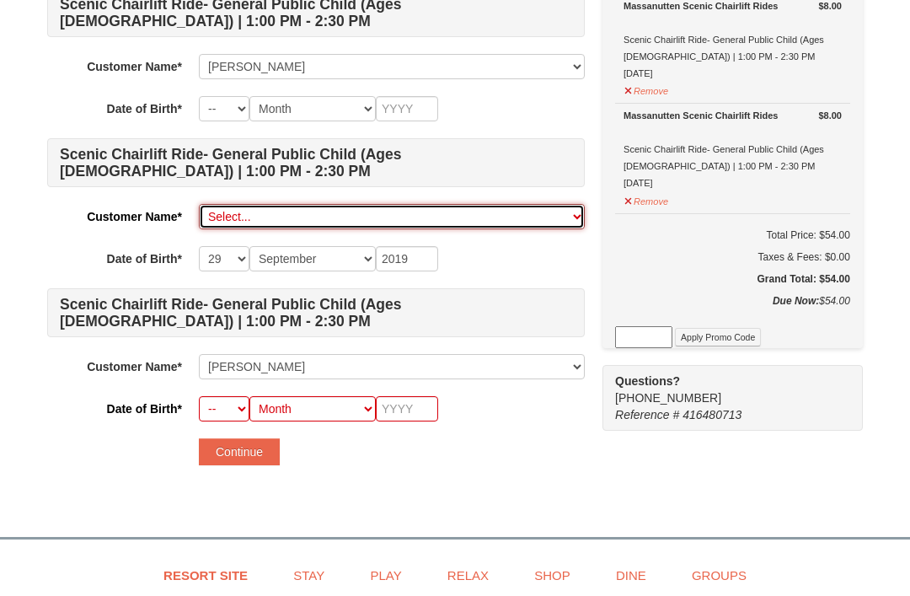
click at [270, 208] on select "Select... Ronlesha Jones Rylan Seaborne Ceashija Rawlings Riley Seaborne Add Ne…" at bounding box center [392, 216] width 386 height 25
select select
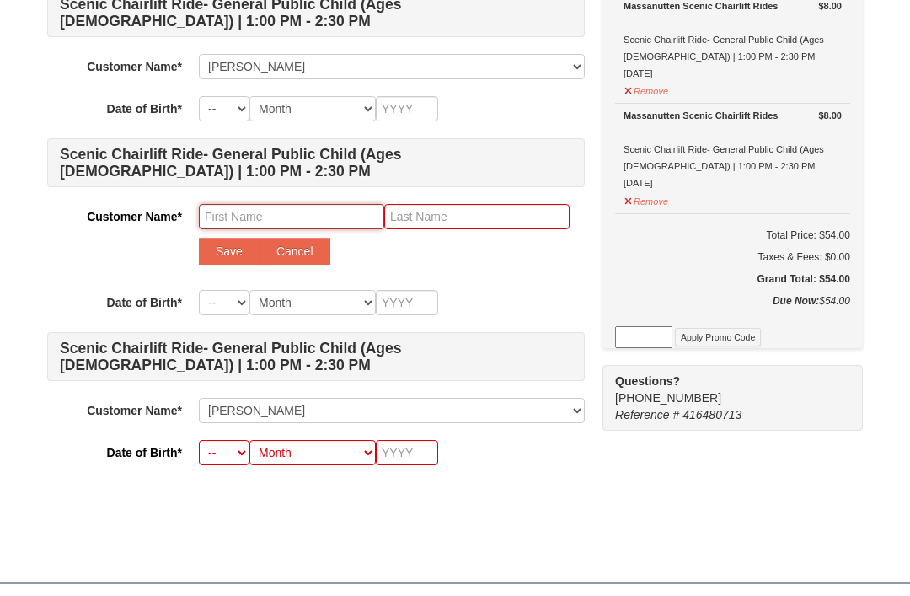
click at [321, 215] on input "text" at bounding box center [291, 216] width 185 height 25
type input "Karter"
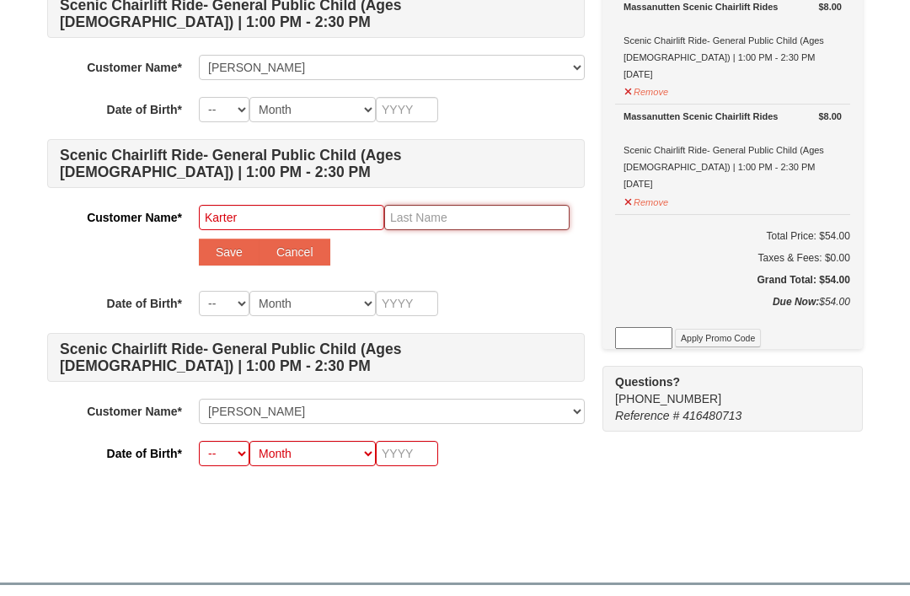
click at [479, 223] on input "text" at bounding box center [476, 217] width 185 height 25
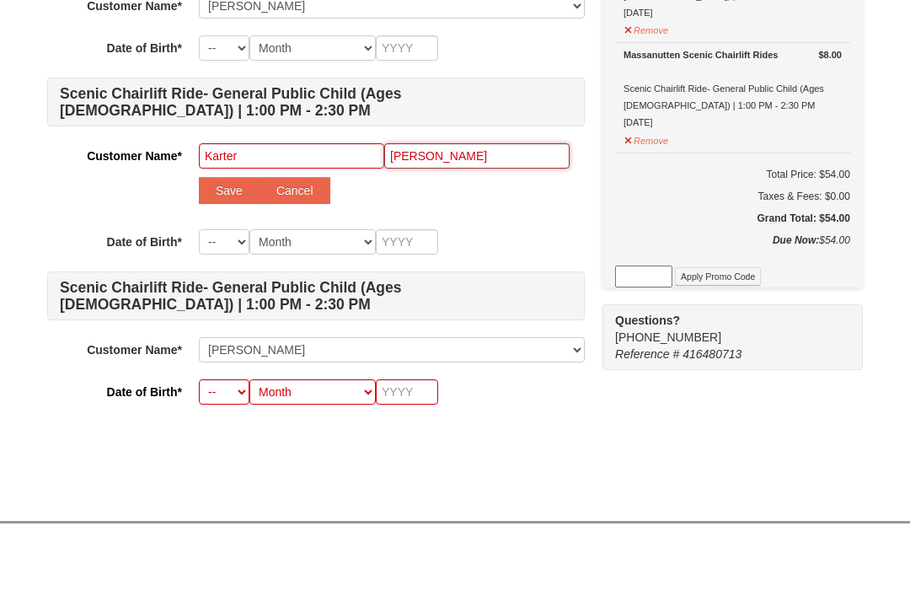
type input "Mason"
click at [232, 291] on select "-- 01 02 03 04 05 06 07 08 09 10 11 12 13 14 15 16 17 18 19 20 21 22 23 24 25 2…" at bounding box center [224, 303] width 51 height 25
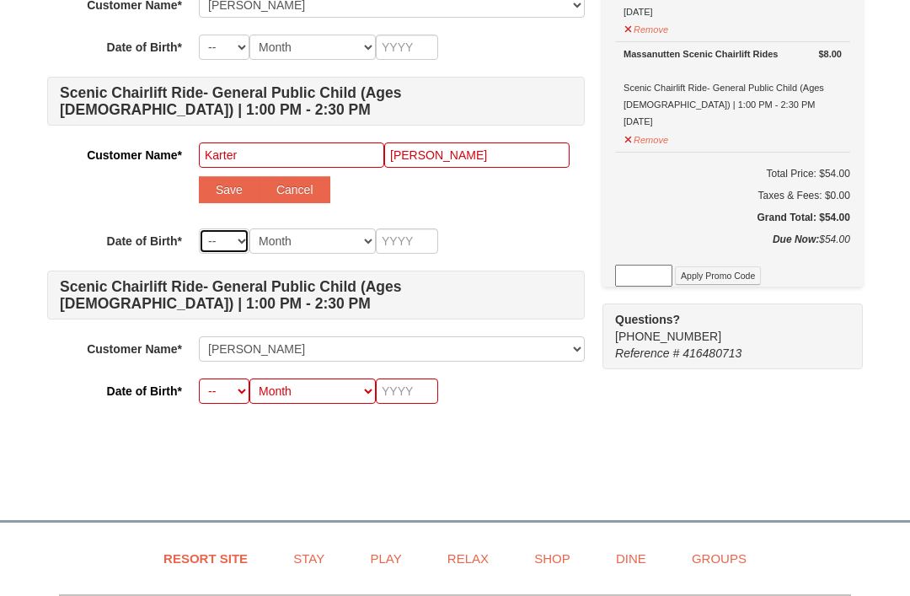
select select "09"
click at [332, 250] on select "Month January February March April May June July August September October Novem…" at bounding box center [312, 240] width 126 height 25
select select "09"
click at [414, 229] on input "text" at bounding box center [407, 240] width 62 height 25
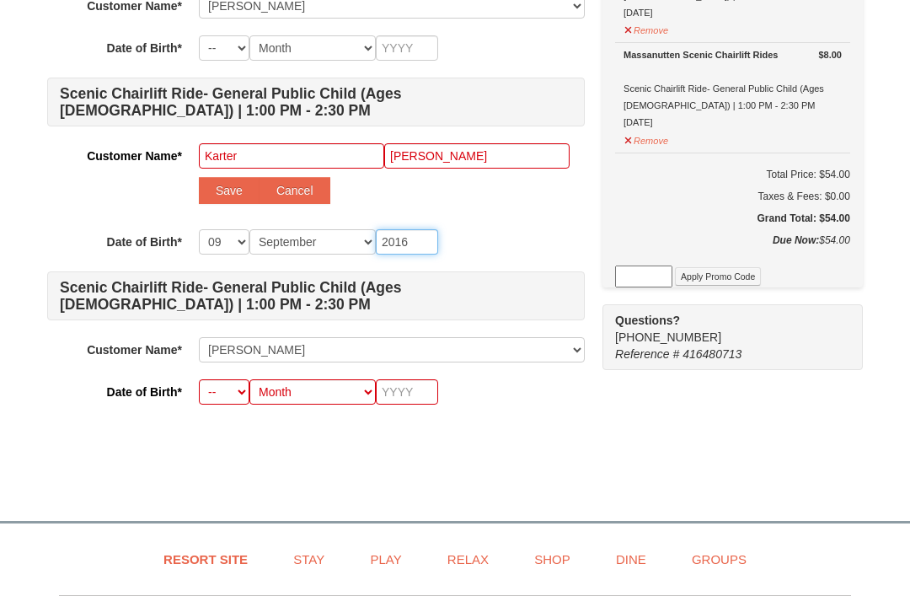
type input "2016"
click at [233, 191] on button "Save" at bounding box center [229, 190] width 61 height 27
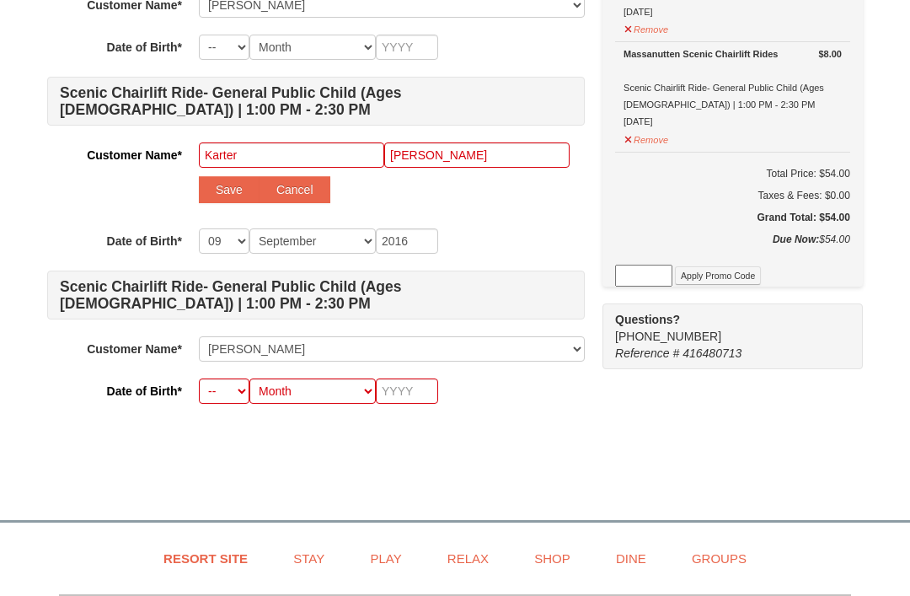
select select
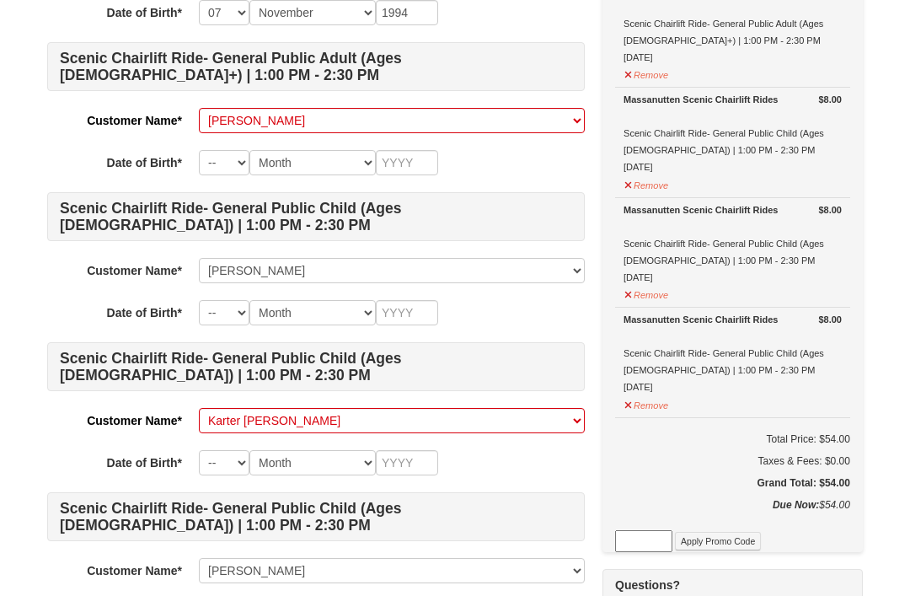
scroll to position [302, 0]
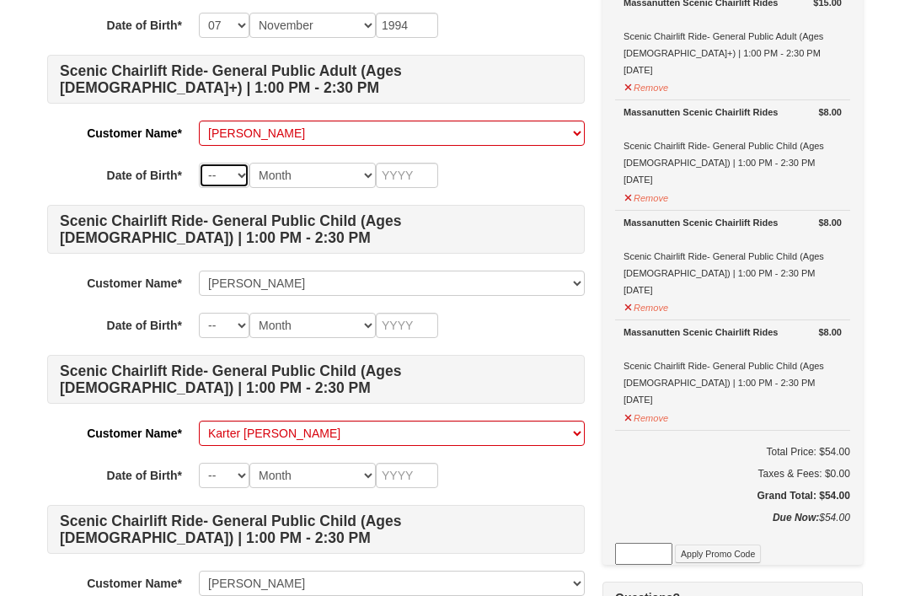
click at [220, 168] on select "-- 01 02 03 04 05 06 07 08 09 10 11 12 13 14 15 16 17 18 19 20 21 22 23 24 25 2…" at bounding box center [224, 175] width 51 height 25
select select "26"
click at [354, 185] on select "Month January February March April May June July August September October Novem…" at bounding box center [312, 175] width 126 height 25
select select "09"
click at [405, 170] on input "text" at bounding box center [407, 175] width 62 height 25
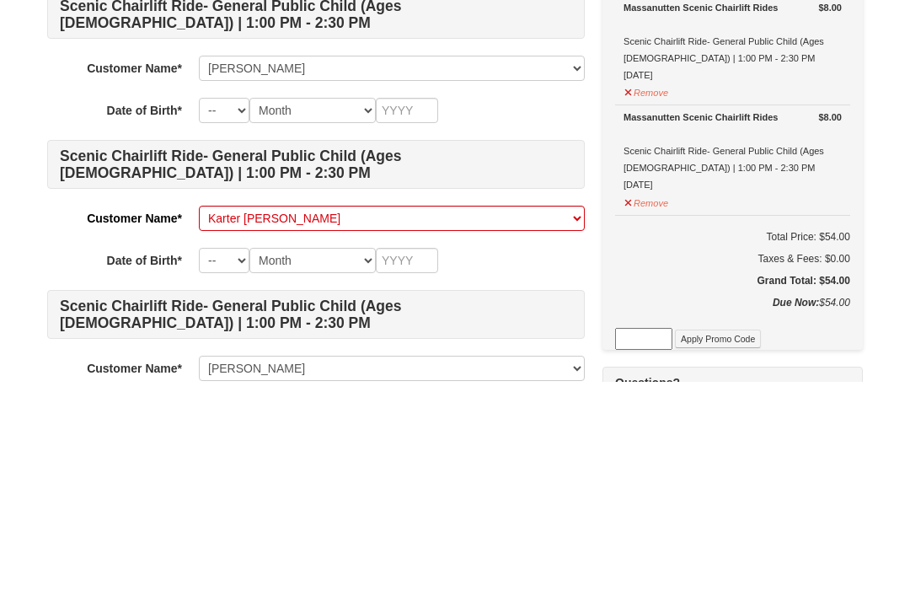
type input "2002"
click at [221, 313] on select "-- 01 02 03 04 05 06 07 08 09 10 11 12 13 14 15 16 17 18 19 20 21 22 23 24 25 2…" at bounding box center [224, 325] width 51 height 25
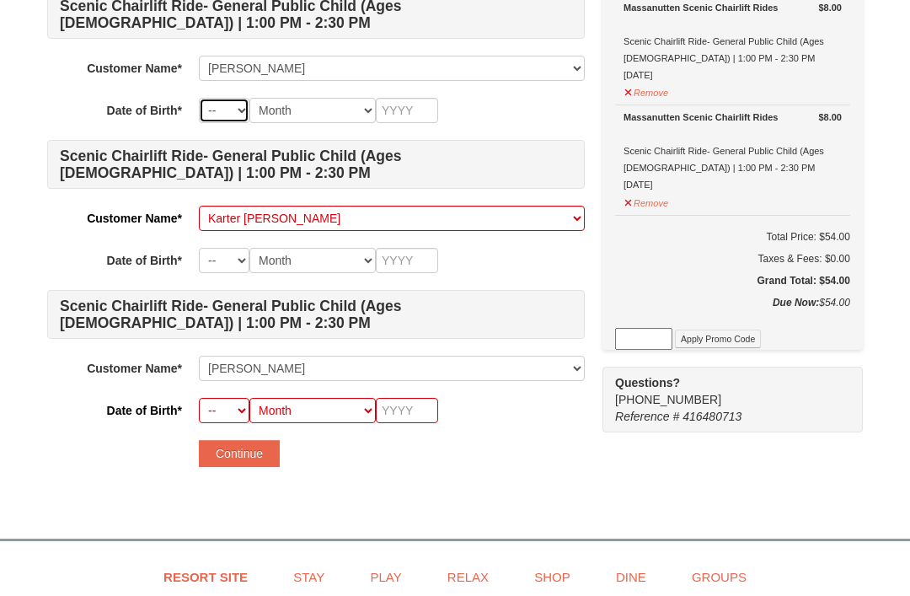
select select "26"
click at [326, 119] on select "Month January February March April May June July August September October Novem…" at bounding box center [312, 110] width 126 height 25
click at [333, 114] on select "Month January February March April May June July August September October Novem…" at bounding box center [312, 110] width 126 height 25
select select "01"
click at [407, 107] on input "text" at bounding box center [407, 110] width 62 height 25
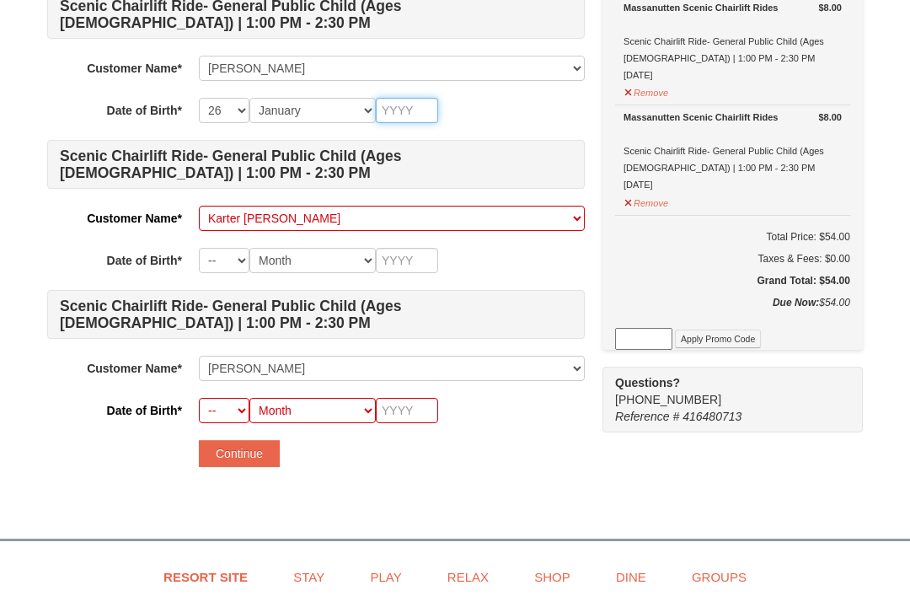
scroll to position [517, 0]
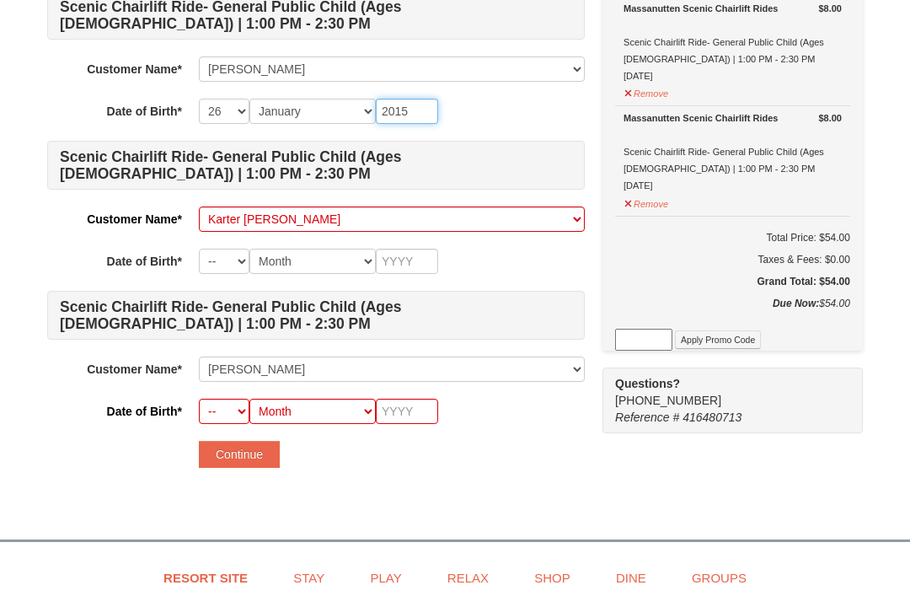
type input "2015"
click at [204, 271] on select "-- 01 02 03 04 05 06 07 08 09 10 11 12 13 14 15 16 17 18 19 20 21 22 23 24 25 2…" at bounding box center [224, 261] width 51 height 25
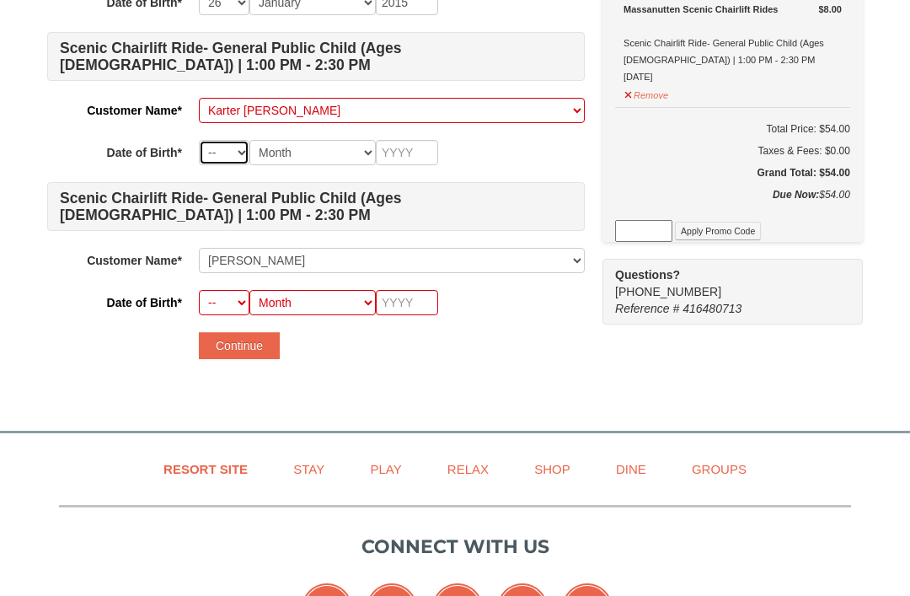
select select "09"
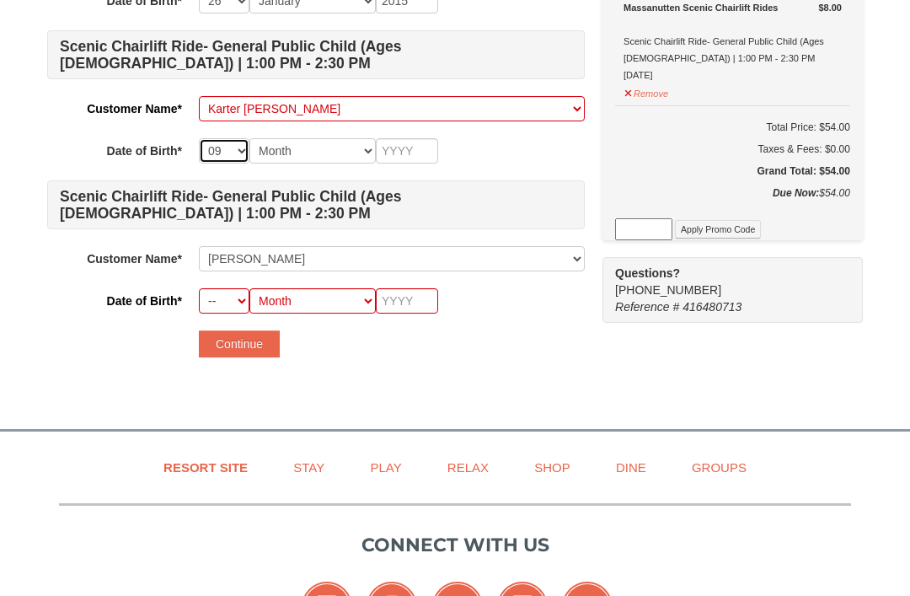
scroll to position [629, 0]
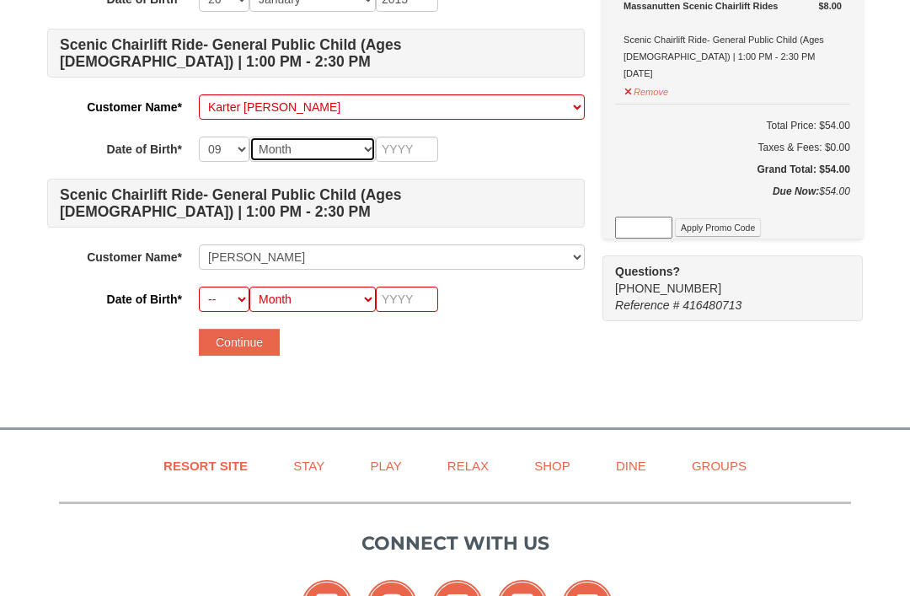
click at [345, 147] on select "Month January February March April May June July August September October Novem…" at bounding box center [312, 149] width 126 height 25
select select "09"
click at [418, 146] on input "text" at bounding box center [407, 149] width 62 height 25
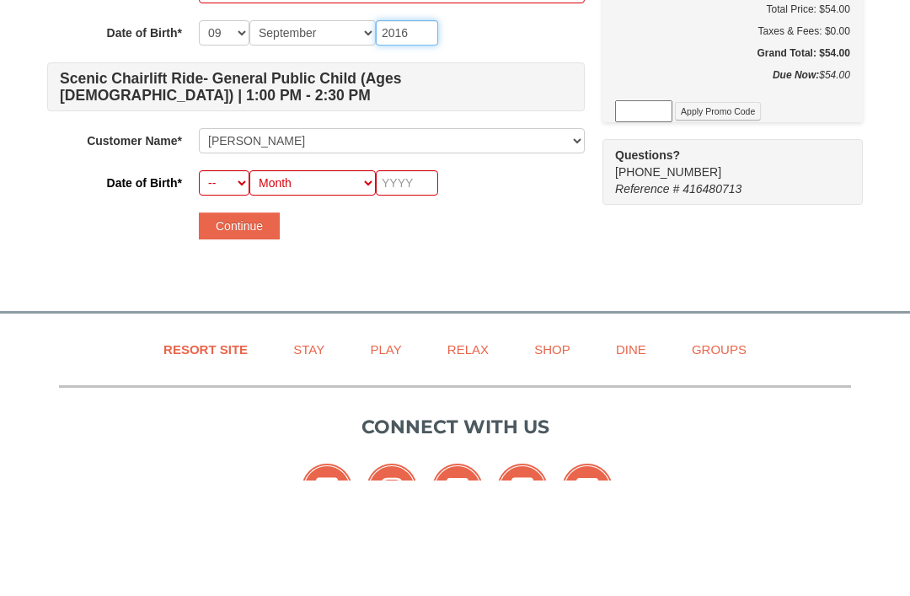
type input "2016"
click at [234, 286] on select "-- 01 02 03 04 05 06 07 08 09 10 11 12 13 14 15 16 17 18 19 20 21 22 23 24 25 2…" at bounding box center [224, 298] width 51 height 25
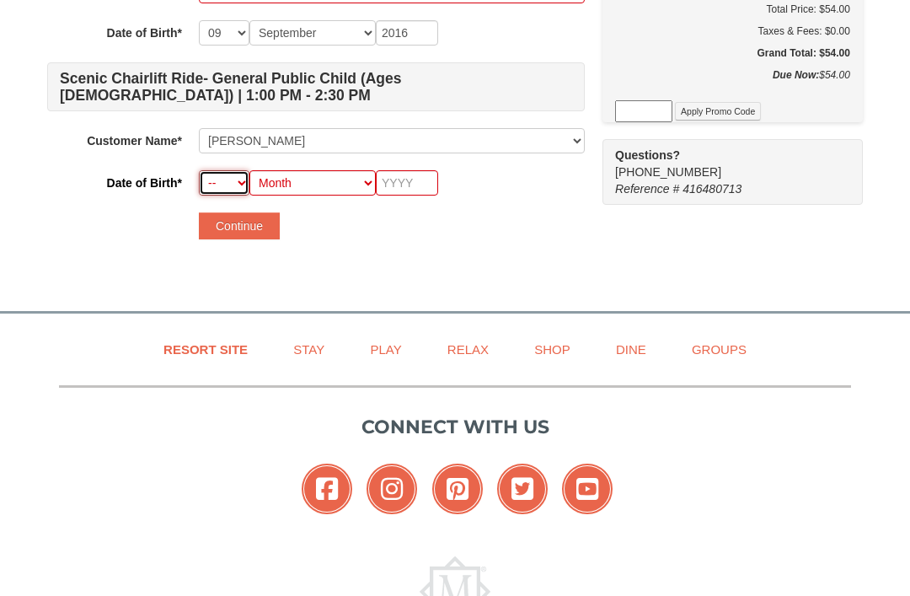
select select "29"
click at [347, 192] on select "Month January February March April May June July August September October Novem…" at bounding box center [312, 182] width 126 height 25
click at [339, 179] on select "Month January February March April May June July August September October Novem…" at bounding box center [312, 182] width 126 height 25
select select "09"
click at [417, 178] on input "text" at bounding box center [407, 182] width 62 height 25
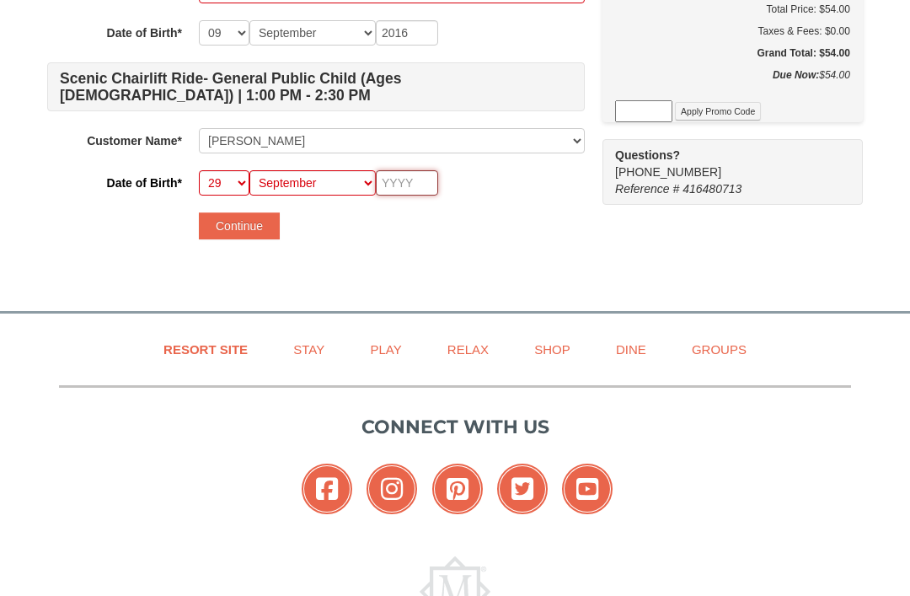
scroll to position [744, 0]
type input "2019"
click at [260, 228] on button "Continue" at bounding box center [239, 226] width 81 height 27
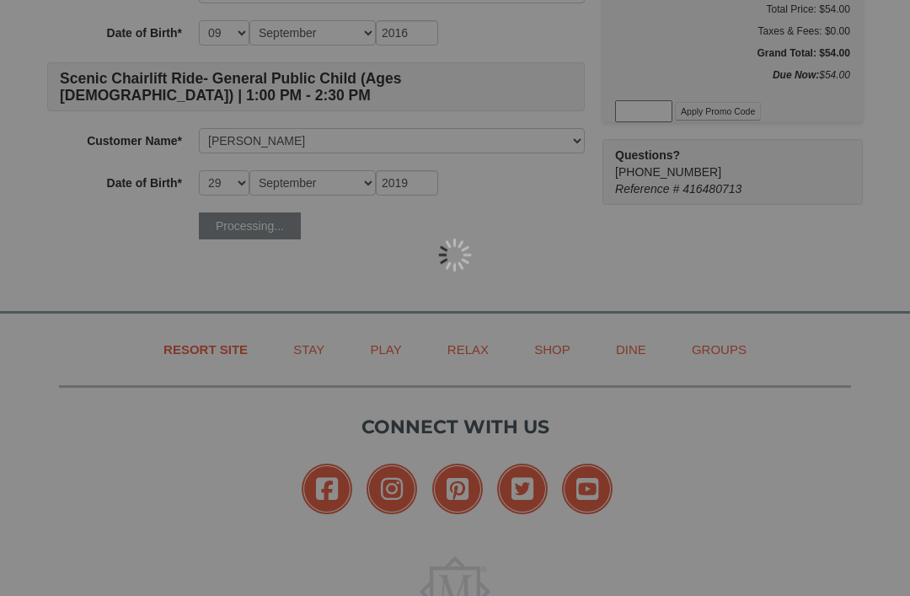
scroll to position [745, 0]
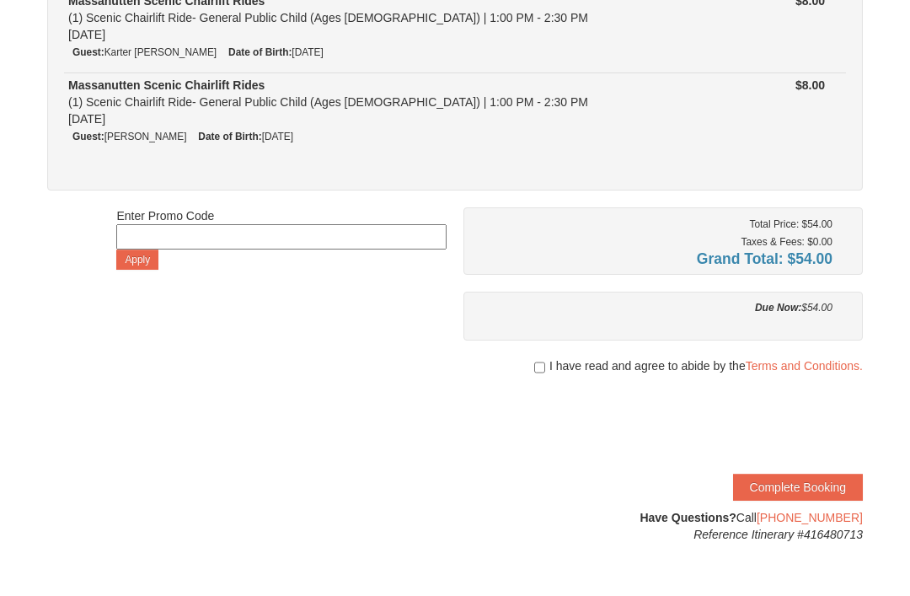
scroll to position [458, 0]
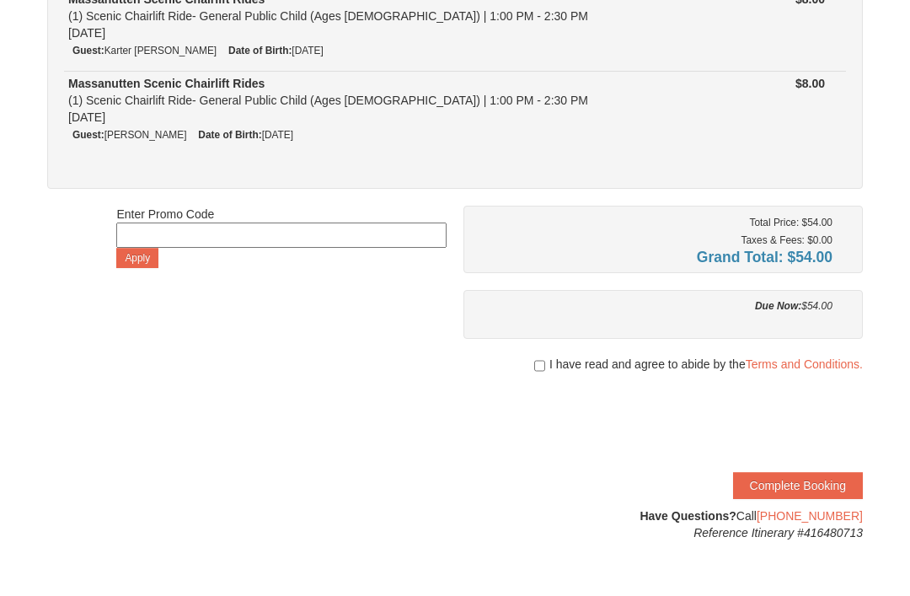
click at [679, 367] on span "I have read and agree to abide by the Terms and Conditions." at bounding box center [705, 364] width 313 height 17
click at [549, 356] on span "I have read and agree to abide by the Terms and Conditions." at bounding box center [705, 364] width 313 height 17
click at [534, 372] on input "checkbox" at bounding box center [539, 365] width 11 height 13
checkbox input "true"
click at [838, 490] on button "Complete Booking" at bounding box center [798, 485] width 130 height 27
